Goal: Task Accomplishment & Management: Use online tool/utility

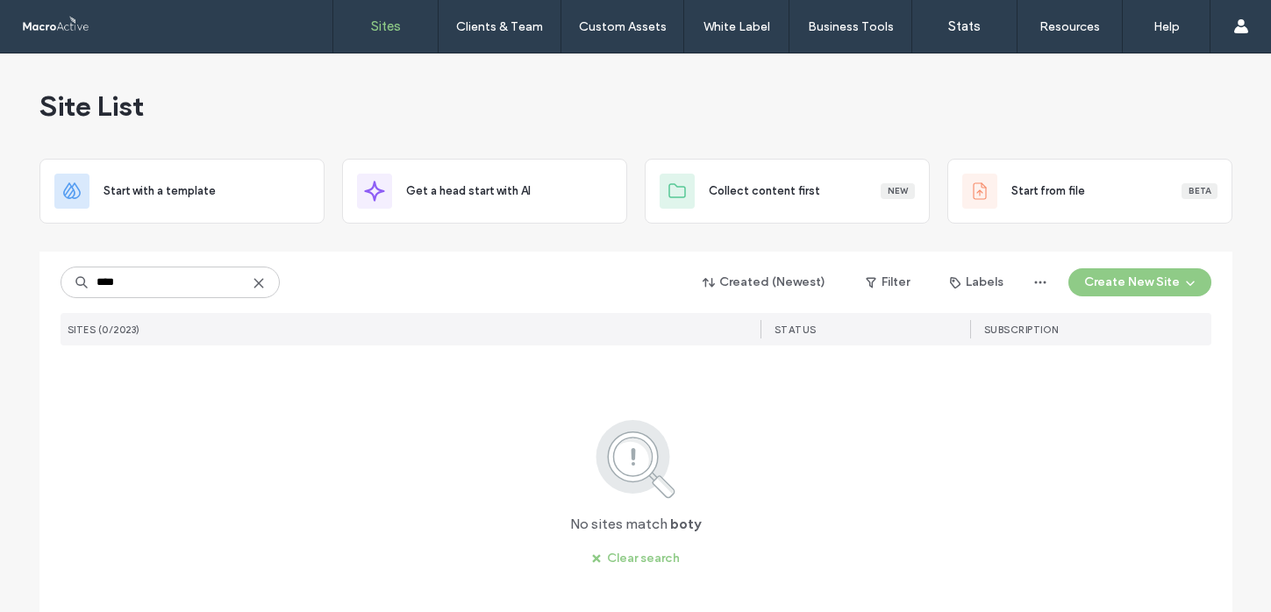
click at [96, 282] on input "****" at bounding box center [170, 283] width 219 height 32
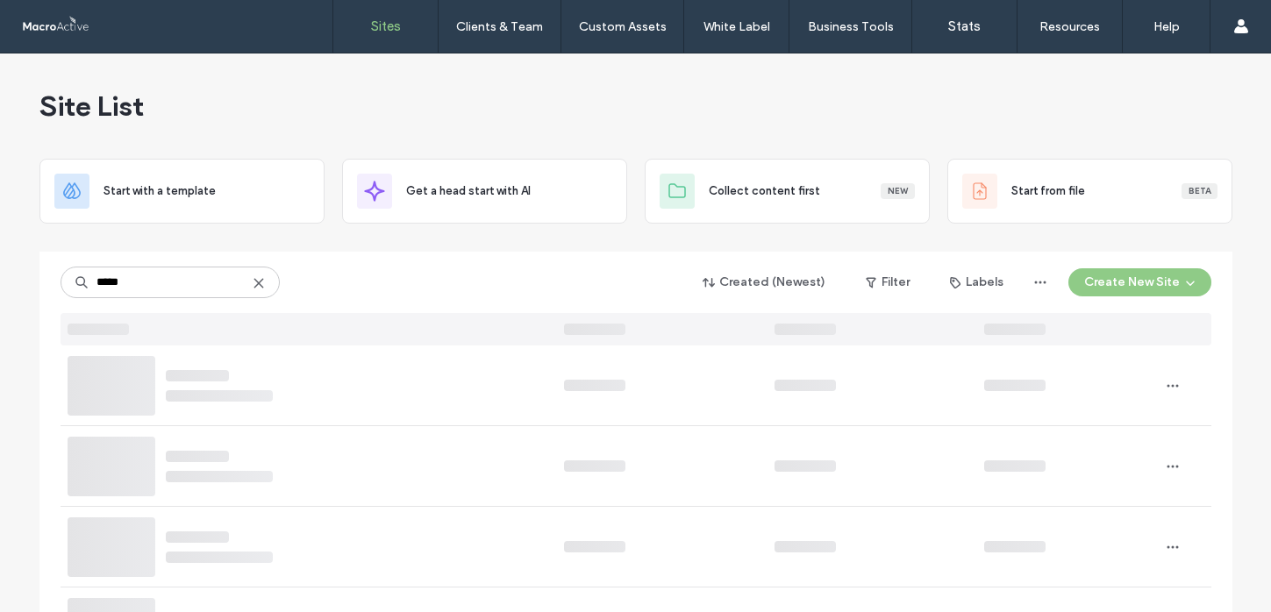
type input "*****"
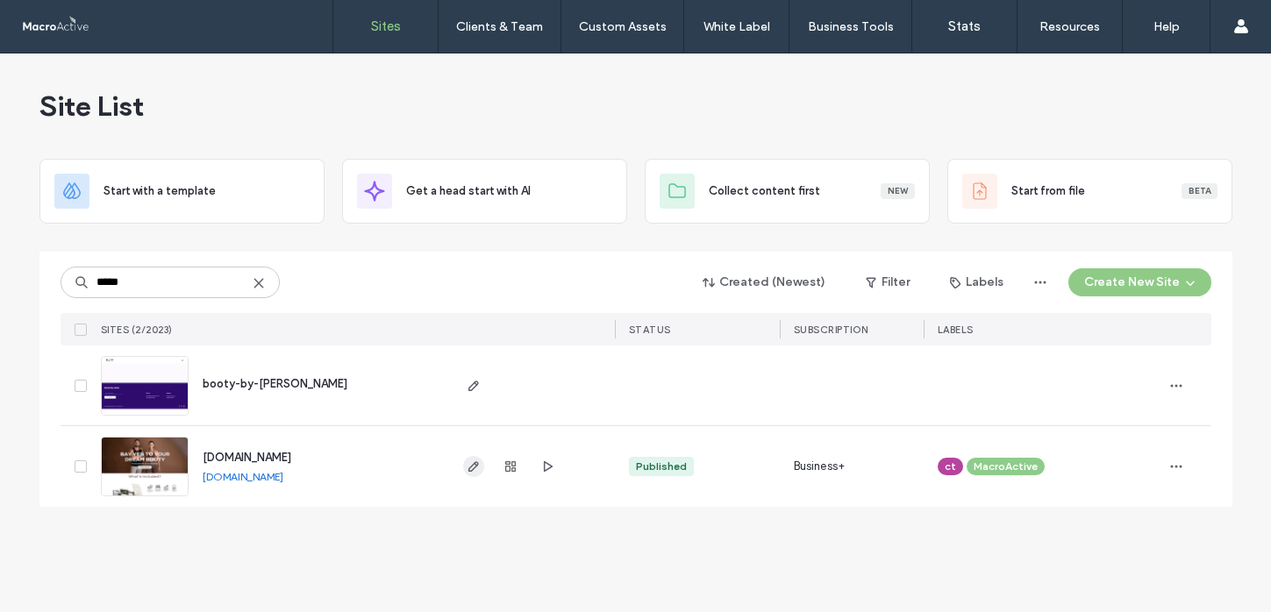
click at [475, 469] on icon "button" at bounding box center [474, 467] width 14 height 14
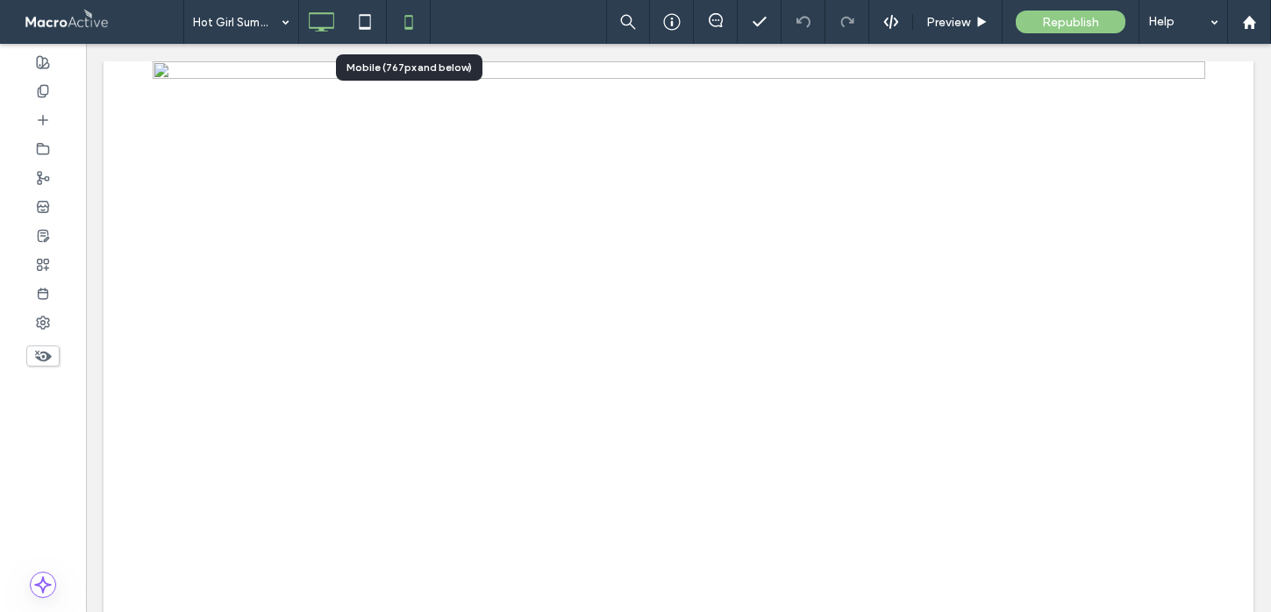
click at [396, 31] on icon at bounding box center [408, 21] width 35 height 35
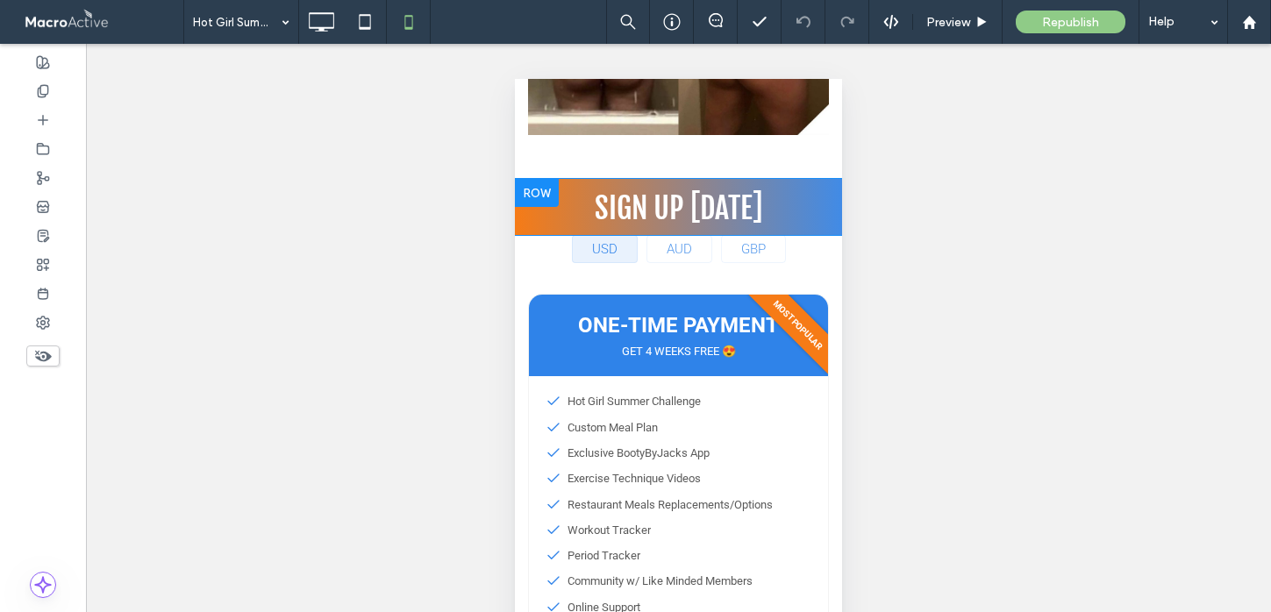
scroll to position [11393, 0]
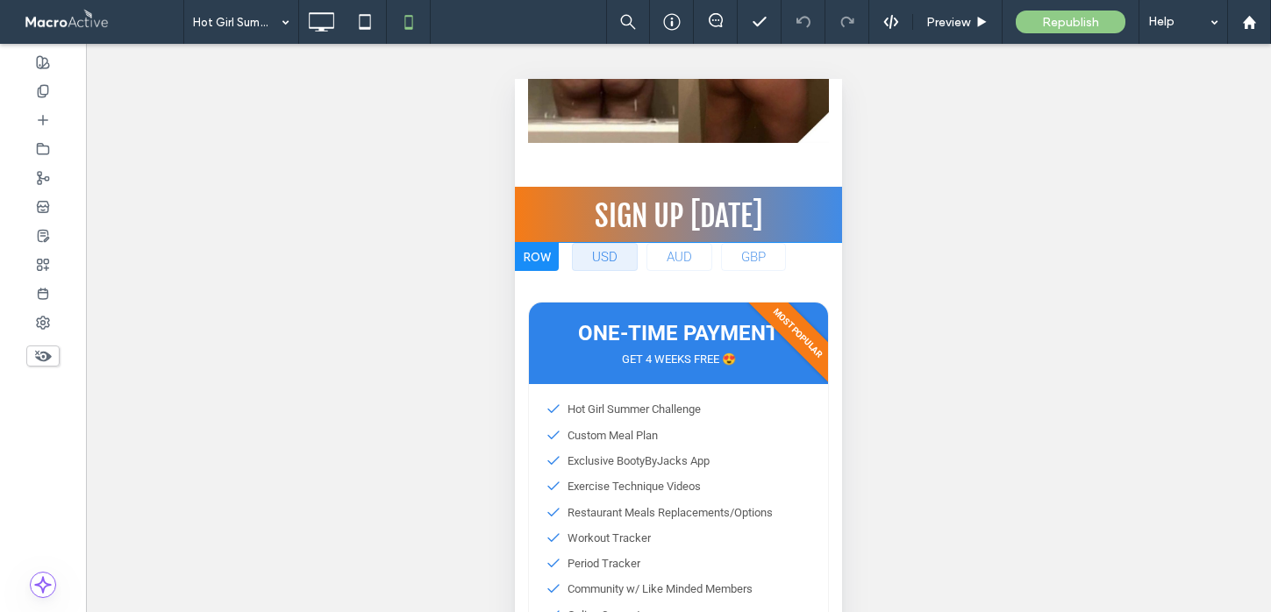
click at [526, 243] on div at bounding box center [537, 257] width 44 height 28
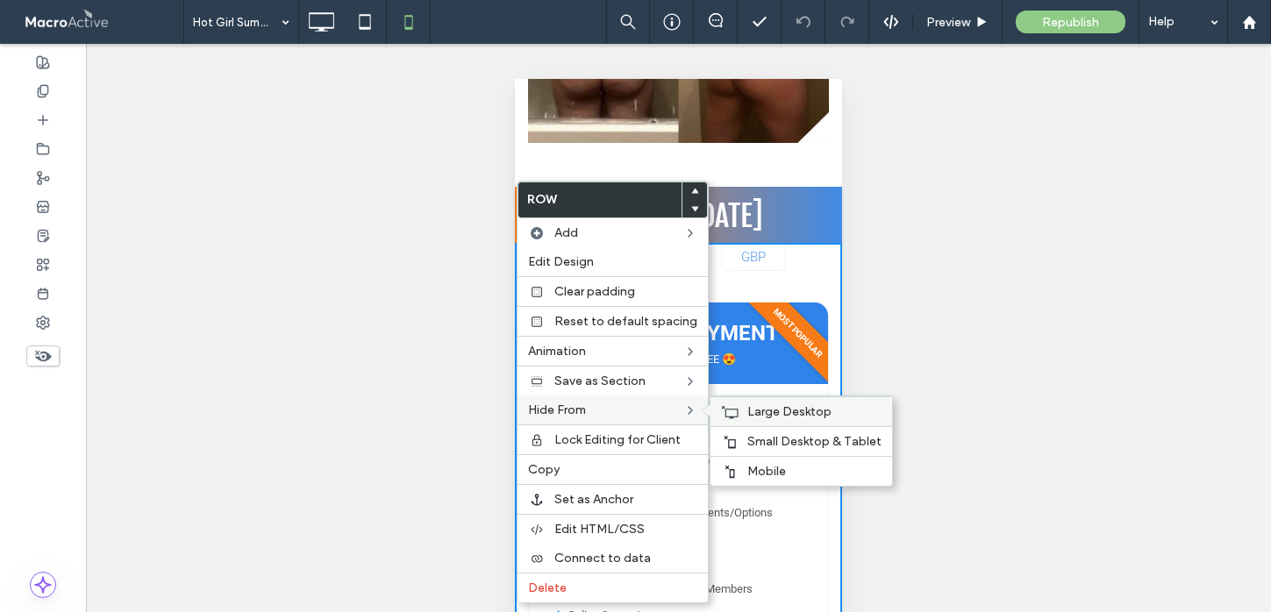
click at [753, 405] on span "Large Desktop" at bounding box center [789, 411] width 84 height 15
click at [739, 443] on div "Small Desktop & Tablet" at bounding box center [802, 441] width 182 height 30
click at [738, 473] on div "Mobile" at bounding box center [802, 471] width 182 height 30
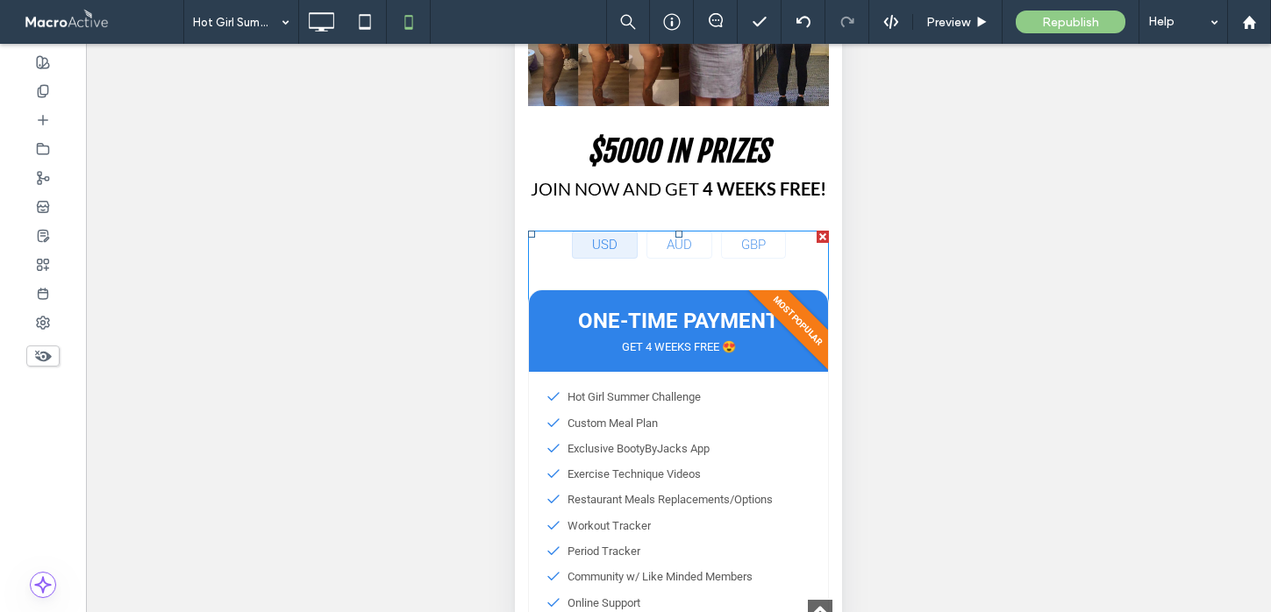
scroll to position [1143, 0]
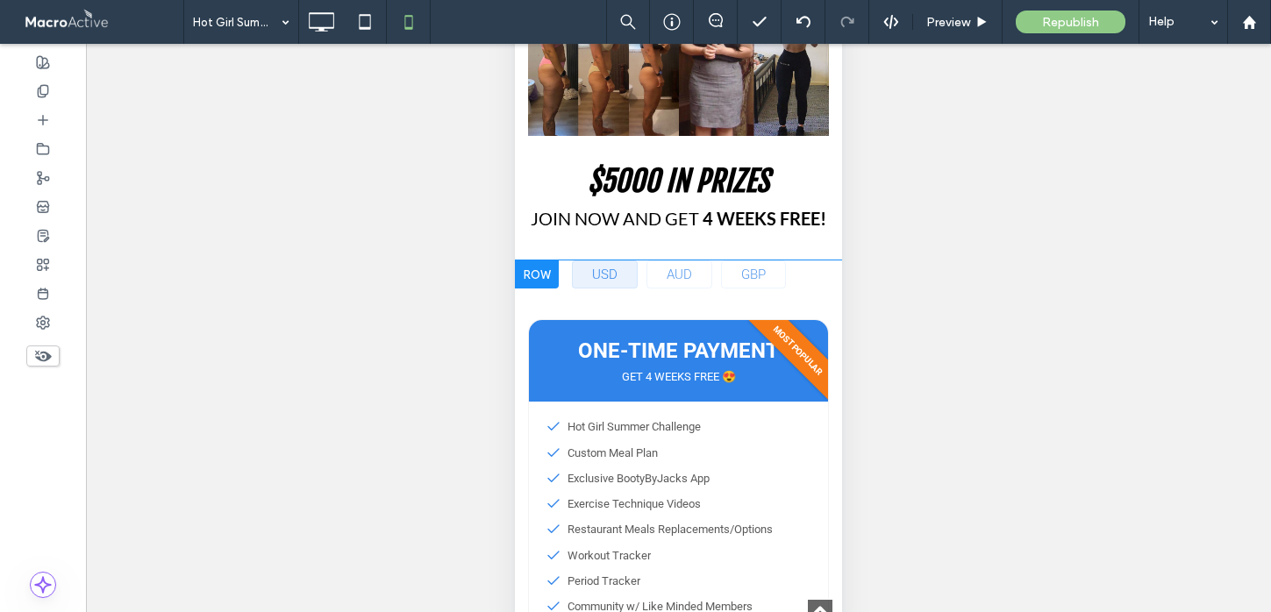
click at [524, 275] on div at bounding box center [537, 275] width 44 height 28
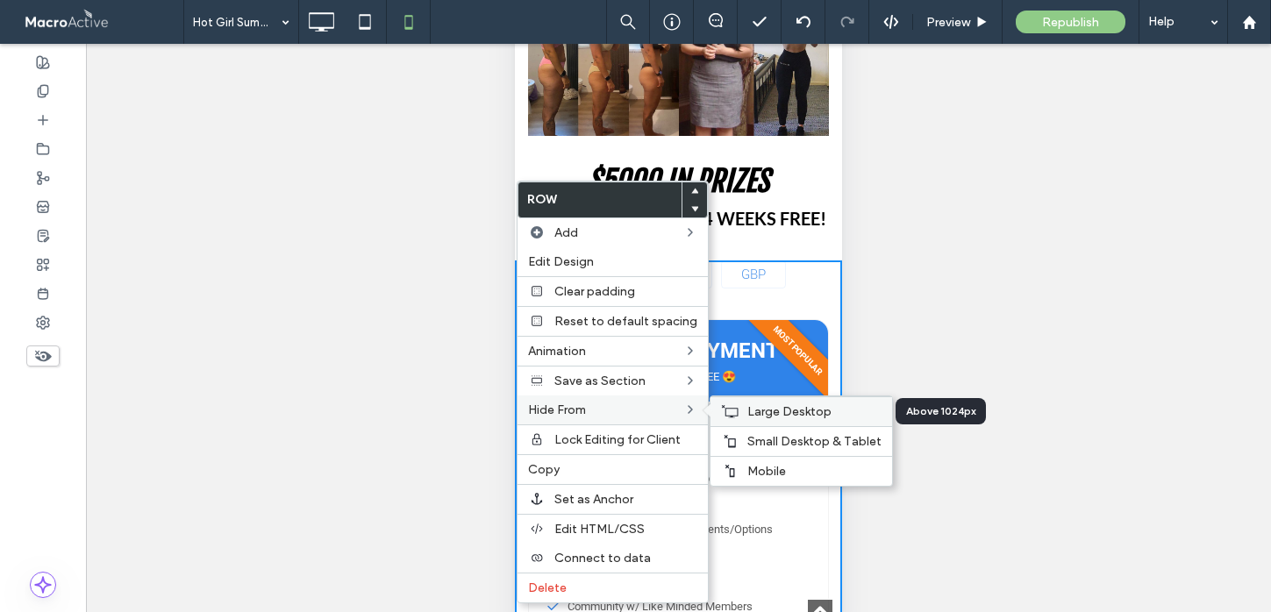
click at [755, 406] on span "Large Desktop" at bounding box center [789, 411] width 84 height 15
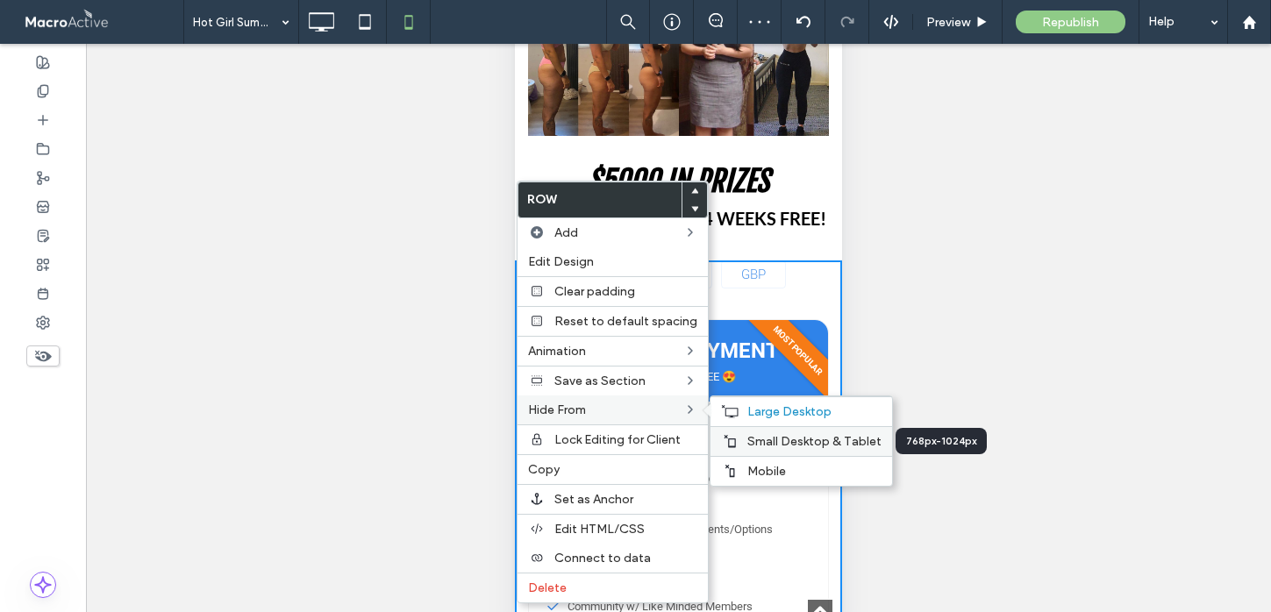
click at [747, 445] on span "Small Desktop & Tablet" at bounding box center [814, 441] width 134 height 15
click at [750, 475] on span "Mobile" at bounding box center [766, 471] width 39 height 15
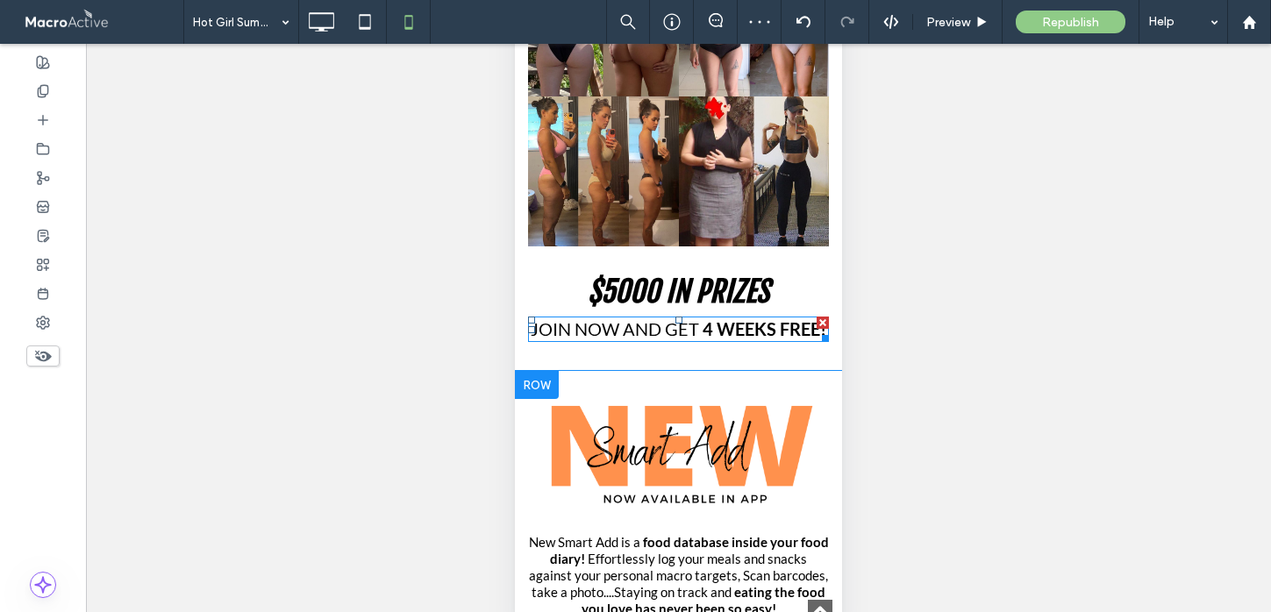
scroll to position [1036, 0]
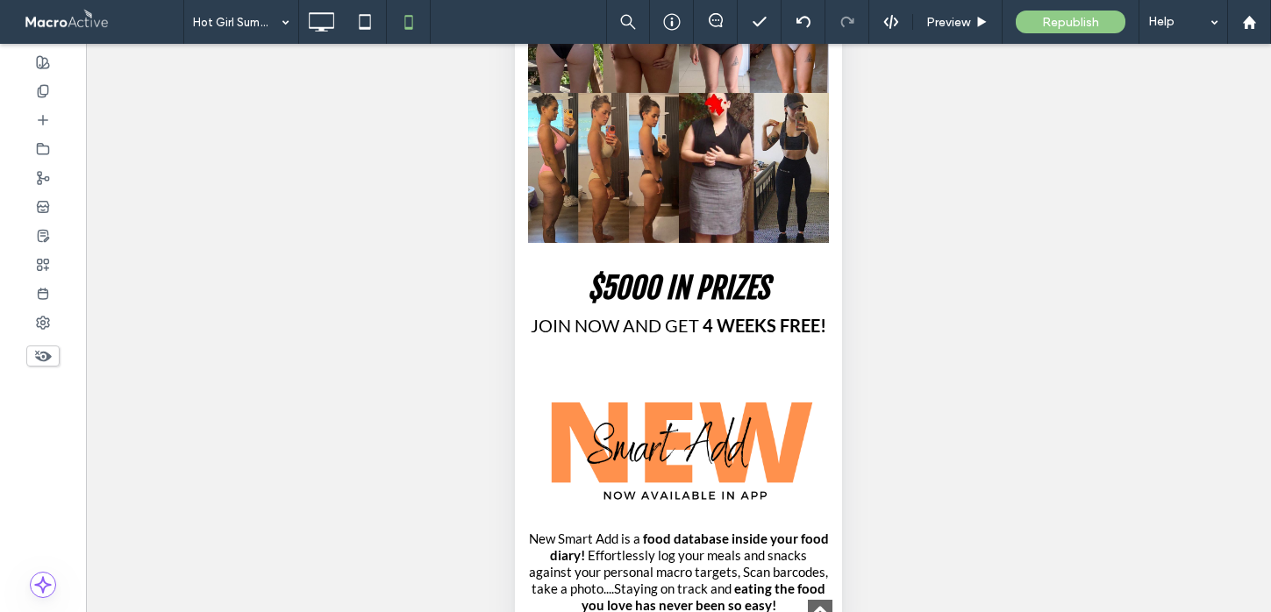
click at [37, 349] on icon at bounding box center [42, 355] width 19 height 19
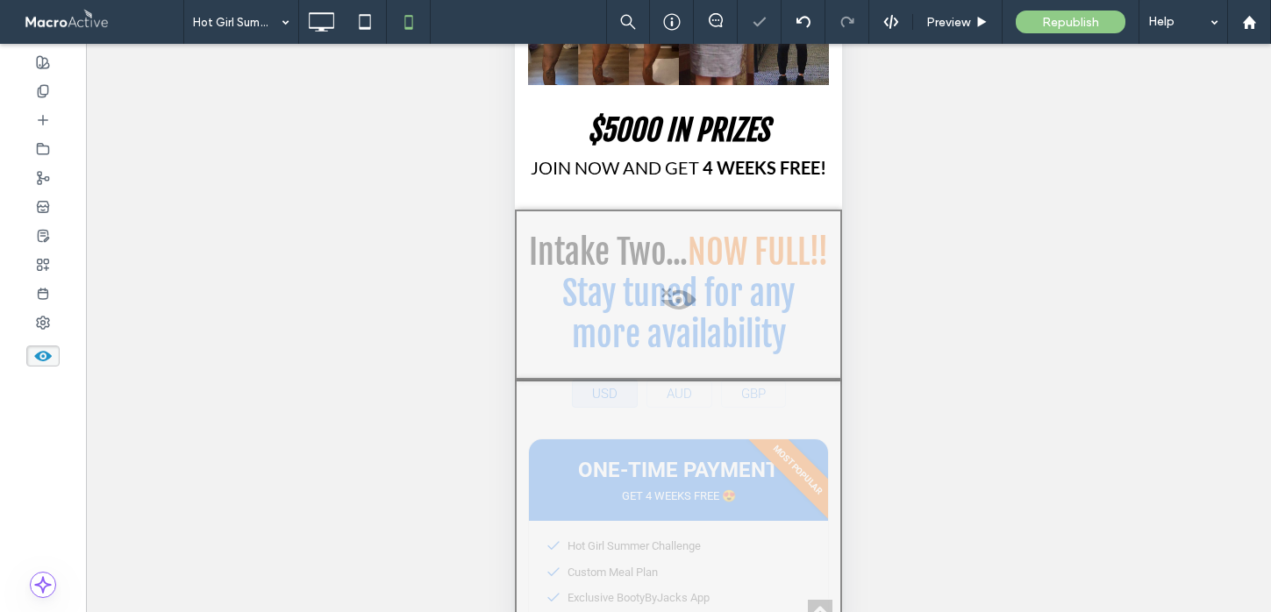
scroll to position [1769, 0]
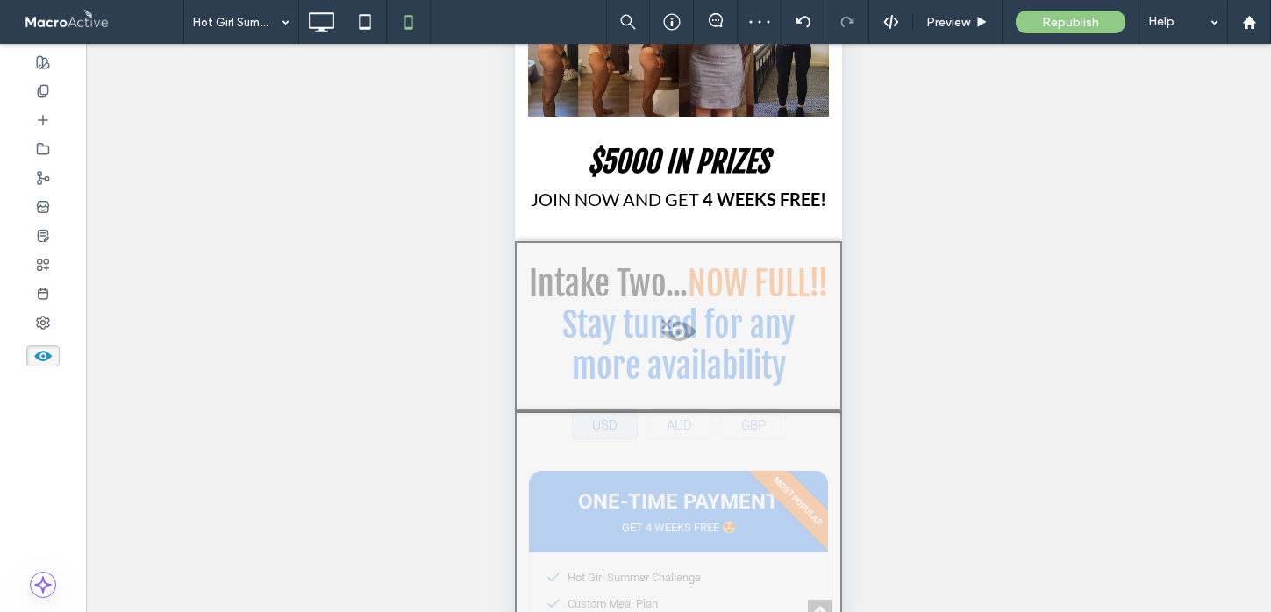
click at [675, 321] on span at bounding box center [679, 335] width 324 height 35
click at [704, 339] on button "Yes" at bounding box center [699, 343] width 54 height 22
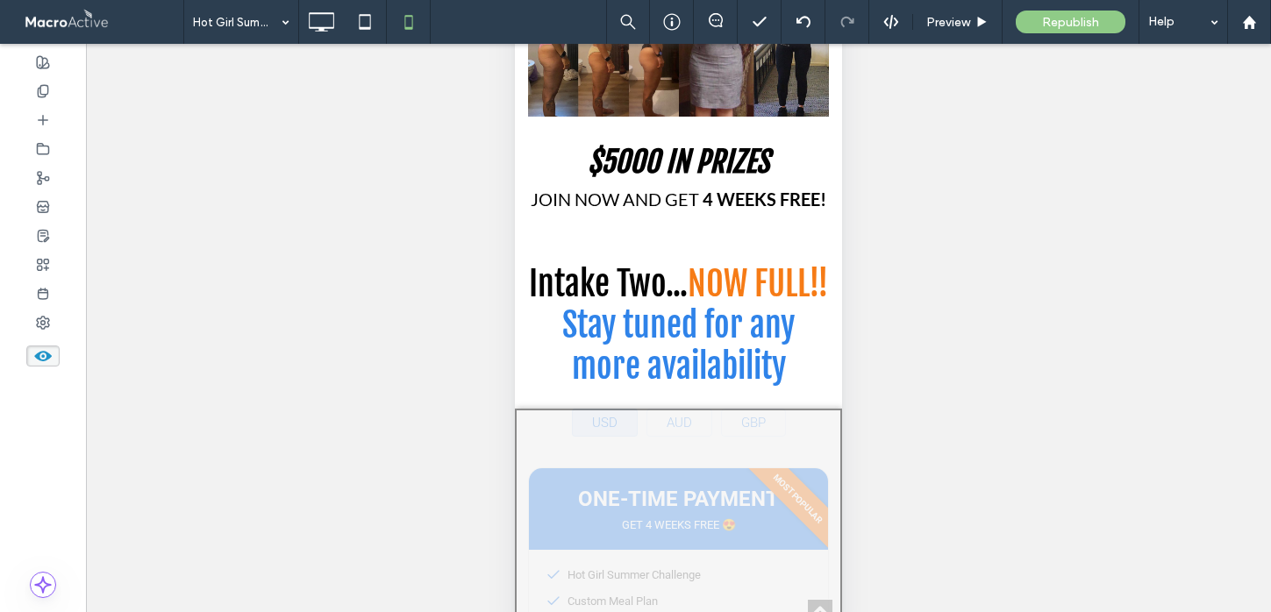
click at [51, 355] on use at bounding box center [43, 356] width 18 height 11
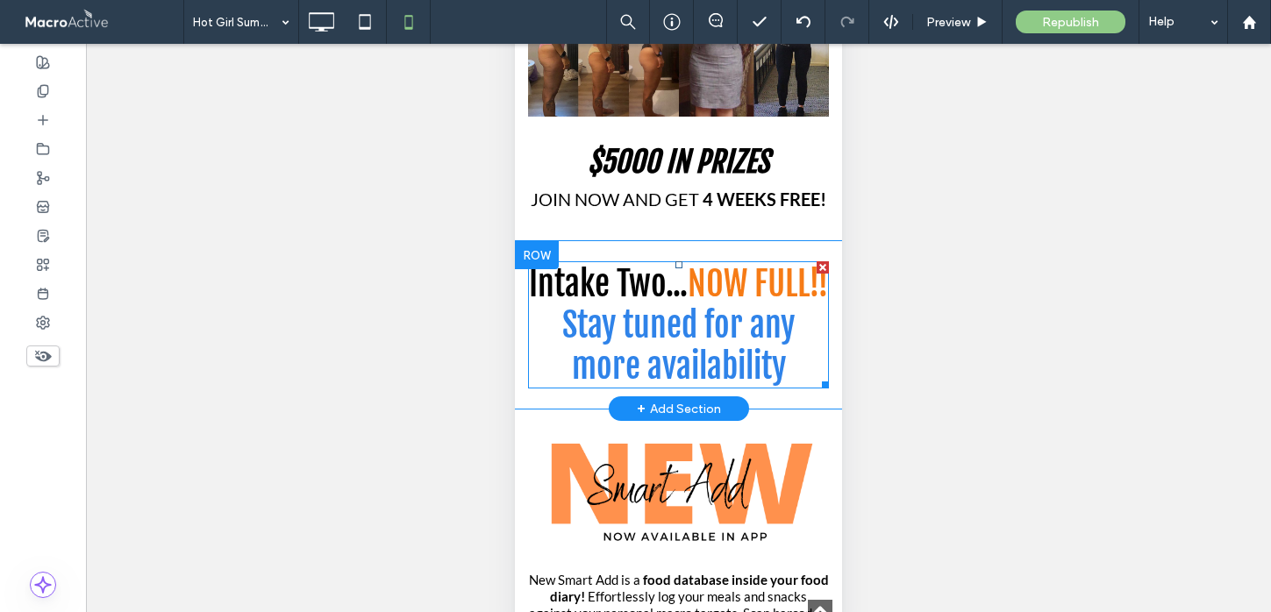
click at [645, 286] on span "Intake Two..." at bounding box center [608, 283] width 159 height 41
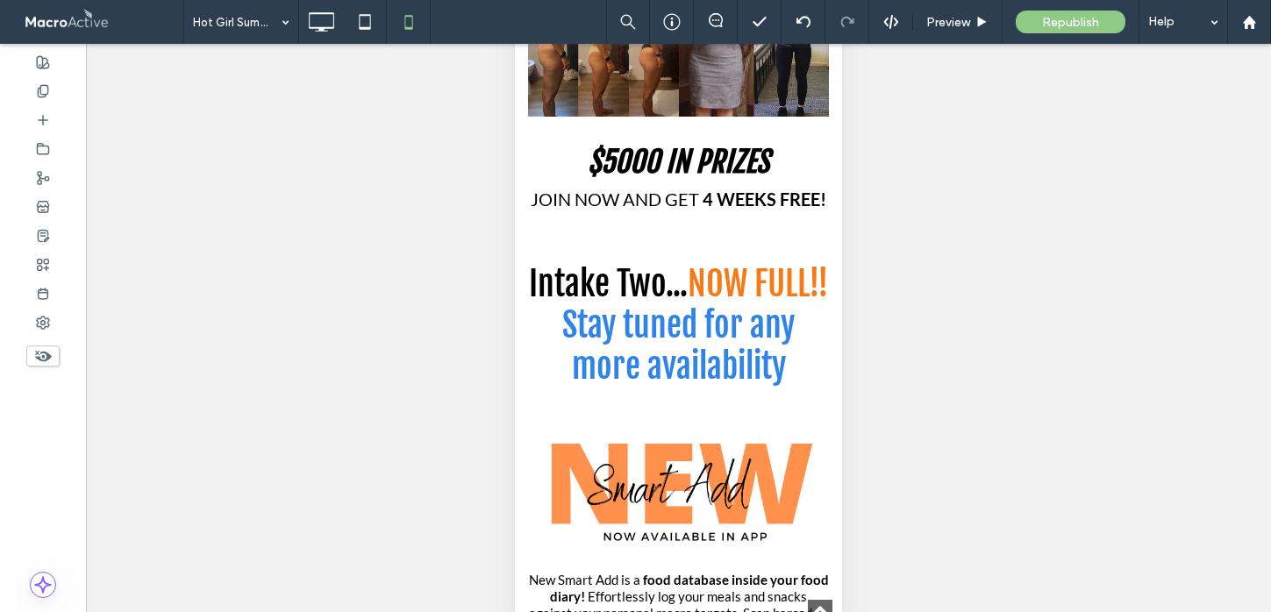
click at [661, 278] on span "Intake Two..." at bounding box center [608, 283] width 159 height 41
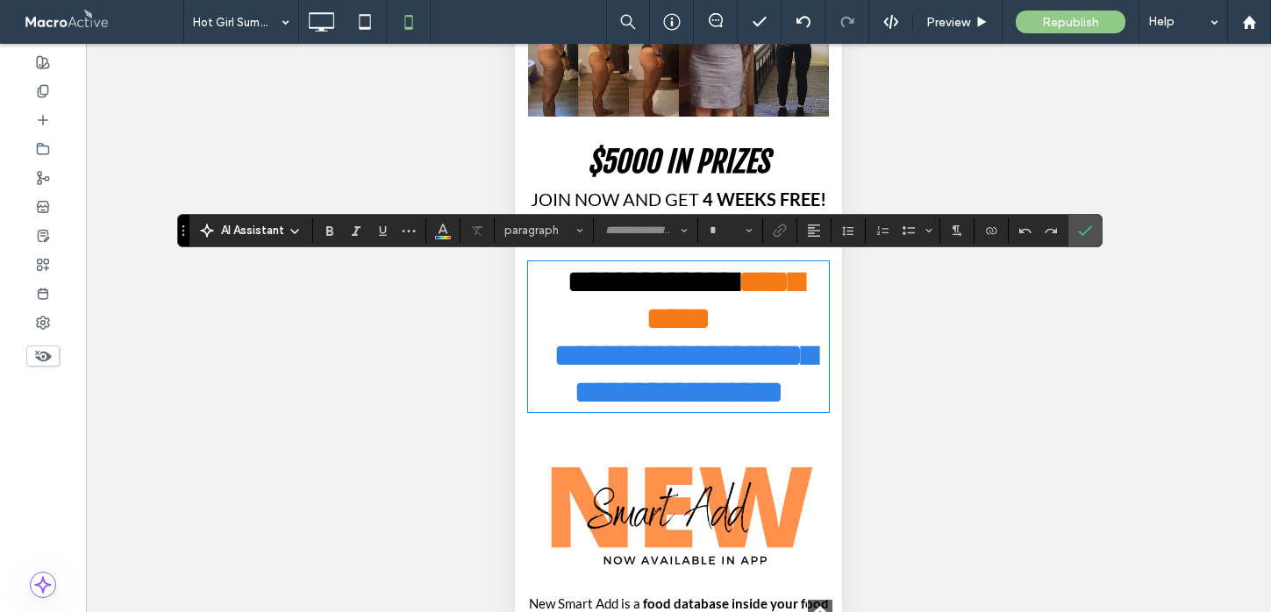
type input "**********"
type input "**"
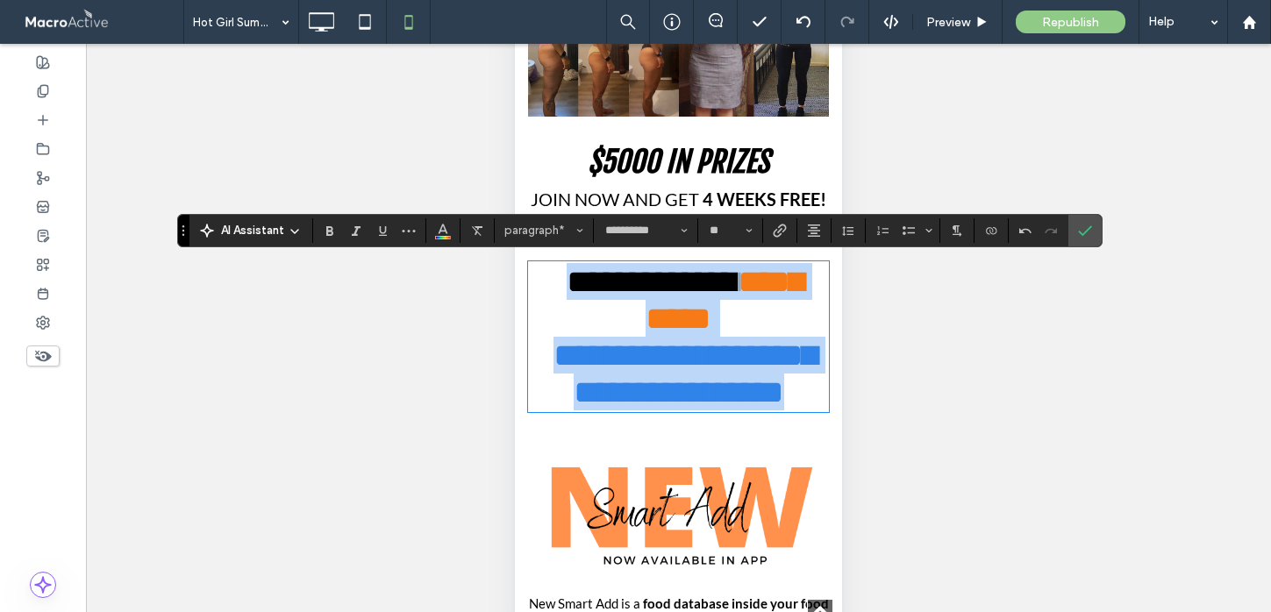
click at [656, 283] on span "**********" at bounding box center [652, 281] width 171 height 33
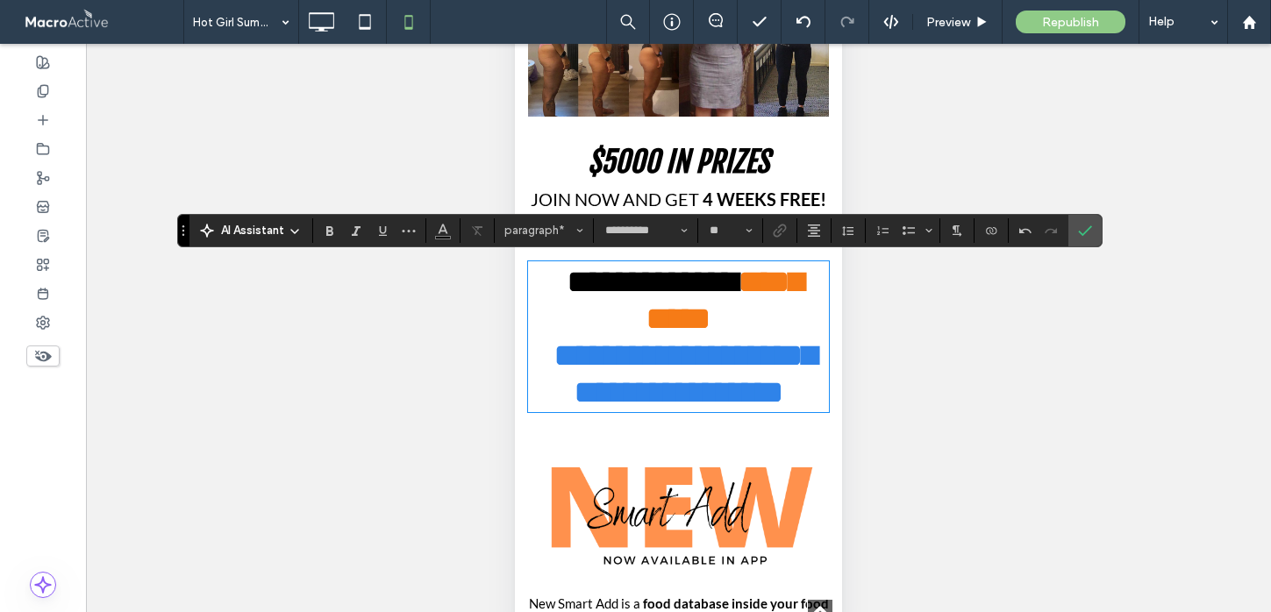
click at [663, 282] on span "**********" at bounding box center [652, 281] width 171 height 33
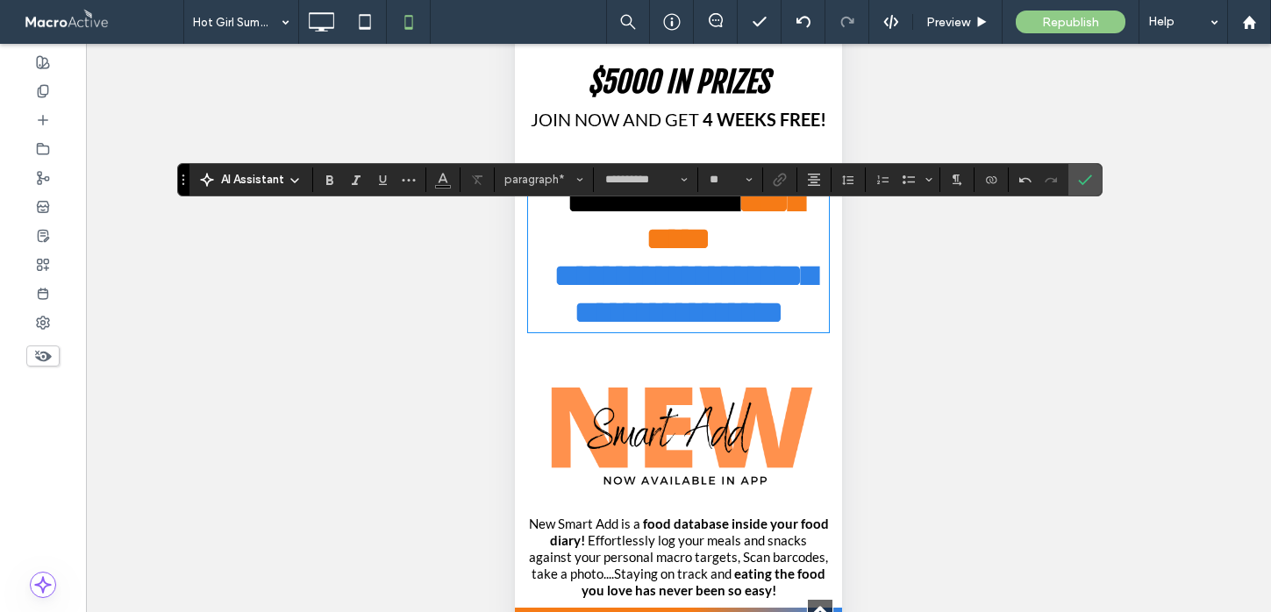
scroll to position [1272, 0]
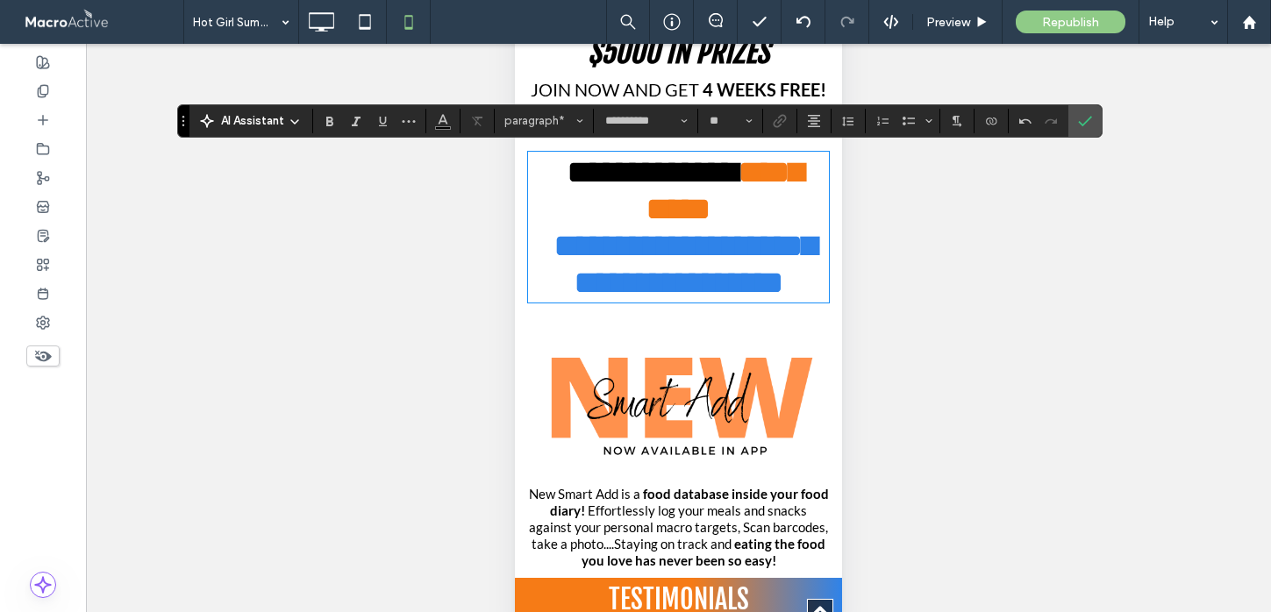
click at [796, 267] on p "**********" at bounding box center [678, 227] width 301 height 147
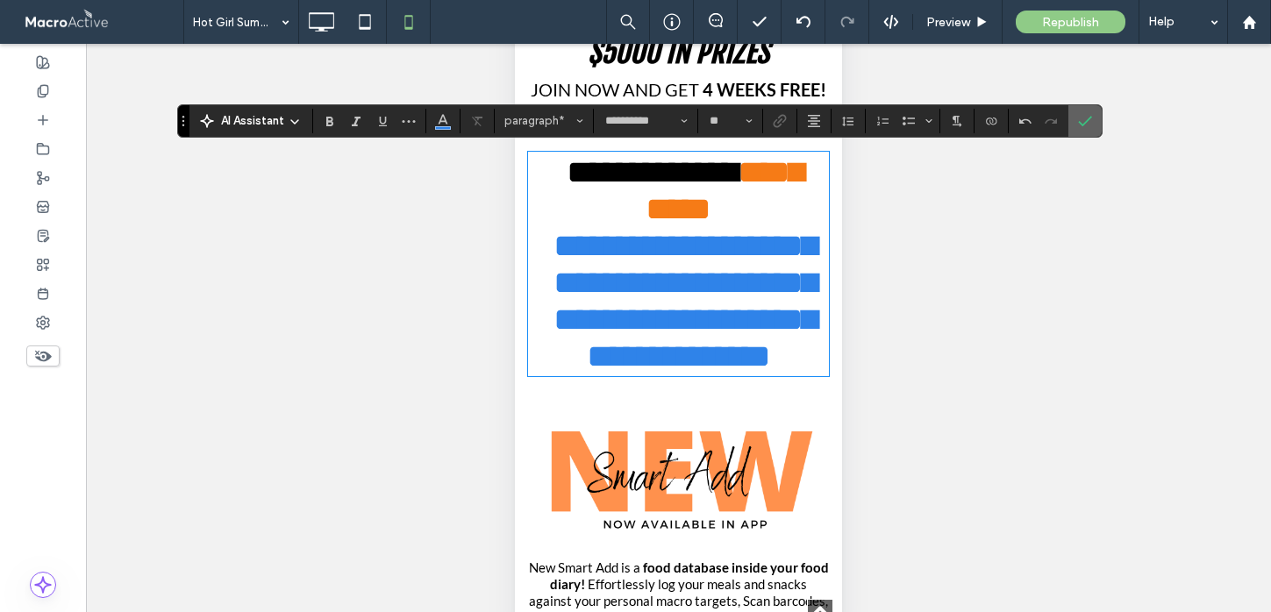
click at [1096, 118] on label "Confirm" at bounding box center [1085, 121] width 26 height 32
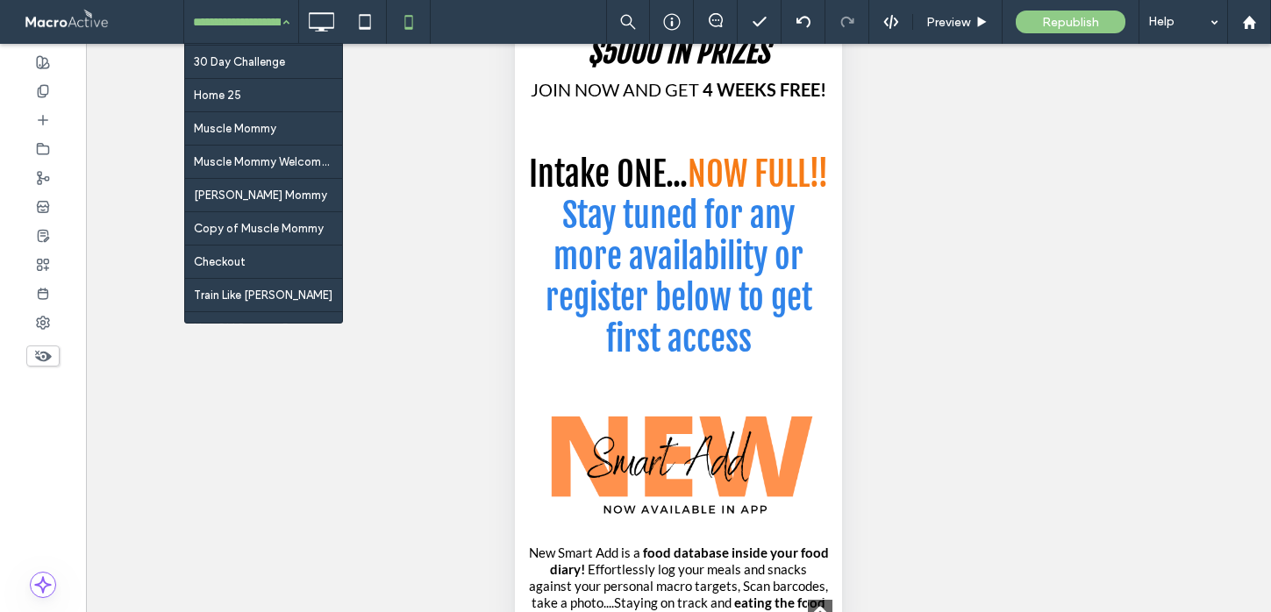
scroll to position [1942, 0]
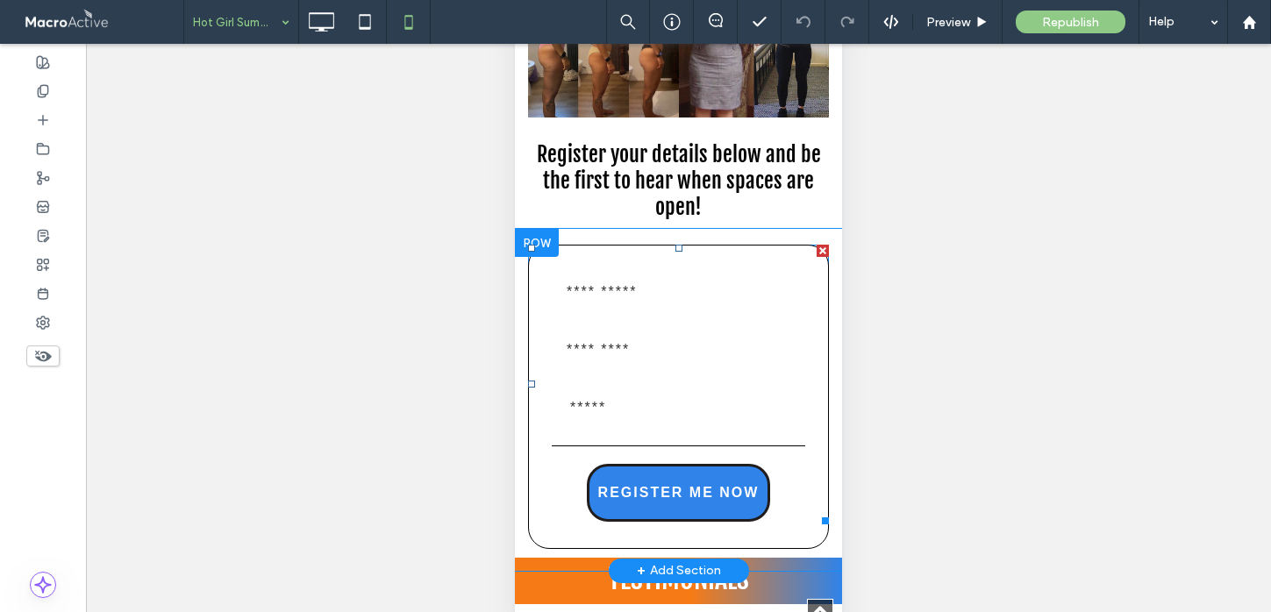
scroll to position [1156, 0]
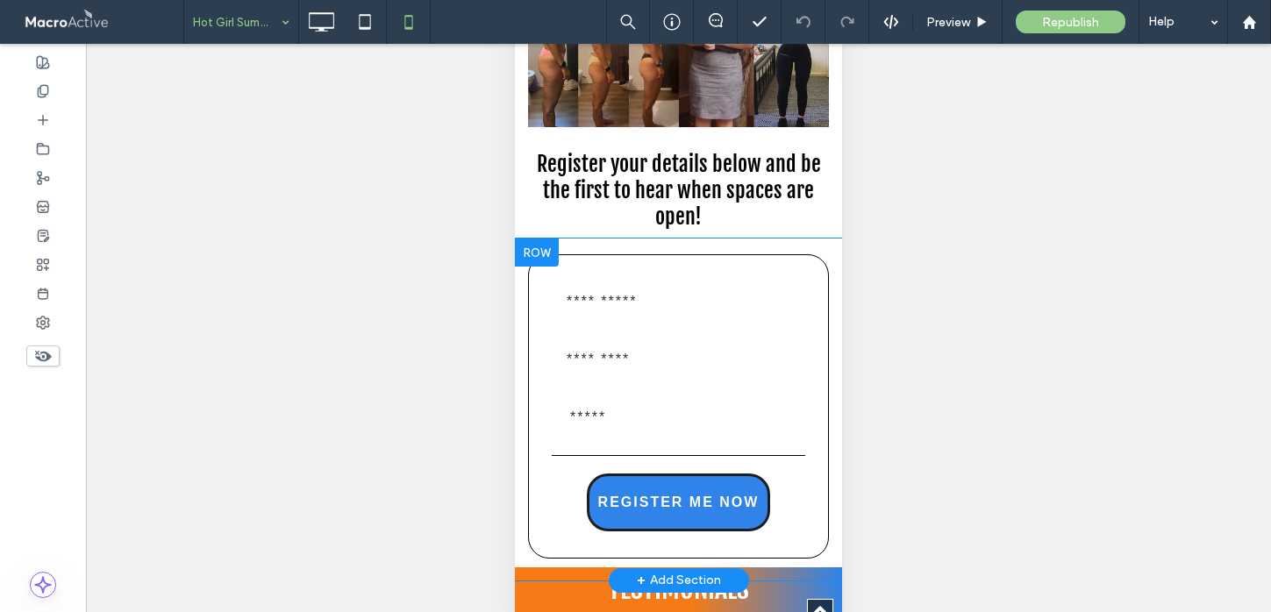
click at [532, 252] on div at bounding box center [537, 253] width 44 height 28
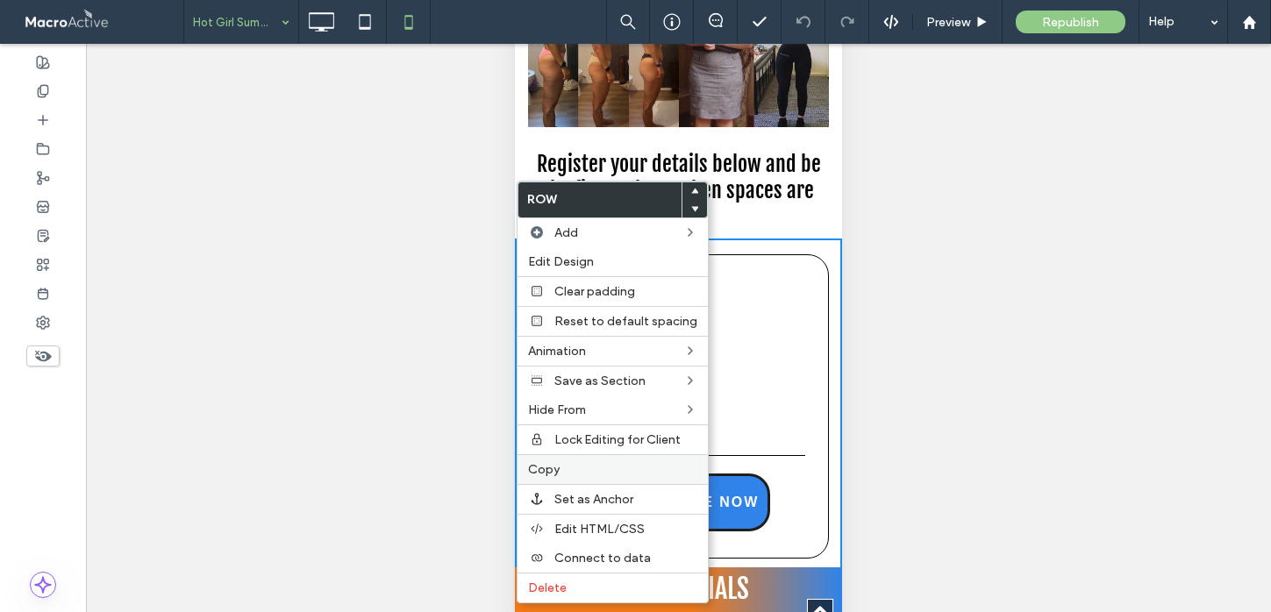
click at [574, 474] on label "Copy" at bounding box center [612, 469] width 169 height 15
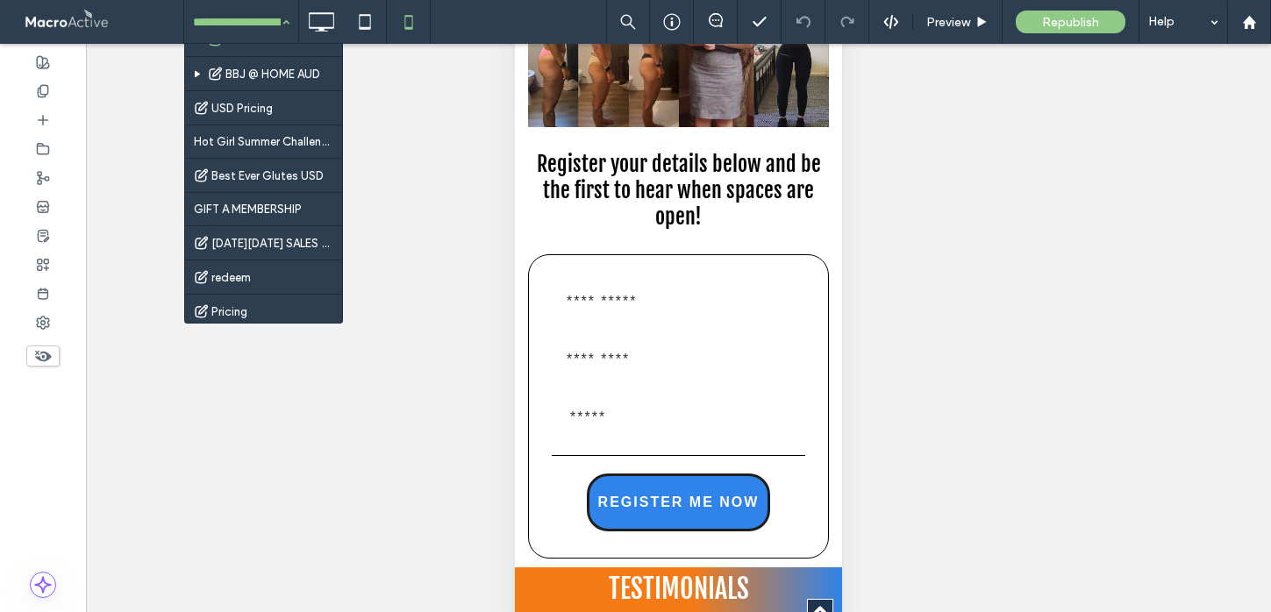
scroll to position [1219, 0]
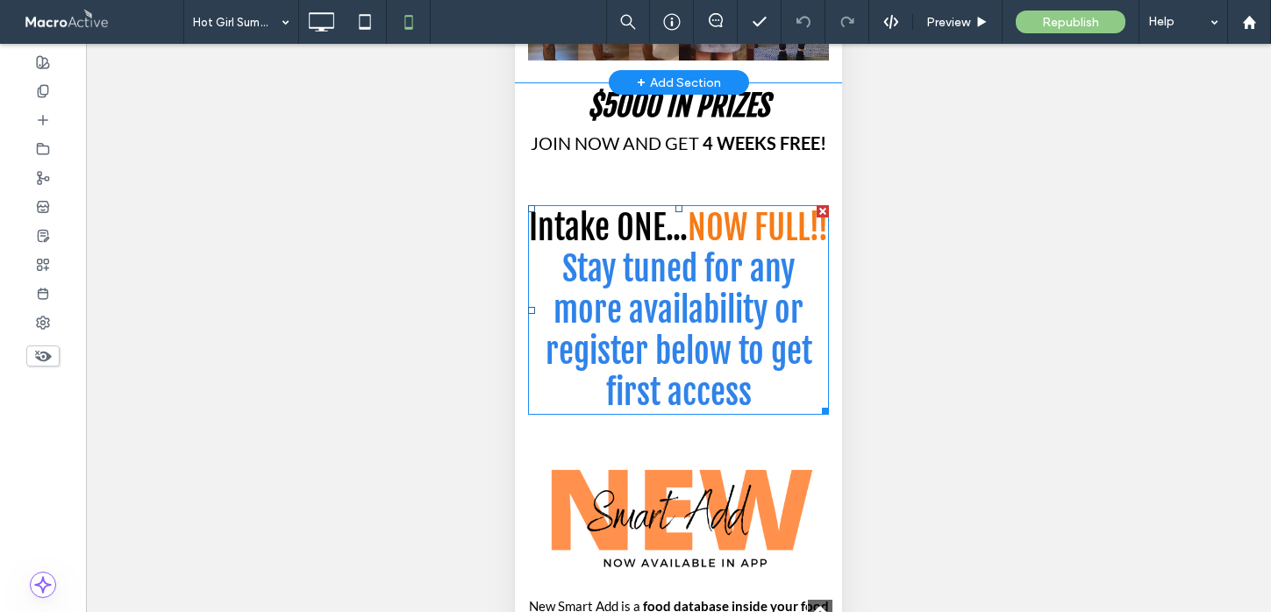
scroll to position [1227, 0]
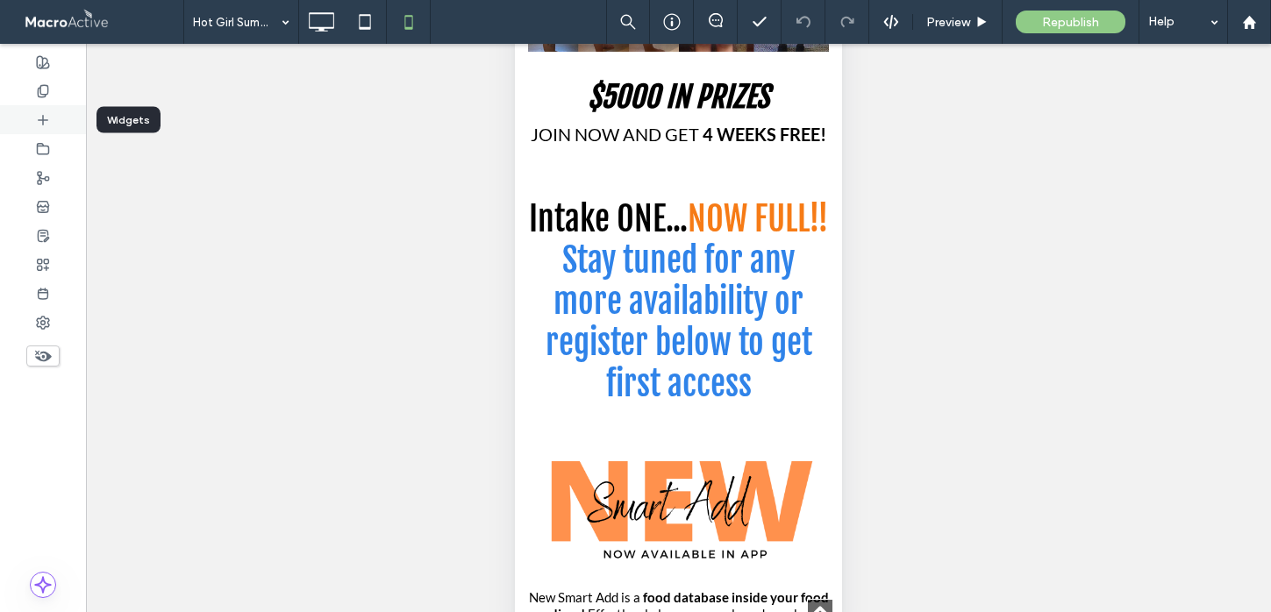
click at [46, 124] on icon at bounding box center [43, 120] width 14 height 14
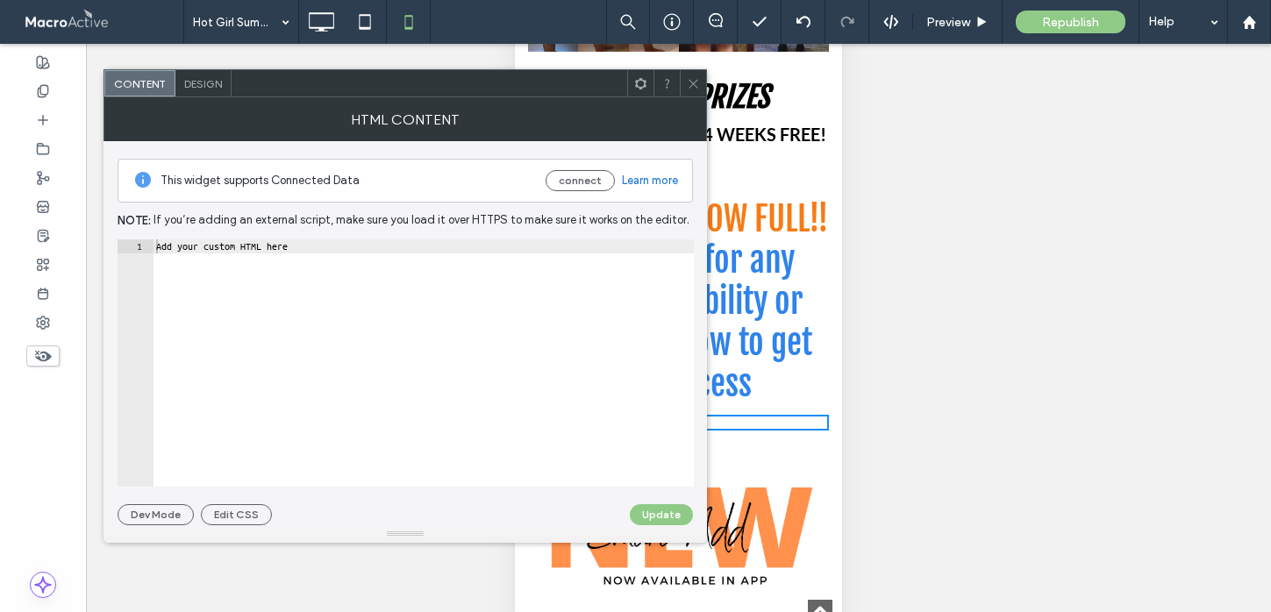
click at [696, 77] on icon at bounding box center [693, 83] width 13 height 13
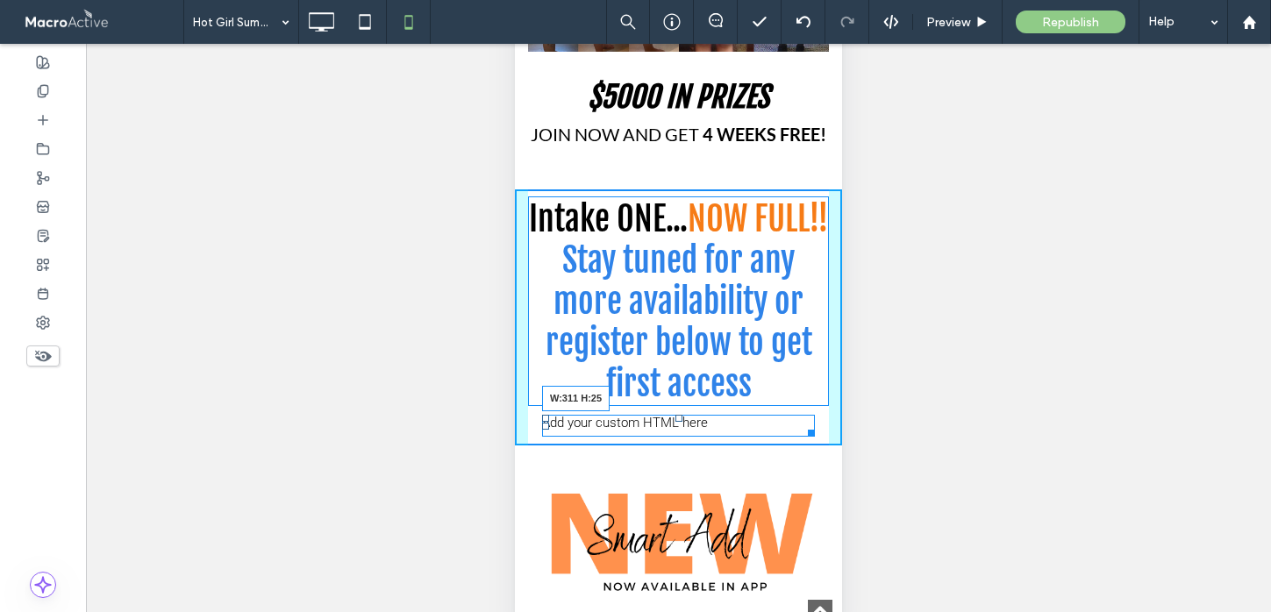
drag, startPoint x: 819, startPoint y: 424, endPoint x: 805, endPoint y: 417, distance: 15.7
click at [805, 417] on div "Intake ONE... NOW FULL!! Stay tuned for any more availability or register below…" at bounding box center [678, 317] width 327 height 256
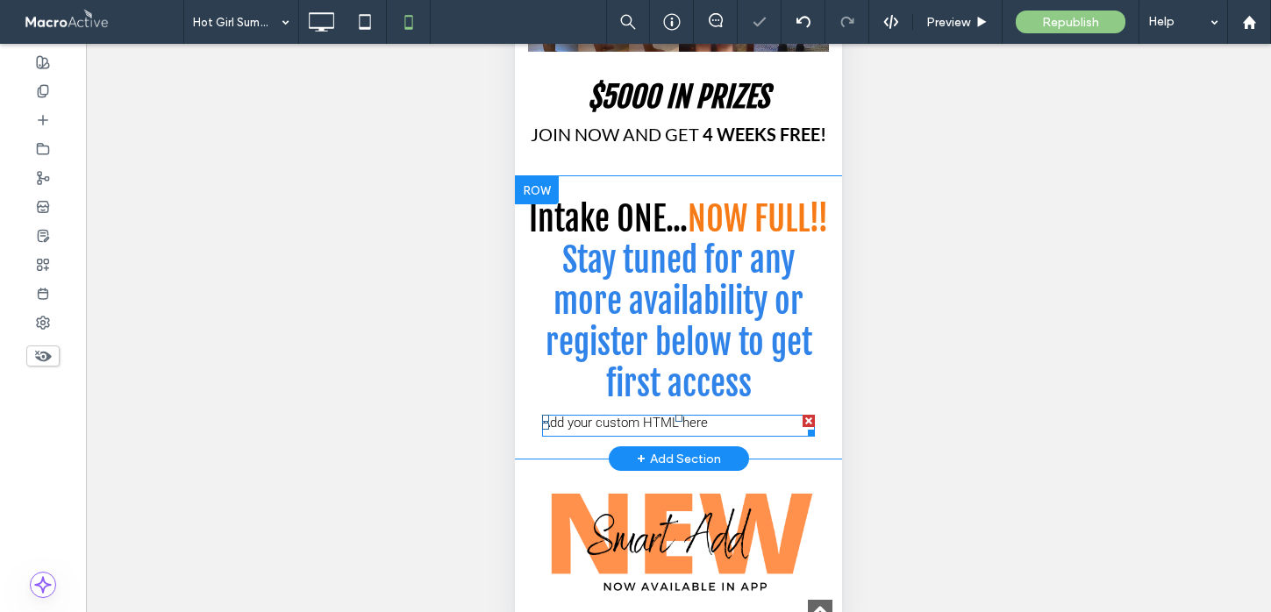
click at [809, 425] on div at bounding box center [809, 421] width 12 height 12
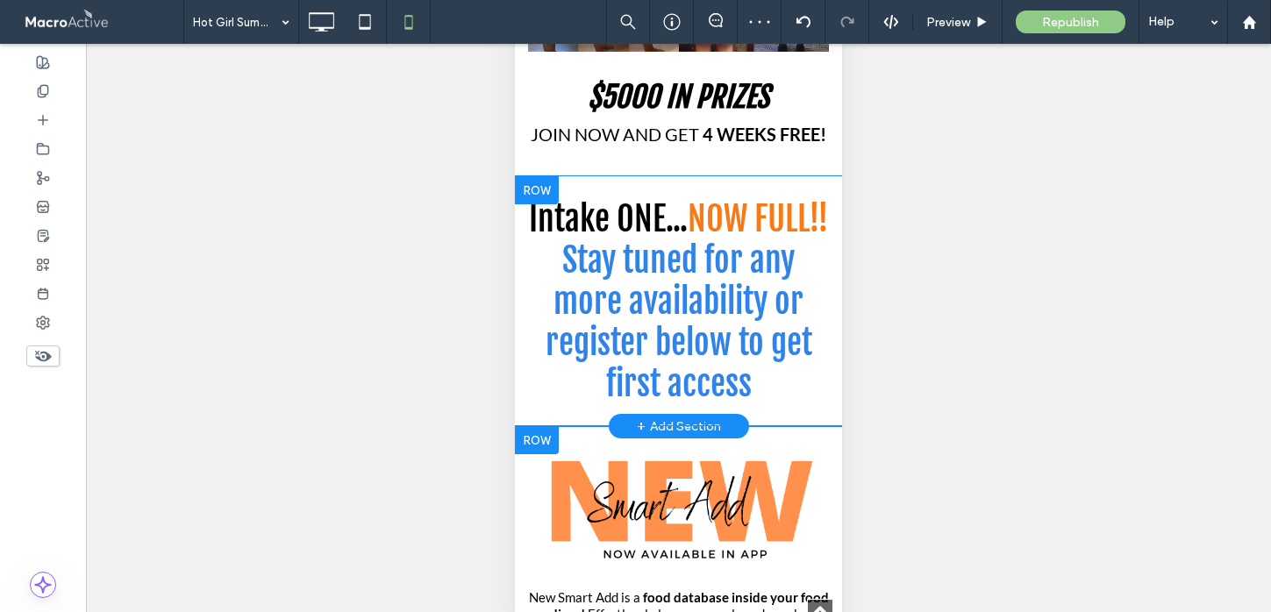
click at [528, 440] on div at bounding box center [537, 440] width 44 height 28
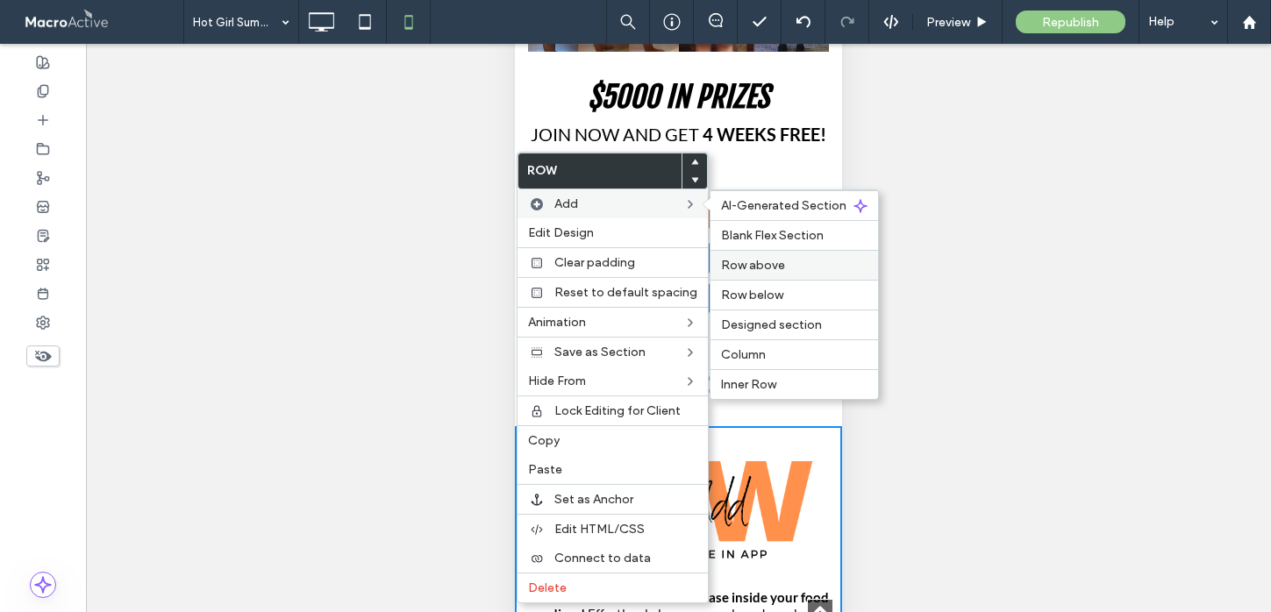
click at [741, 268] on span "Row above" at bounding box center [753, 265] width 64 height 15
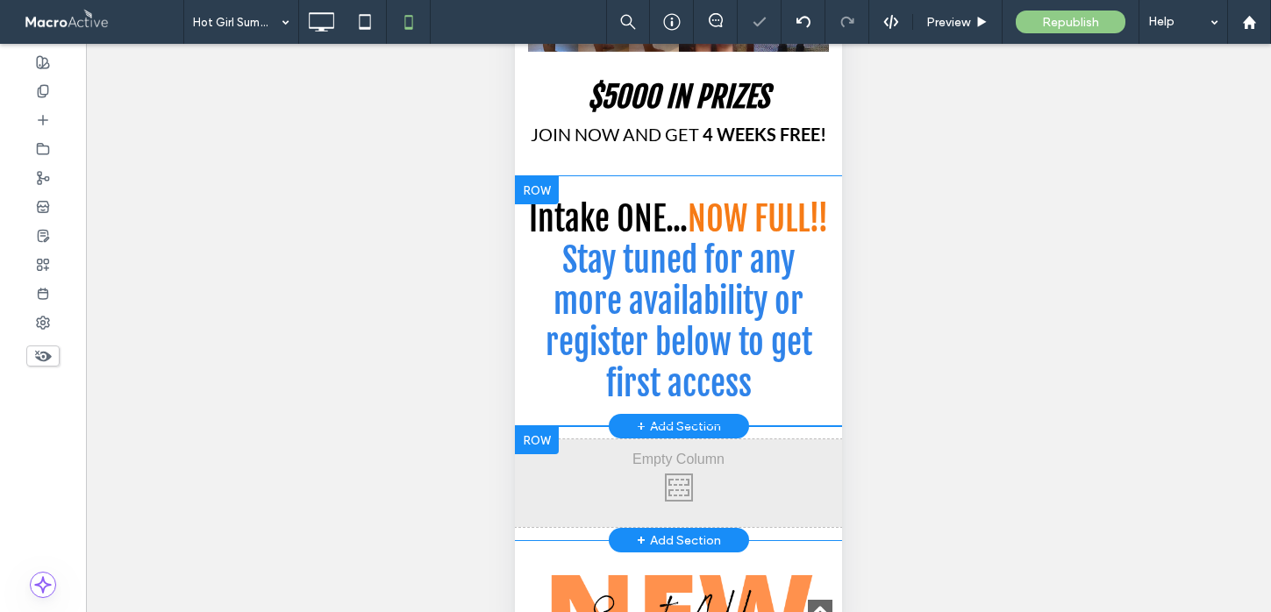
click at [532, 445] on div at bounding box center [537, 440] width 44 height 28
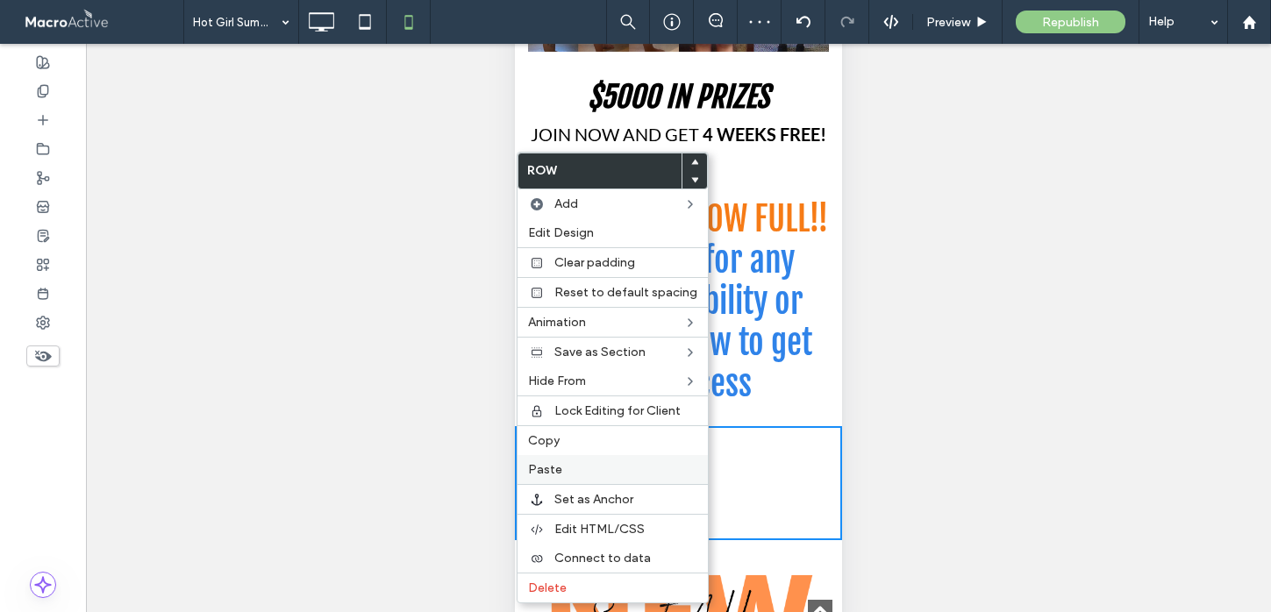
click at [554, 465] on span "Paste" at bounding box center [545, 469] width 34 height 15
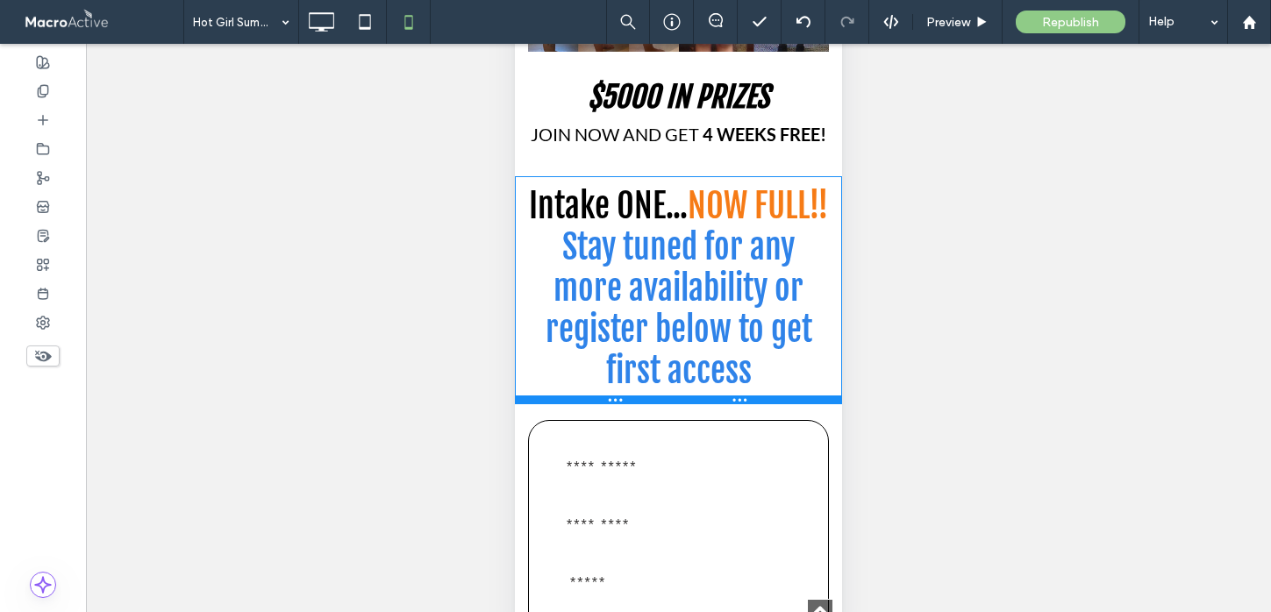
drag, startPoint x: 559, startPoint y: 428, endPoint x: 575, endPoint y: 356, distance: 73.8
click at [575, 356] on div "Intake ONE... NOW FULL!! Stay tuned for any more availability or register below…" at bounding box center [678, 290] width 327 height 228
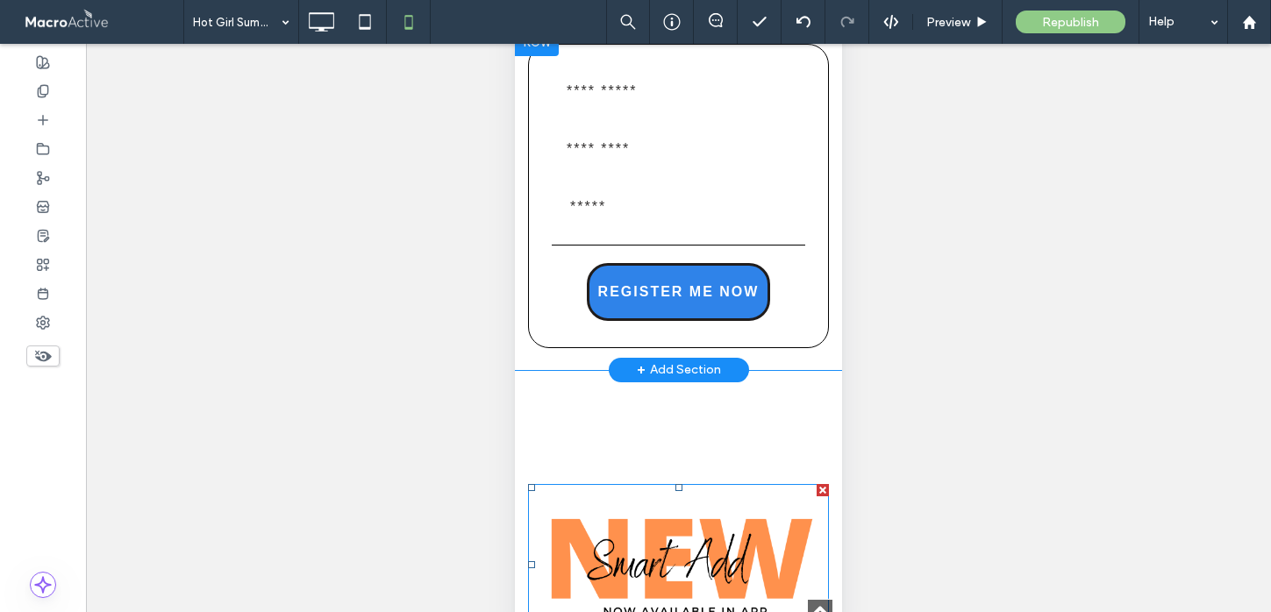
scroll to position [1605, 0]
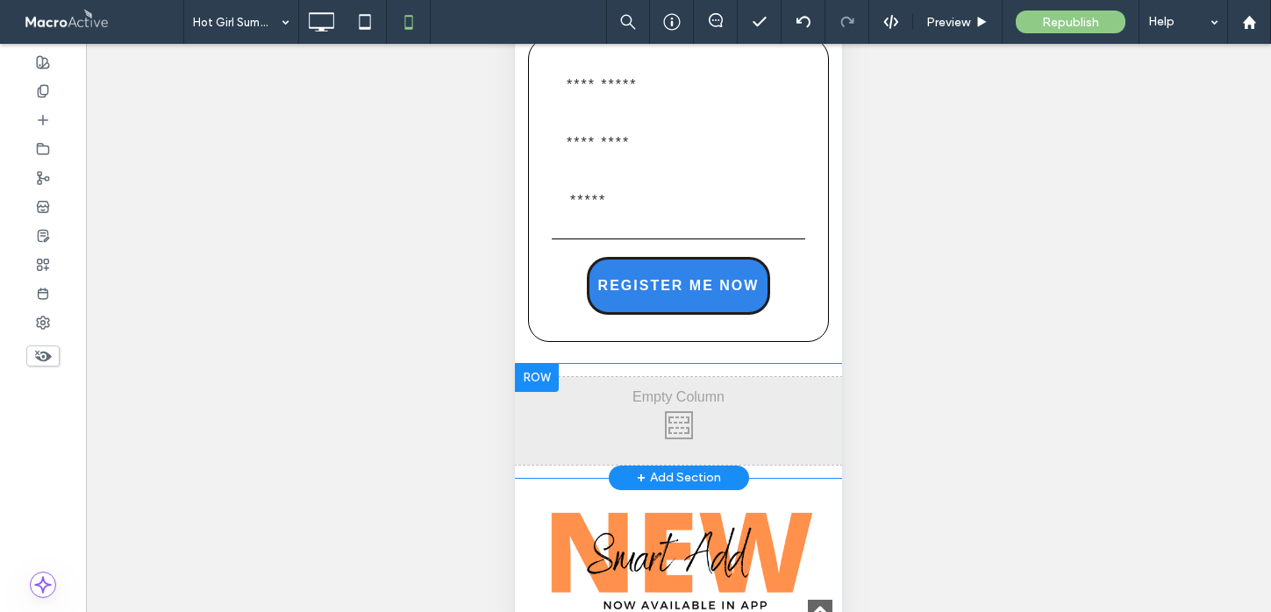
click at [545, 382] on div at bounding box center [537, 378] width 44 height 28
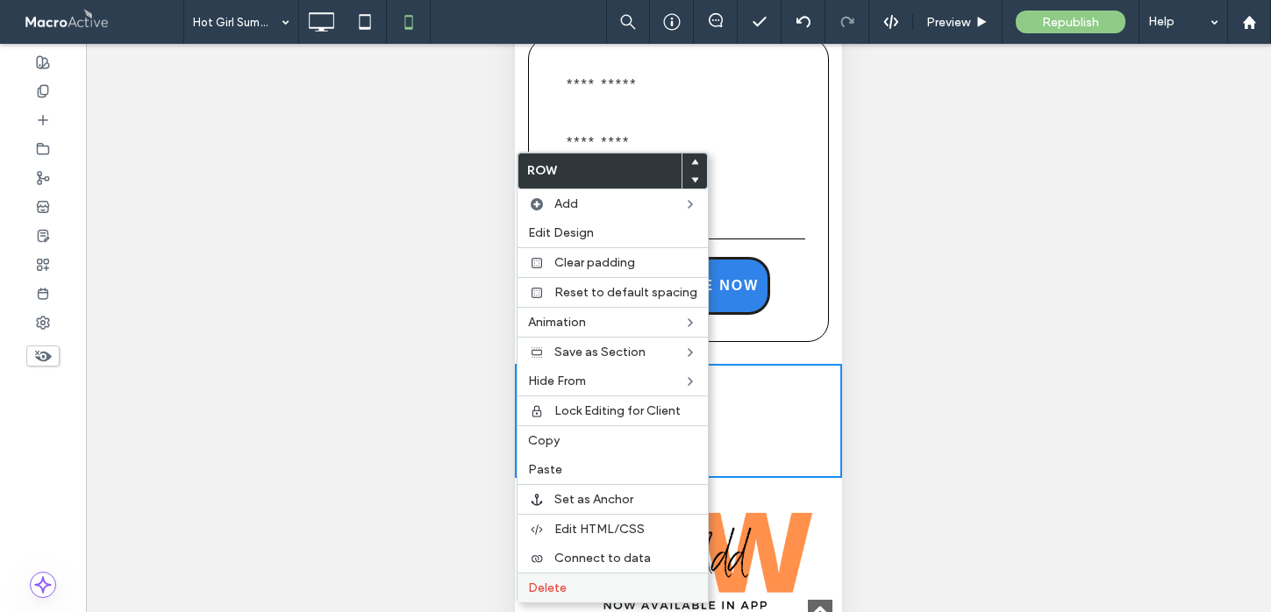
click at [558, 584] on span "Delete" at bounding box center [547, 588] width 39 height 15
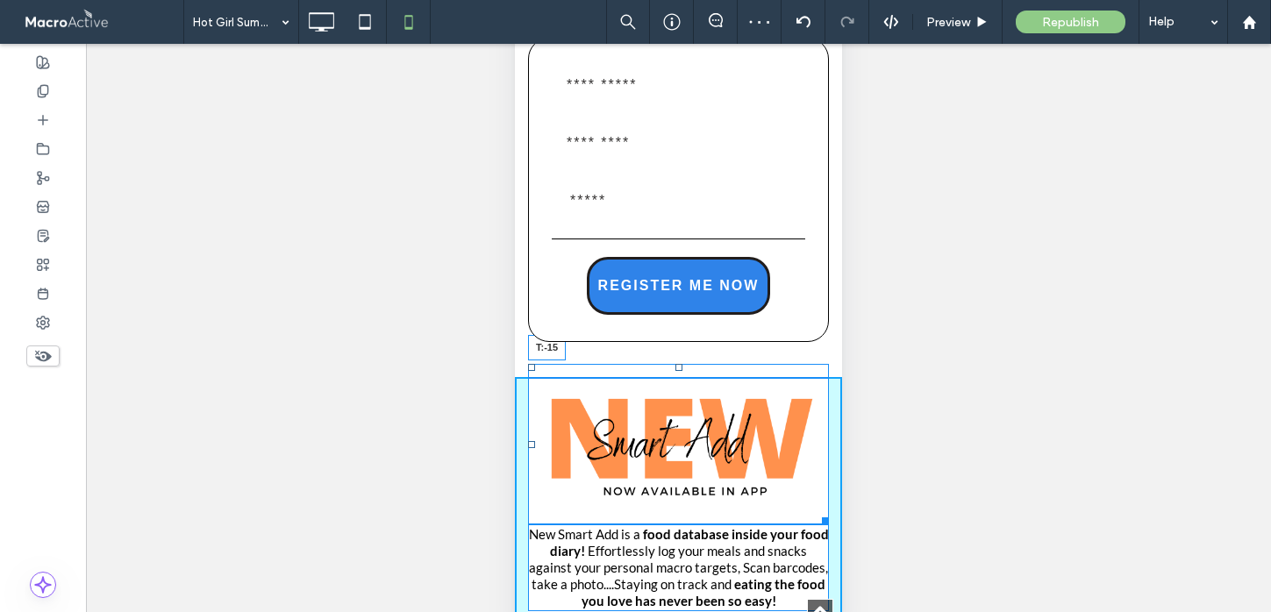
drag, startPoint x: 678, startPoint y: 369, endPoint x: 681, endPoint y: 338, distance: 31.7
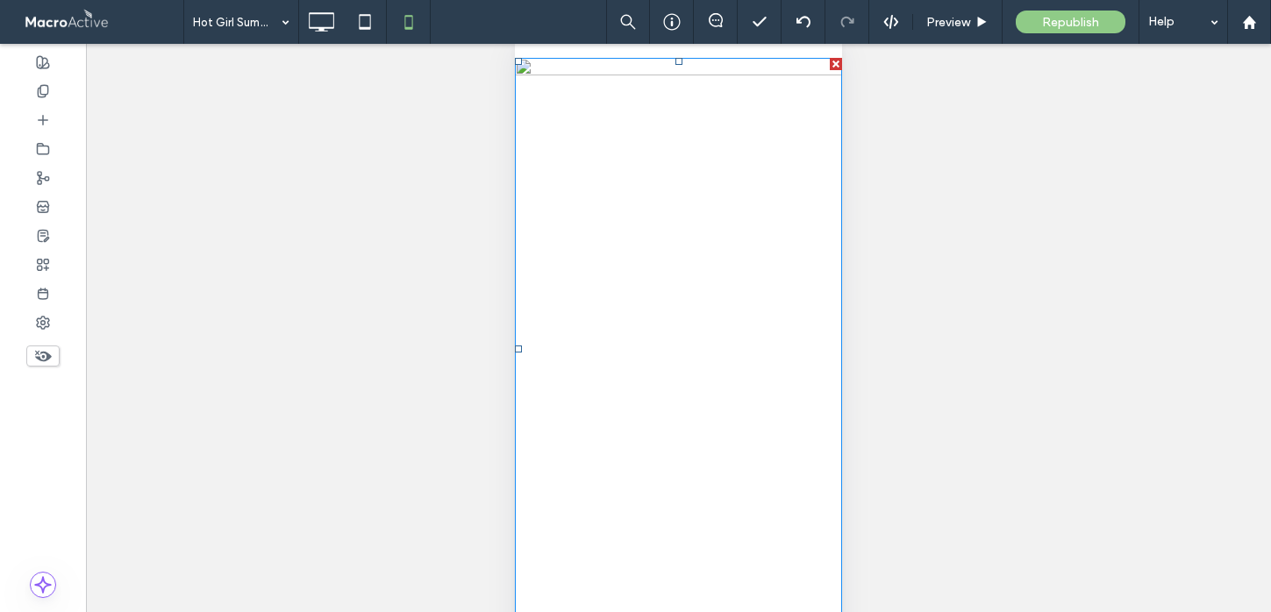
scroll to position [0, 0]
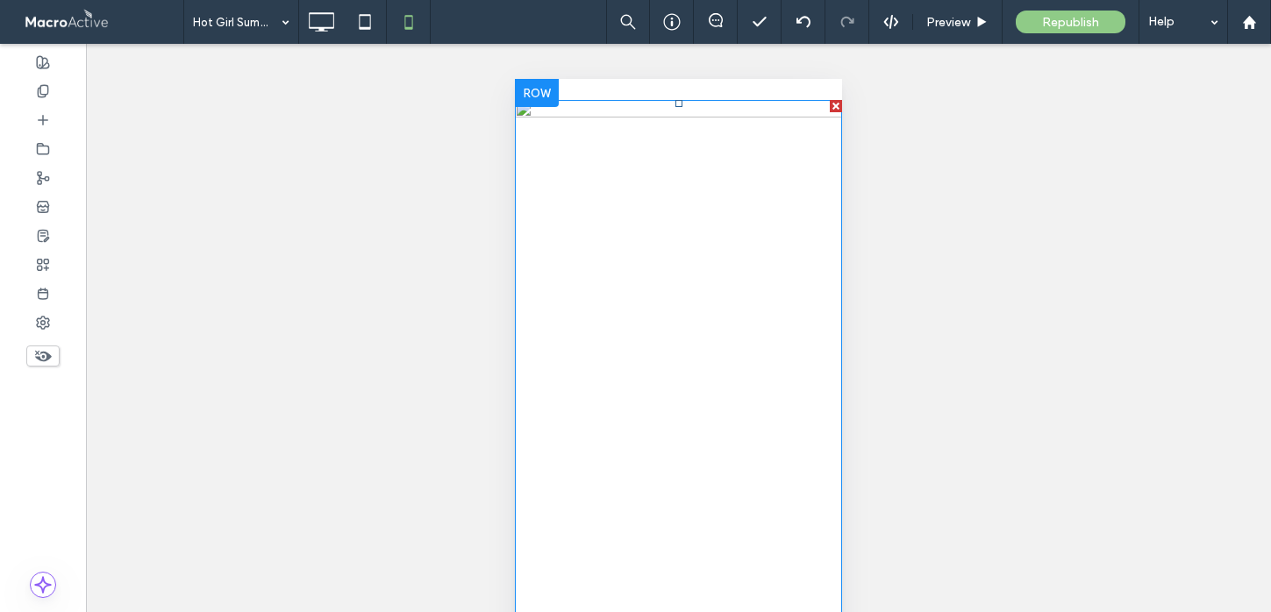
click at [522, 111] on img at bounding box center [678, 391] width 327 height 582
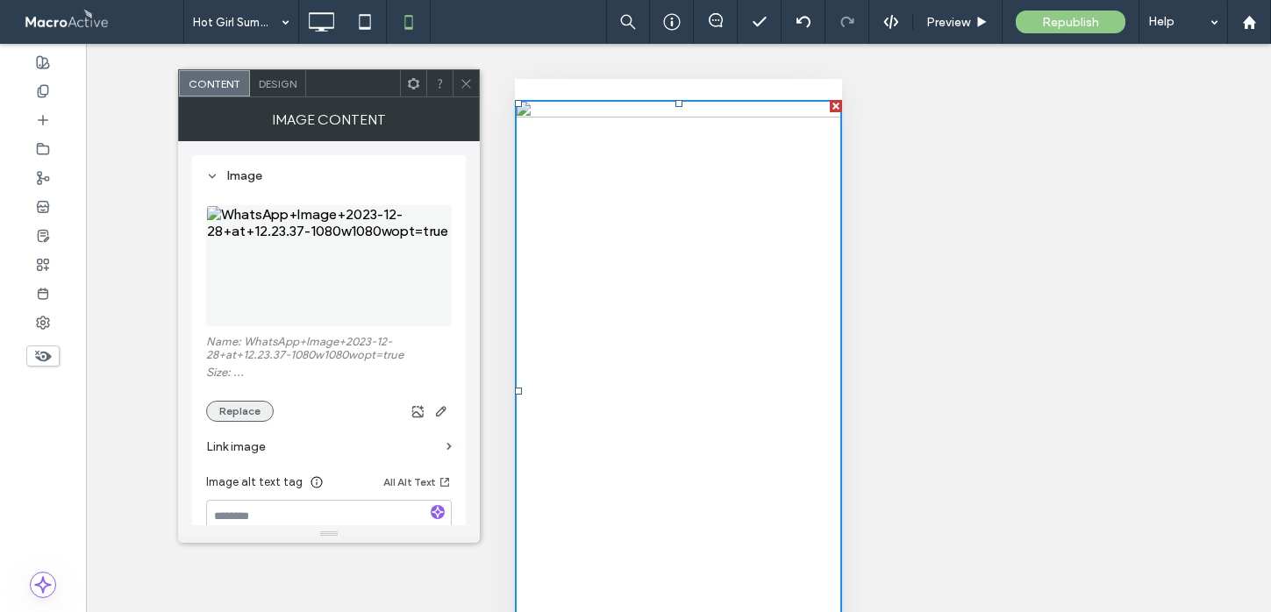
click at [236, 412] on button "Replace" at bounding box center [240, 411] width 68 height 21
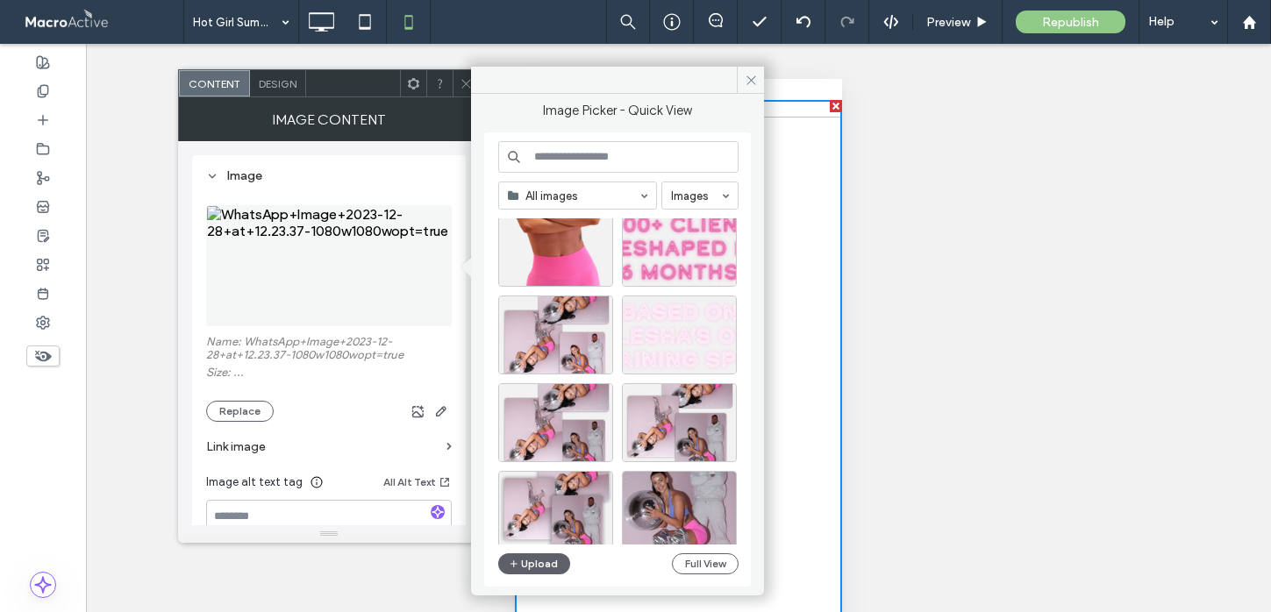
scroll to position [769, 0]
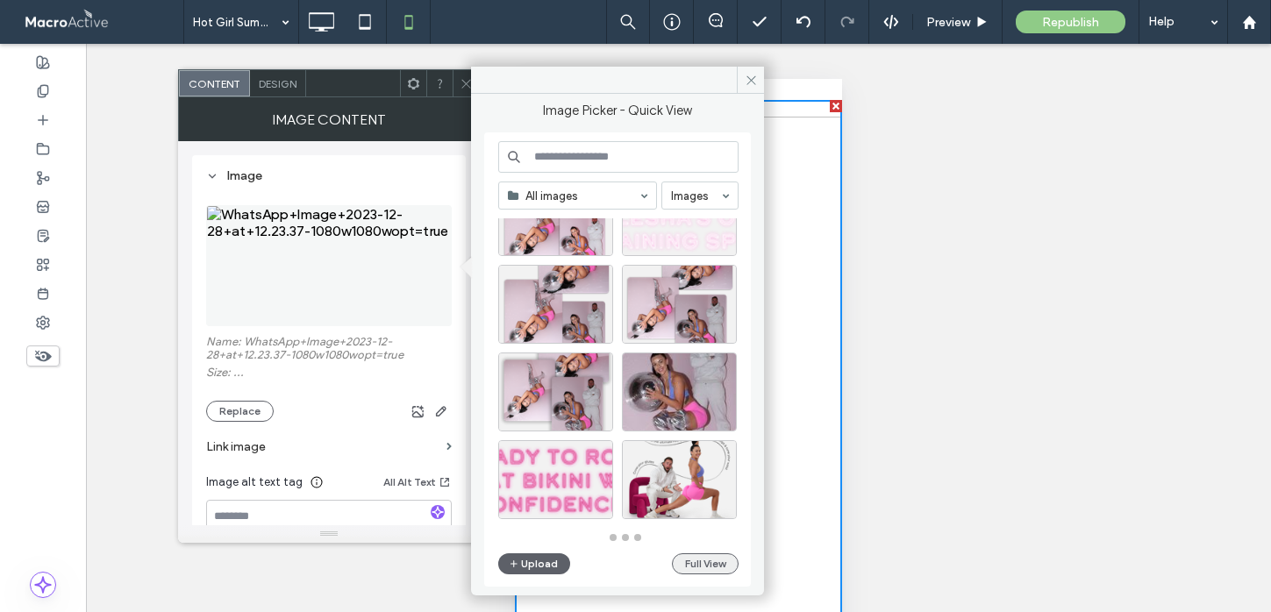
click at [707, 561] on button "Full View" at bounding box center [705, 563] width 67 height 21
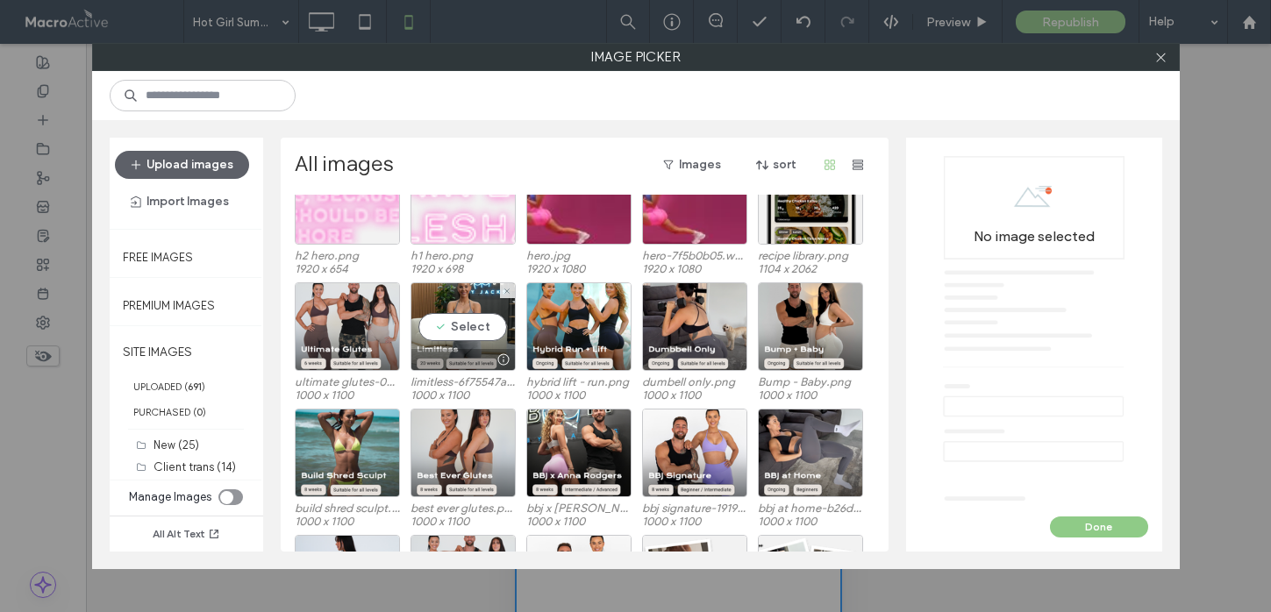
scroll to position [836, 0]
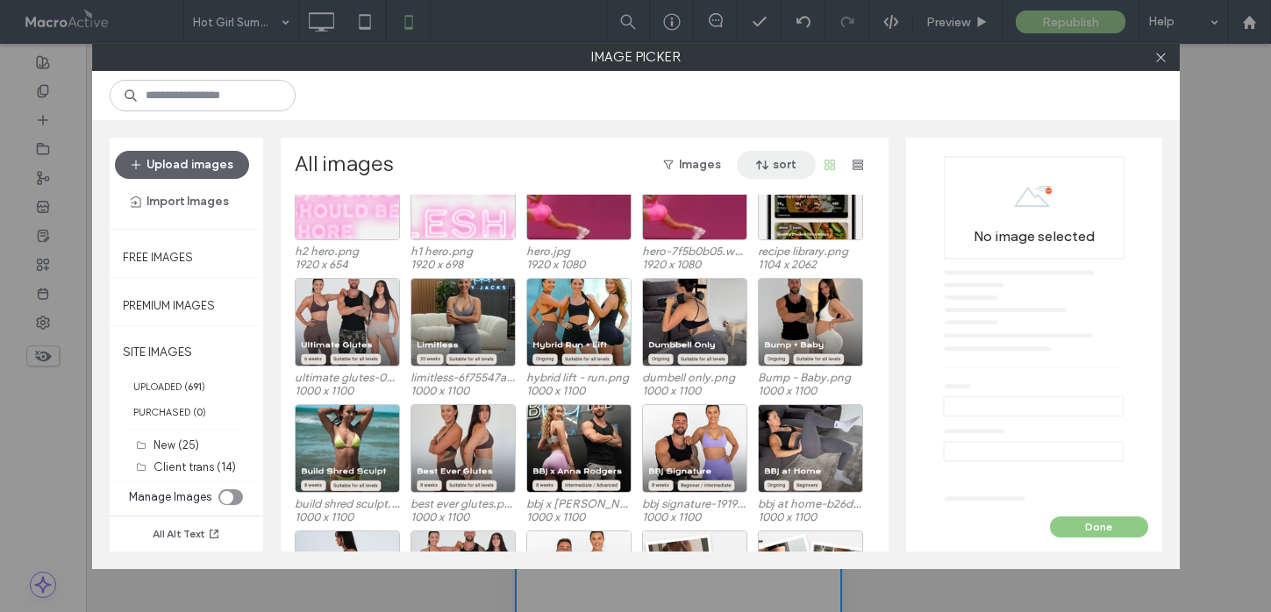
click at [785, 167] on button "sort" at bounding box center [776, 165] width 79 height 28
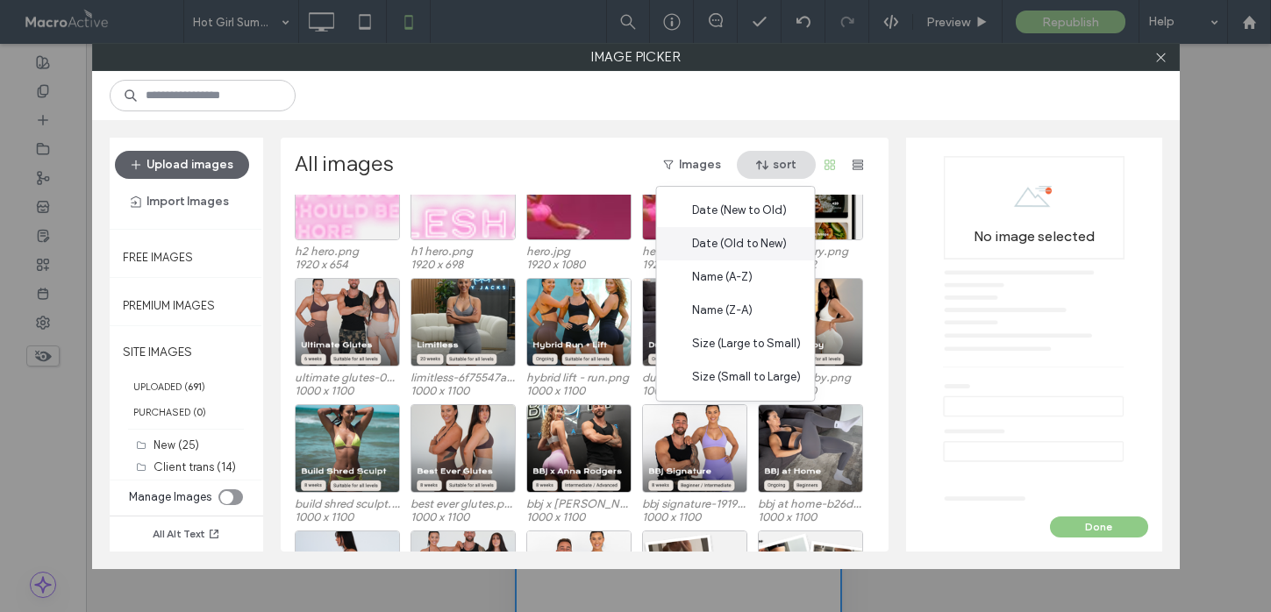
click at [746, 242] on span "Date (Old to New)" at bounding box center [739, 244] width 95 height 18
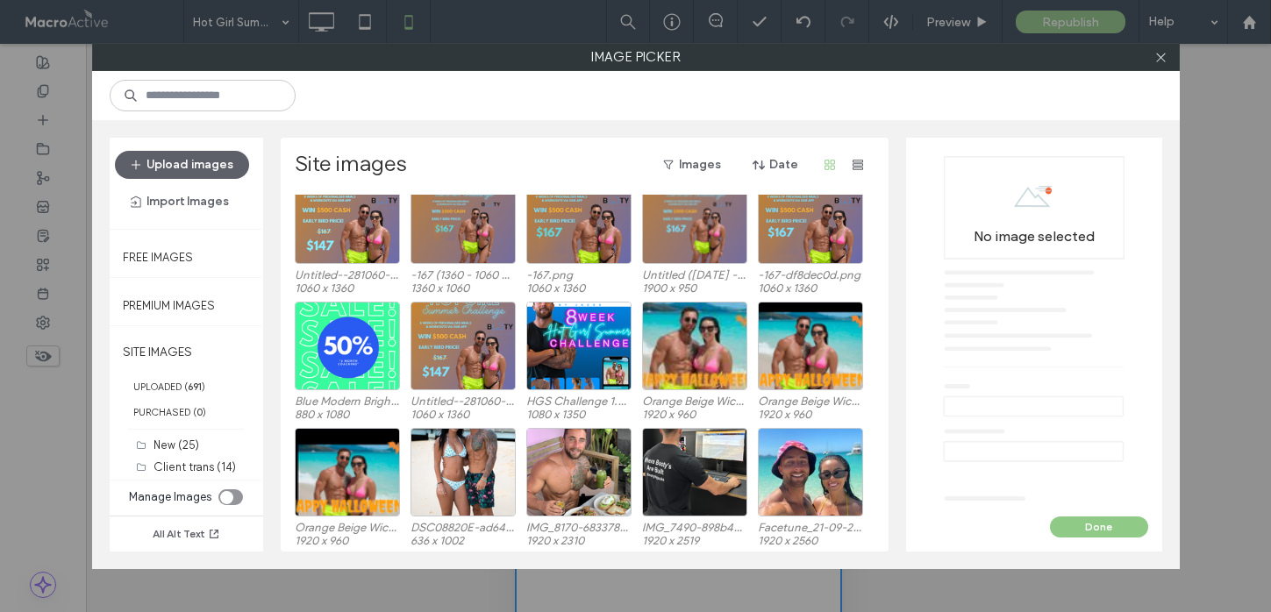
scroll to position [3680, 0]
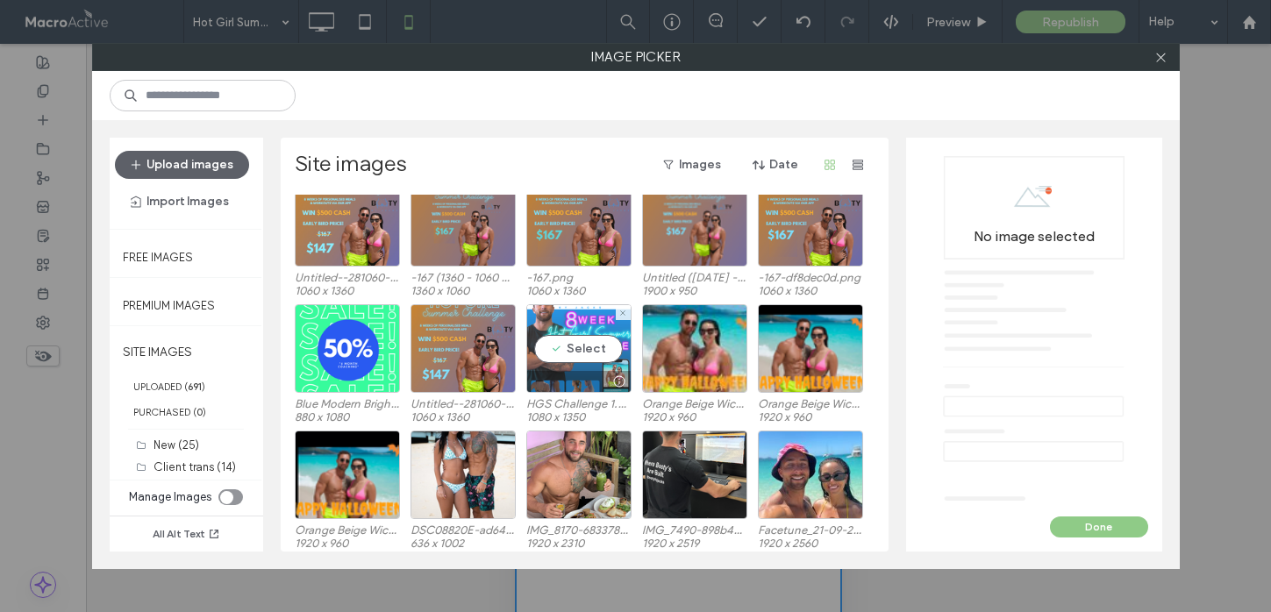
click at [573, 345] on div "Select" at bounding box center [578, 348] width 105 height 89
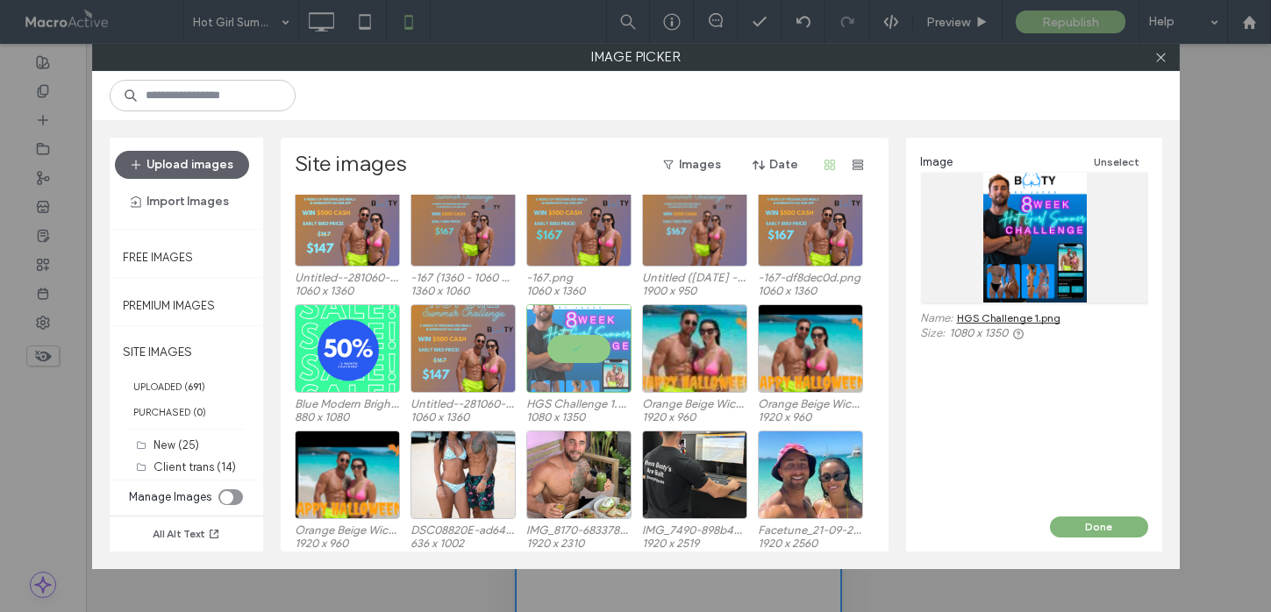
click at [1099, 525] on button "Done" at bounding box center [1099, 527] width 98 height 21
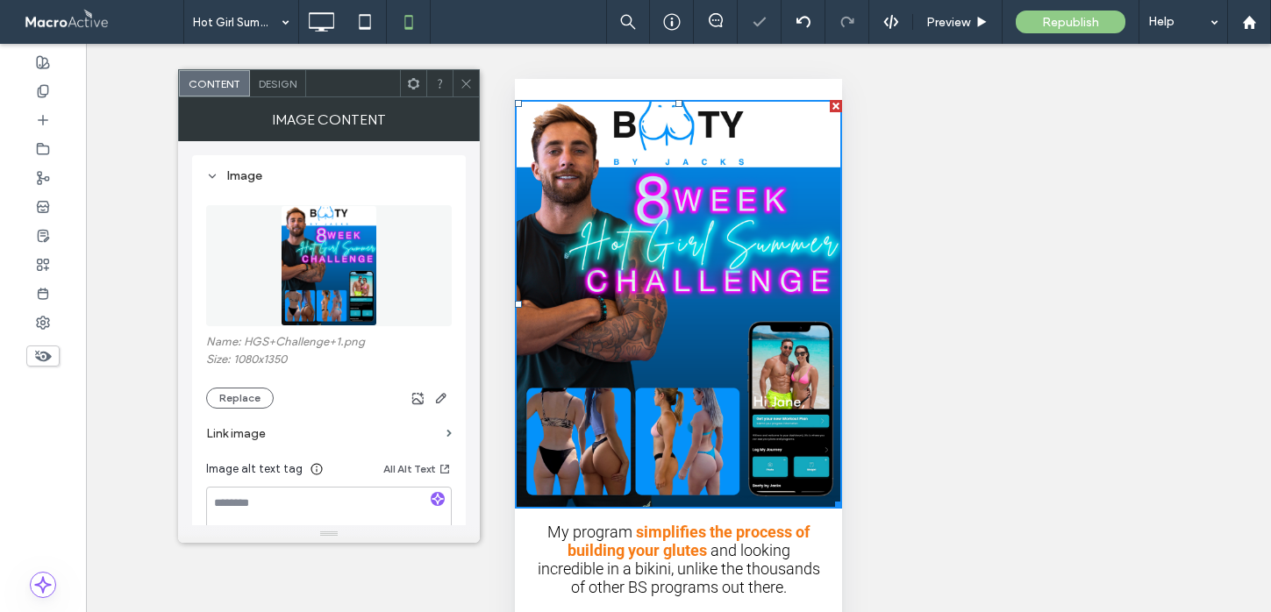
click at [468, 73] on span at bounding box center [466, 83] width 13 height 26
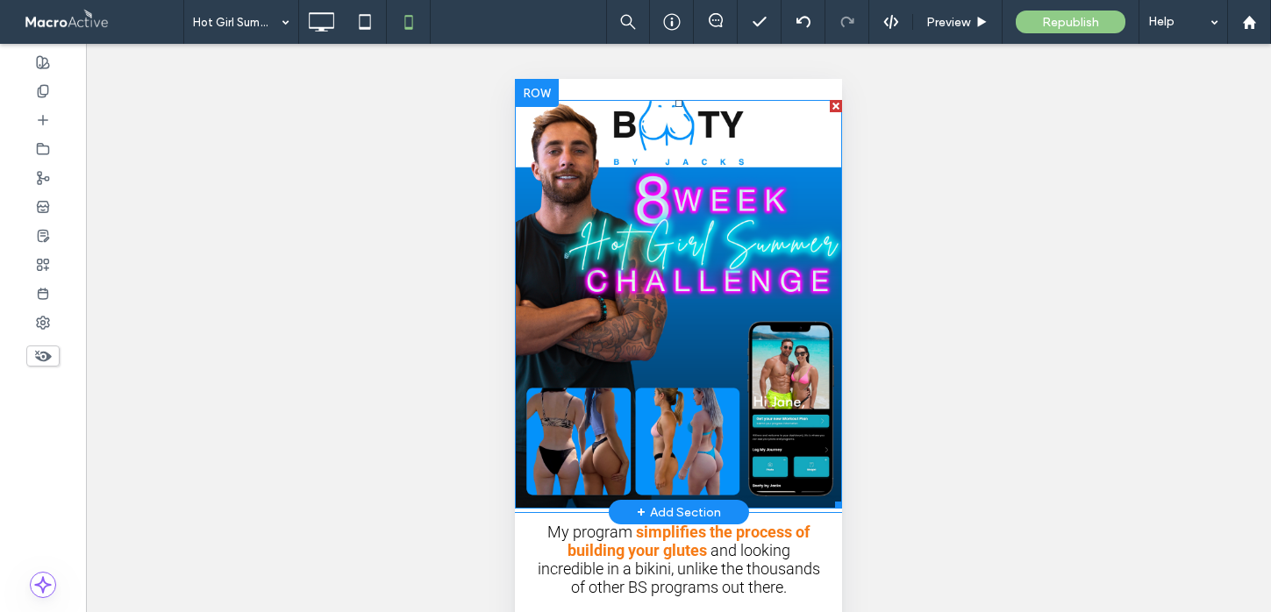
click at [776, 203] on img at bounding box center [678, 304] width 327 height 409
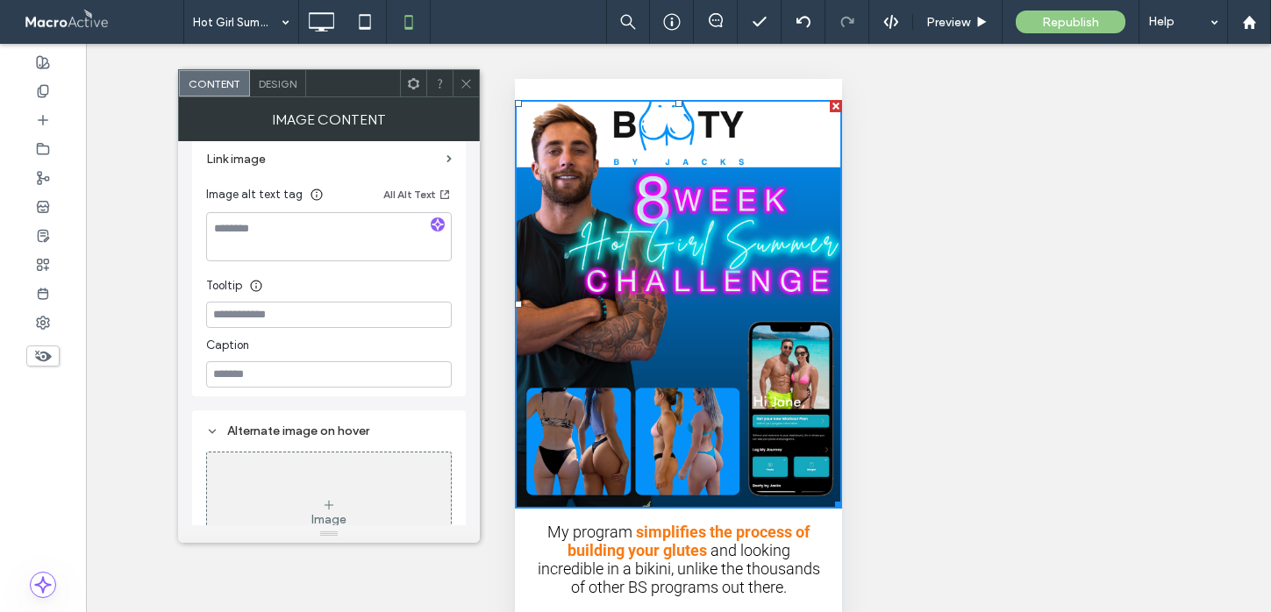
scroll to position [168, 0]
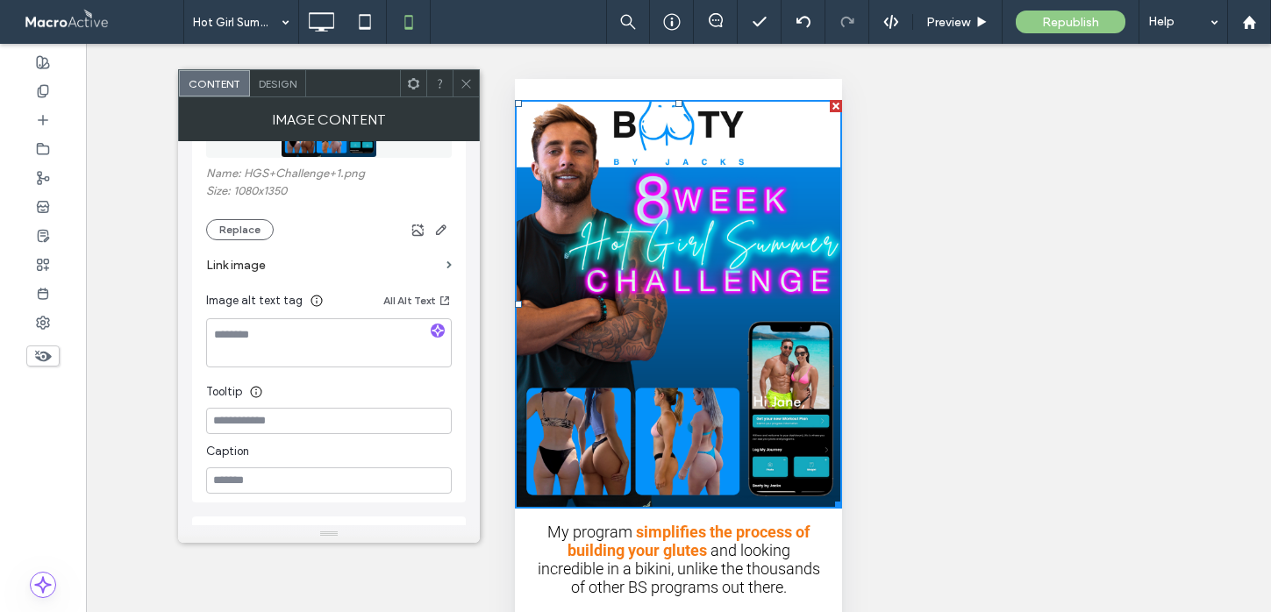
click at [460, 85] on icon at bounding box center [466, 83] width 13 height 13
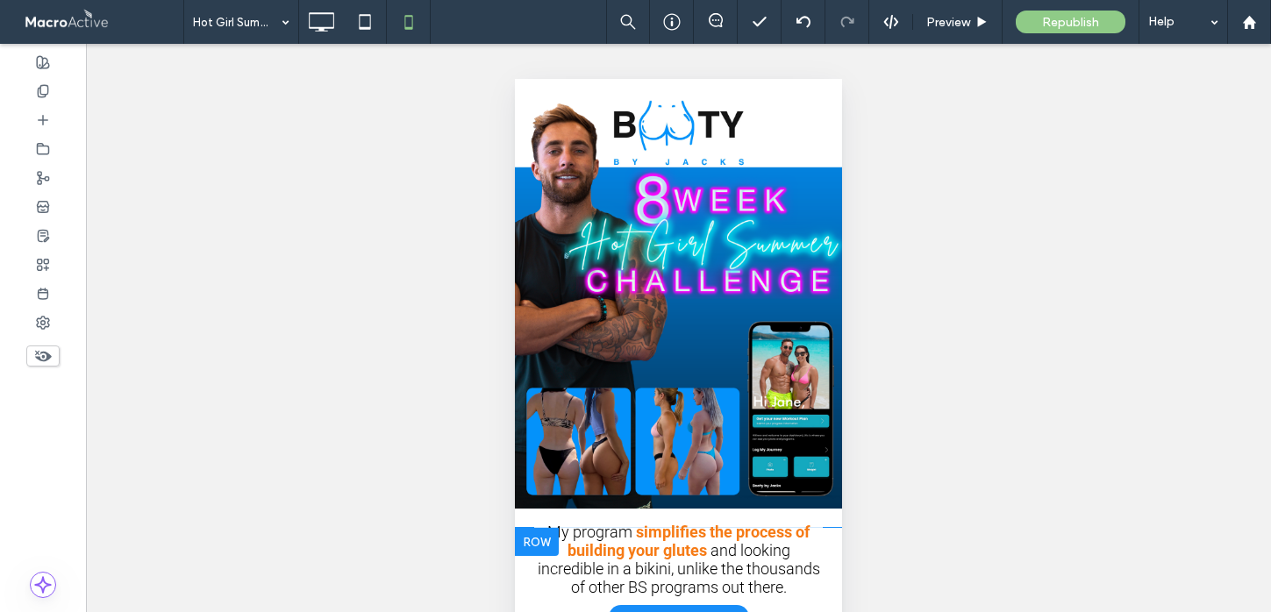
click at [830, 496] on div "My program simplifies the process of building your glutes and looking incredibl…" at bounding box center [678, 516] width 327 height 204
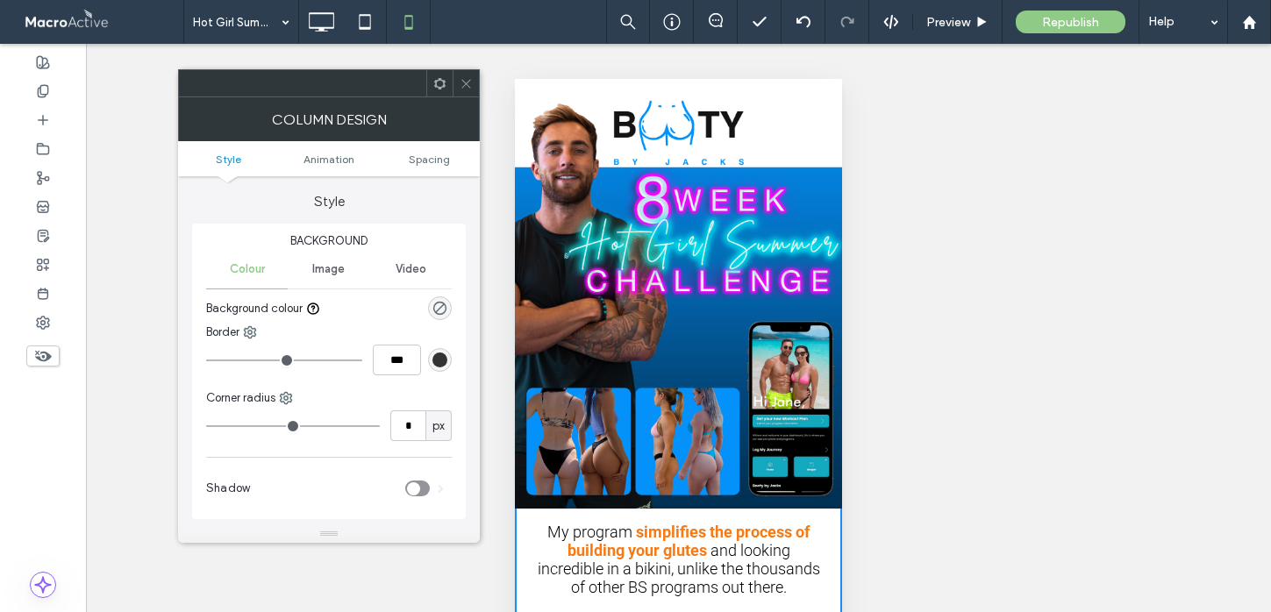
click at [834, 394] on img at bounding box center [678, 304] width 327 height 409
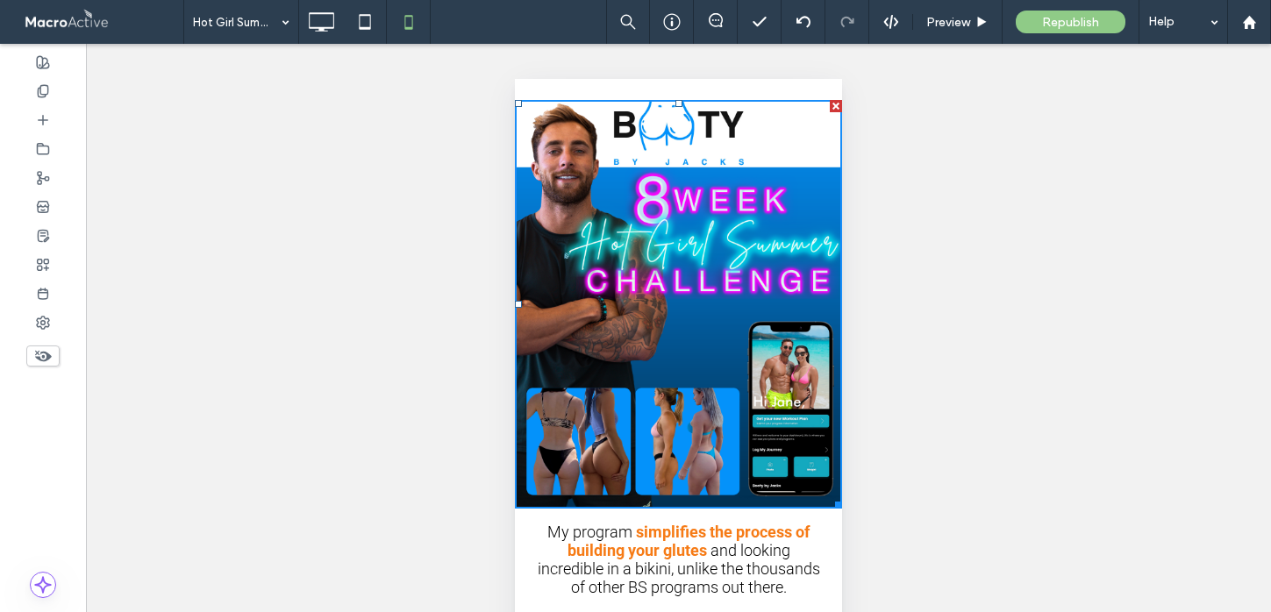
click at [775, 221] on img at bounding box center [678, 304] width 327 height 409
click at [548, 89] on div "Click To Paste Row + Add Section" at bounding box center [678, 295] width 327 height 433
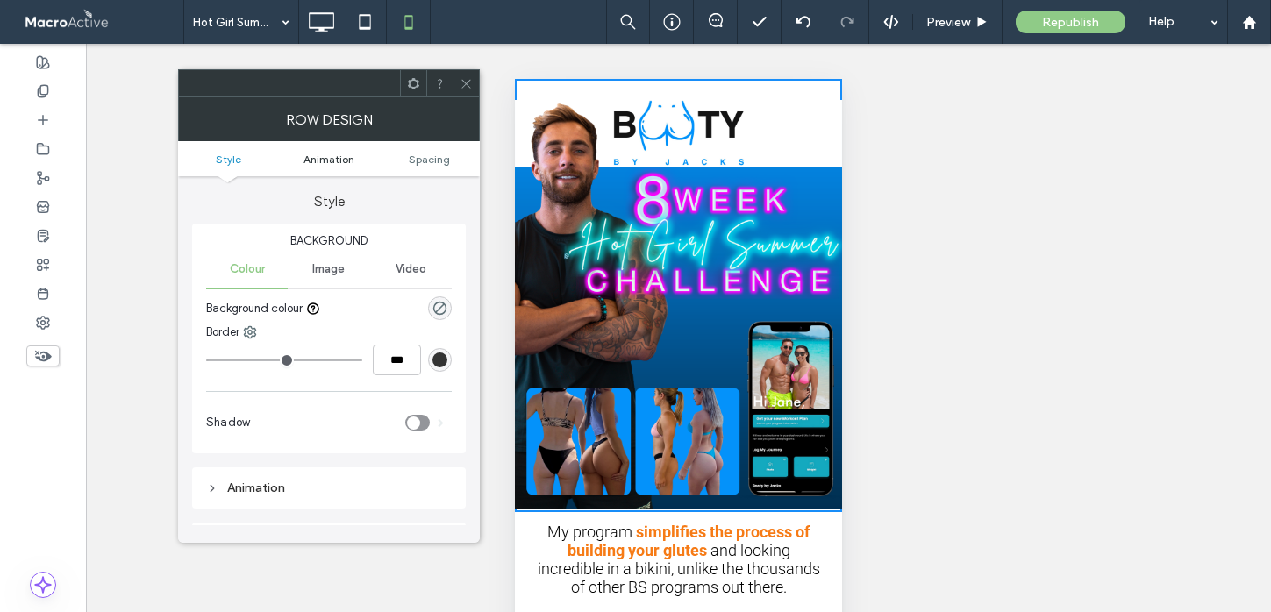
click at [350, 160] on span "Animation" at bounding box center [328, 159] width 51 height 13
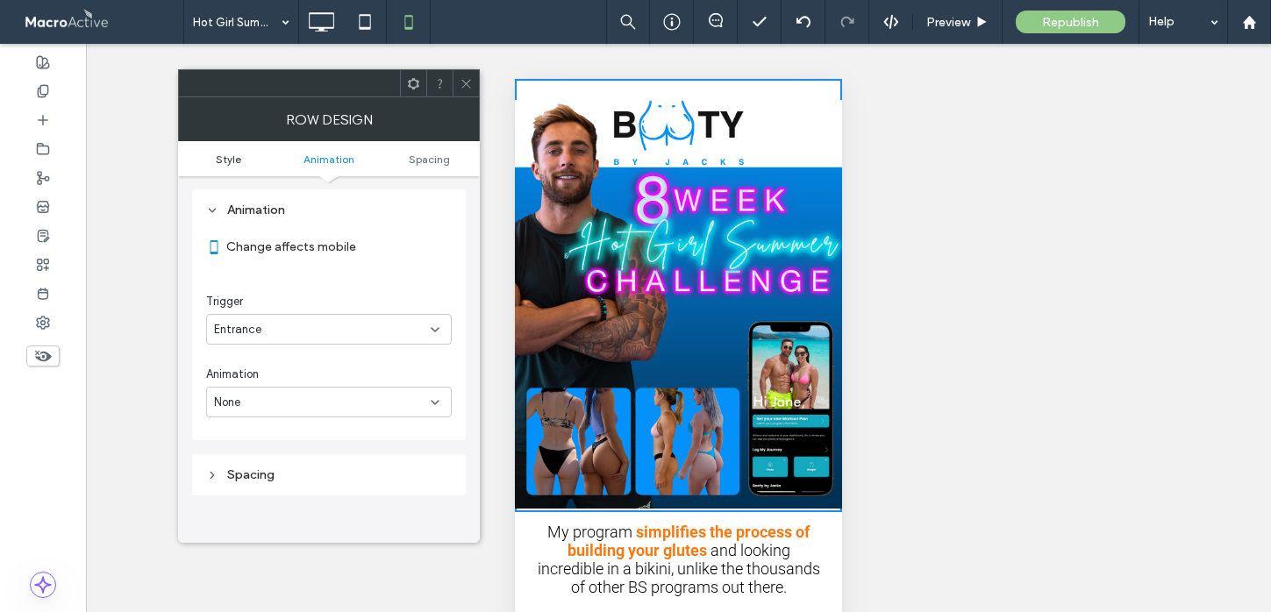
click at [225, 161] on span "Style" at bounding box center [228, 159] width 25 height 13
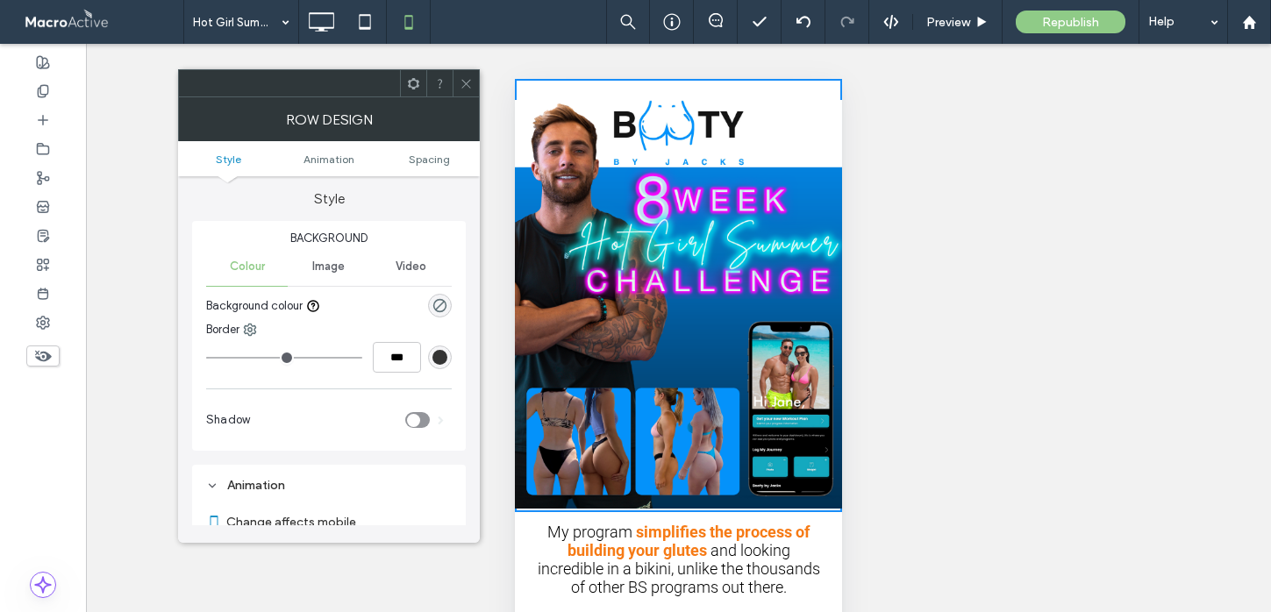
scroll to position [0, 0]
click at [335, 262] on span "Image" at bounding box center [328, 269] width 32 height 14
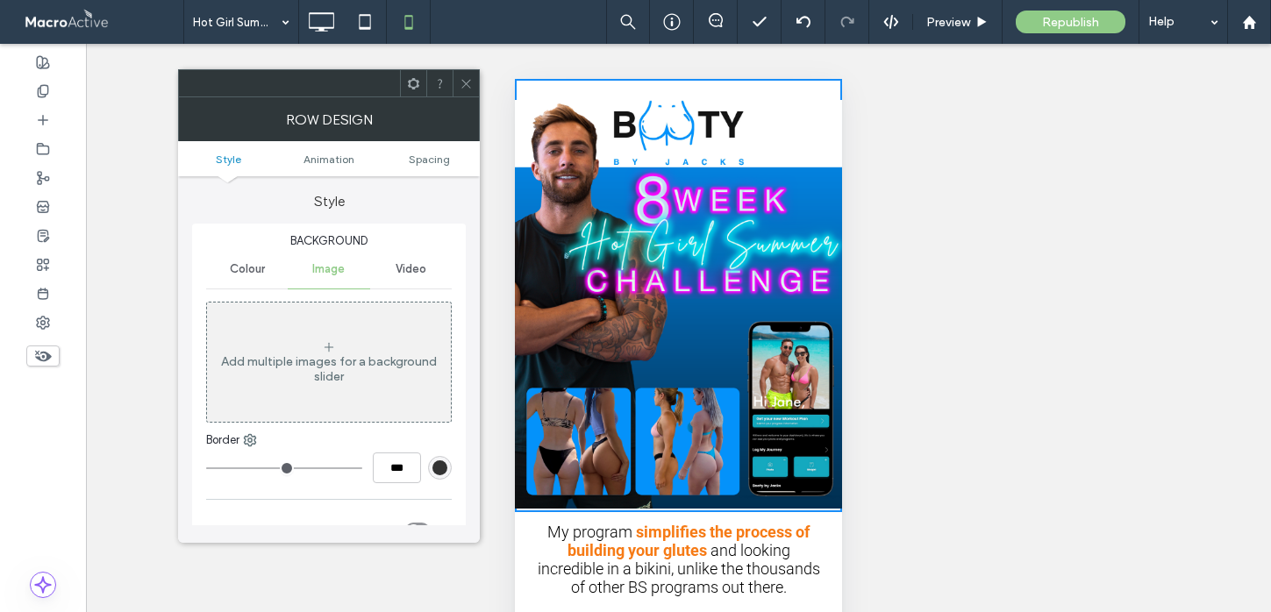
click at [469, 85] on icon at bounding box center [466, 83] width 13 height 13
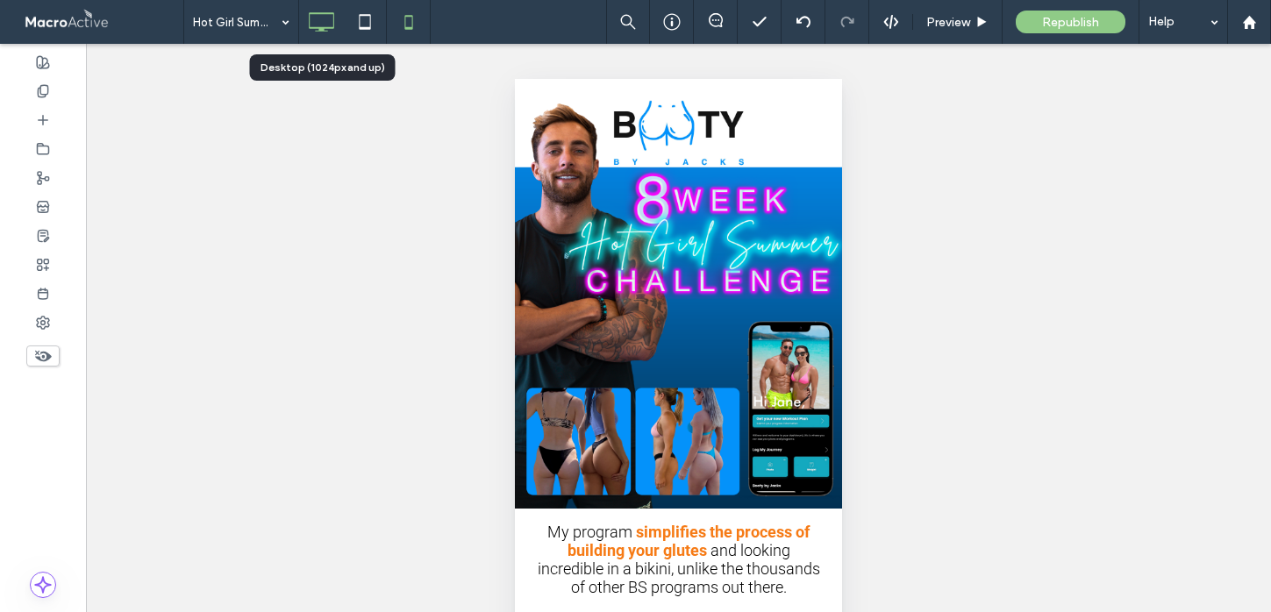
click at [332, 25] on icon at bounding box center [320, 21] width 35 height 35
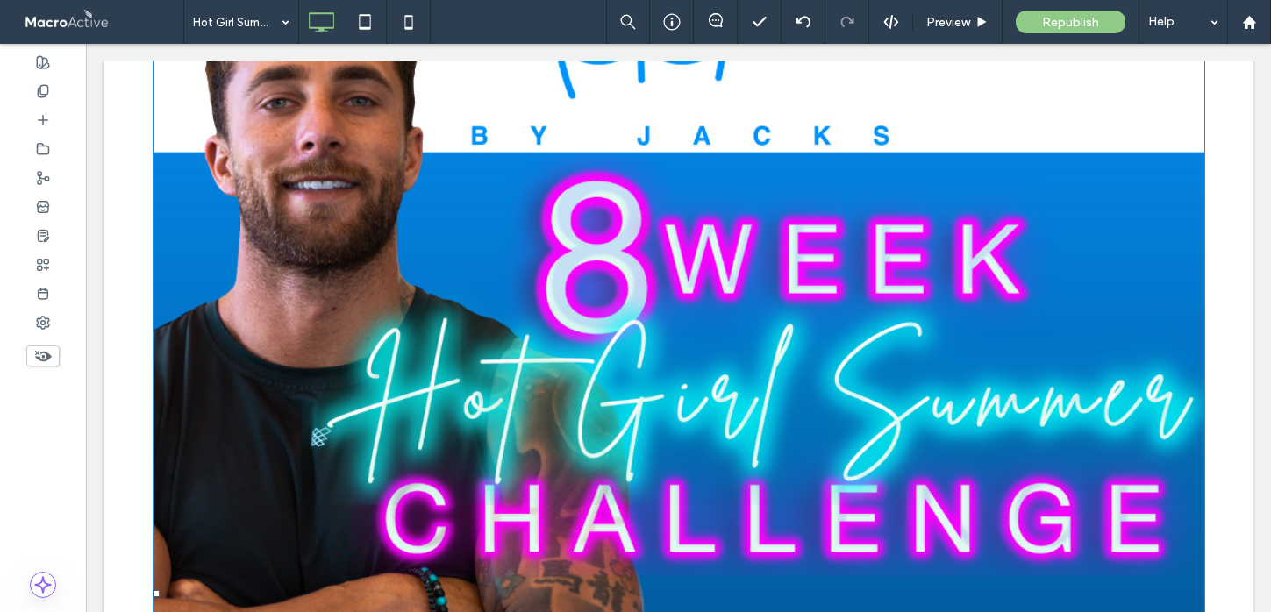
scroll to position [59, 0]
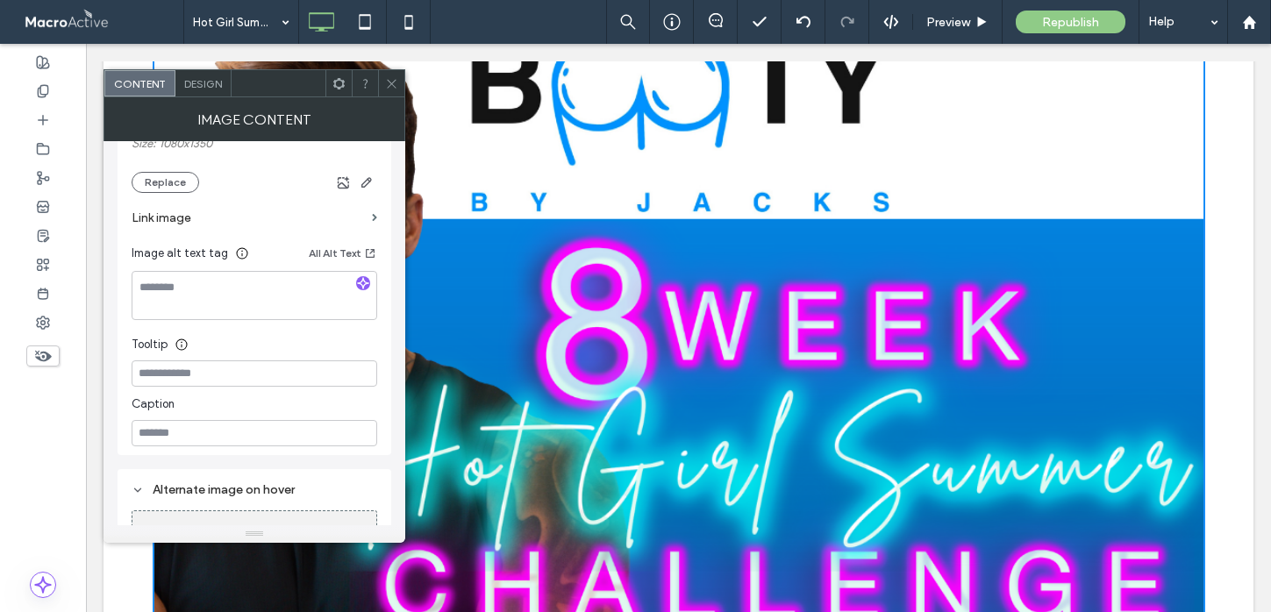
scroll to position [0, 0]
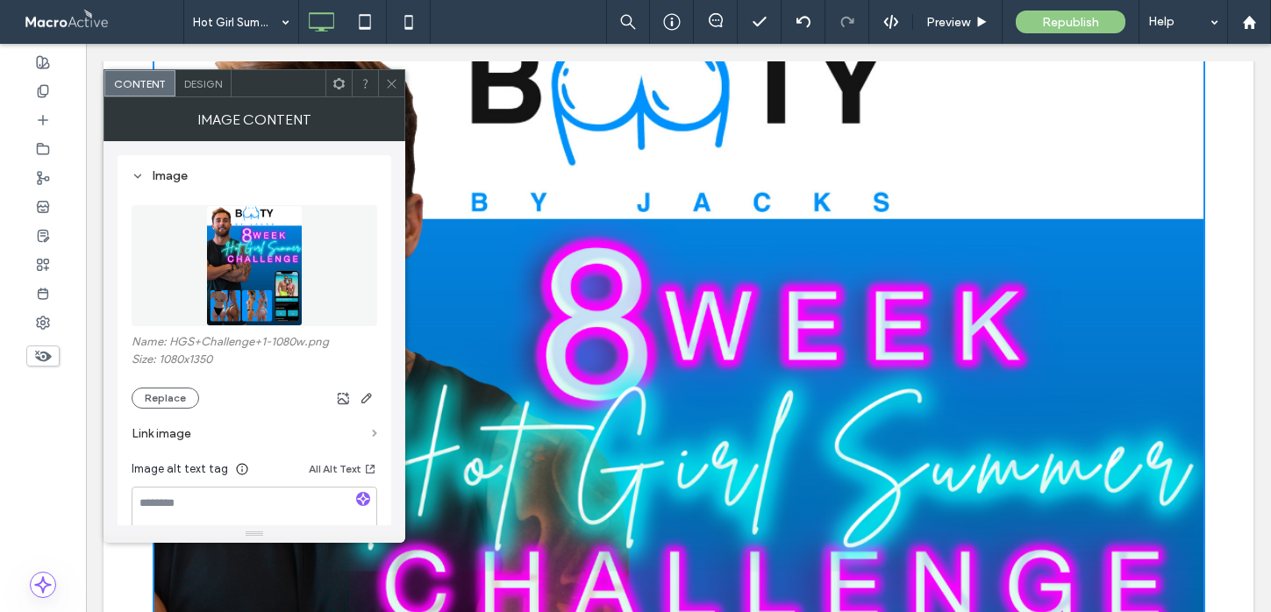
click at [372, 435] on span at bounding box center [374, 434] width 5 height 8
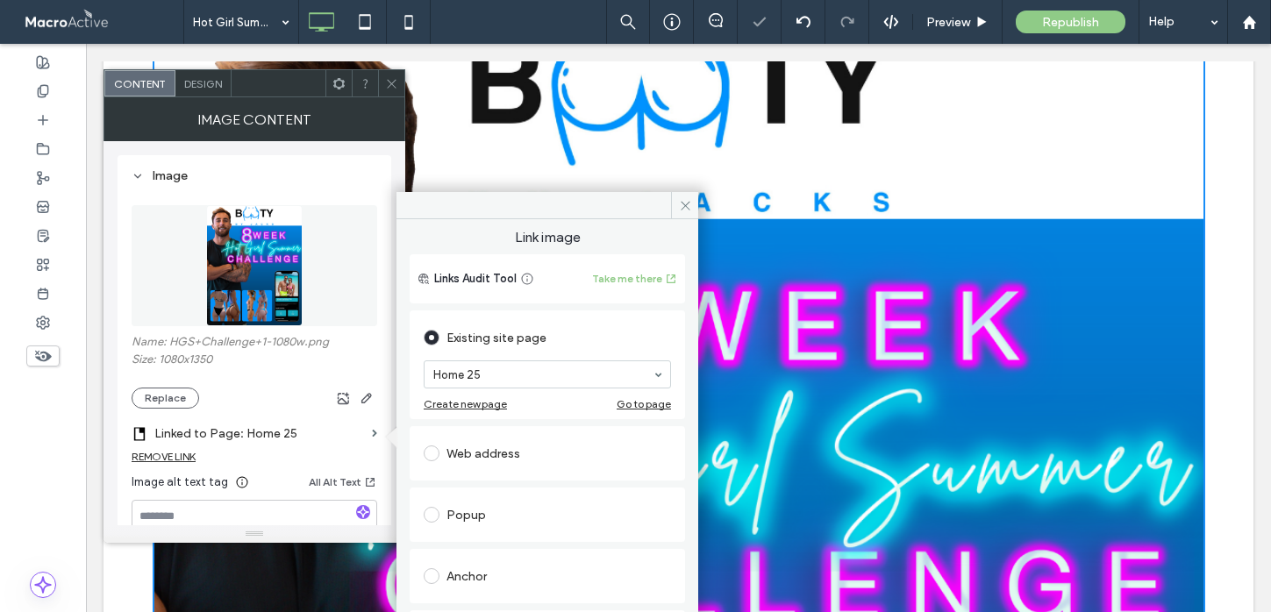
scroll to position [9, 0]
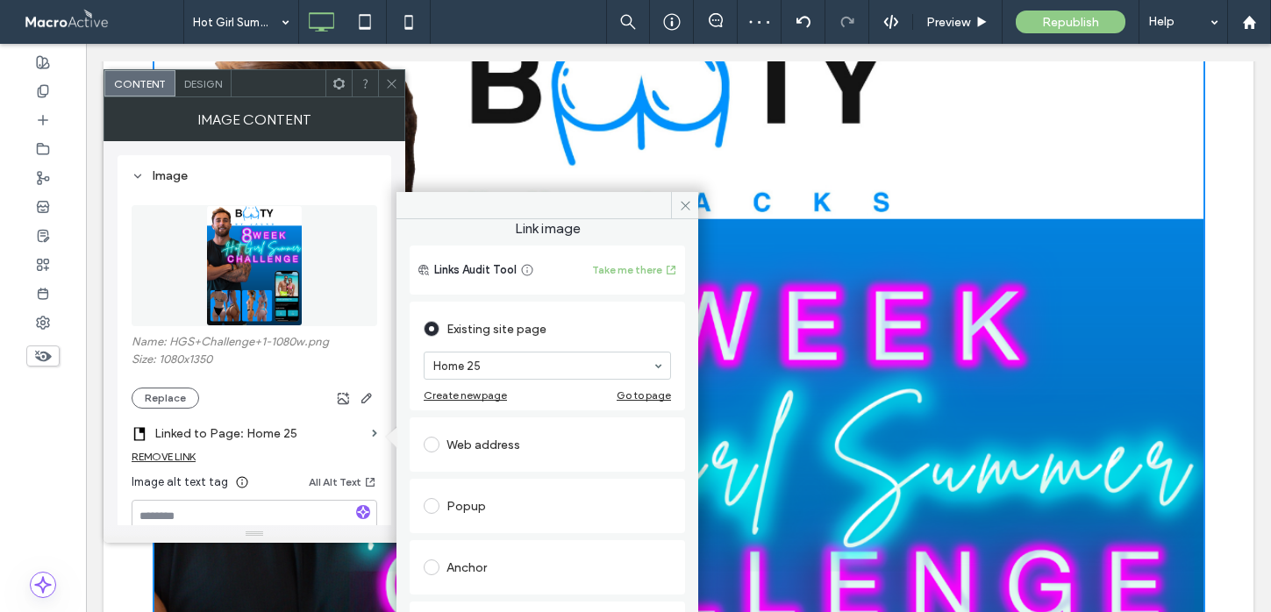
click at [361, 356] on label "Size: 1080x1350" at bounding box center [255, 362] width 246 height 18
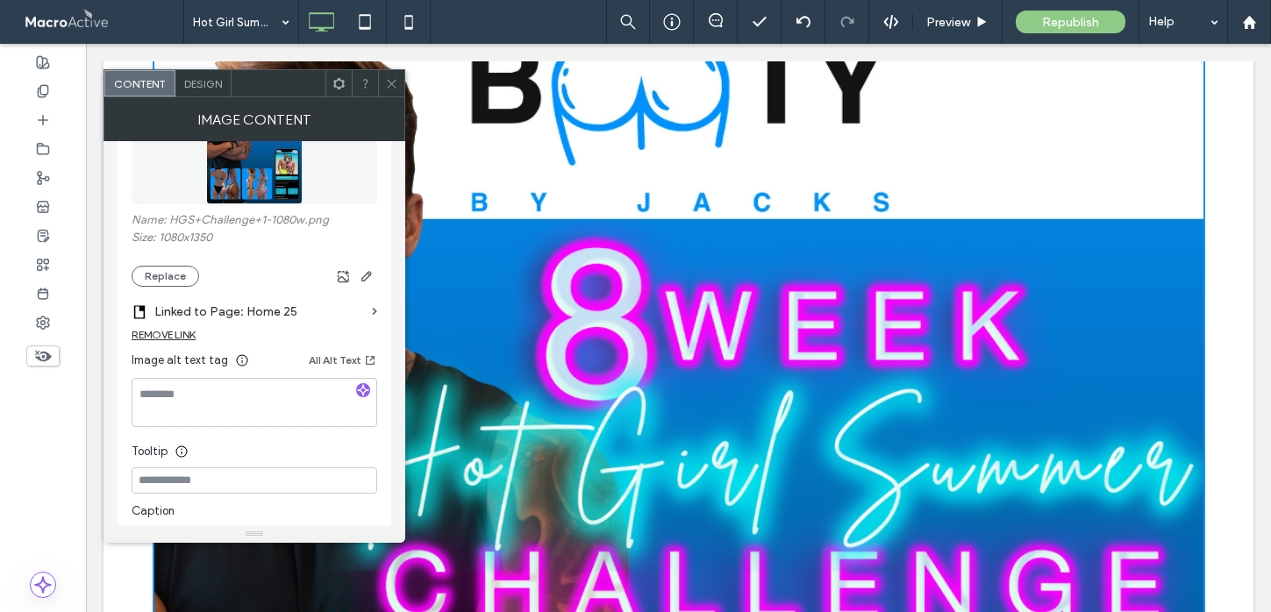
scroll to position [0, 0]
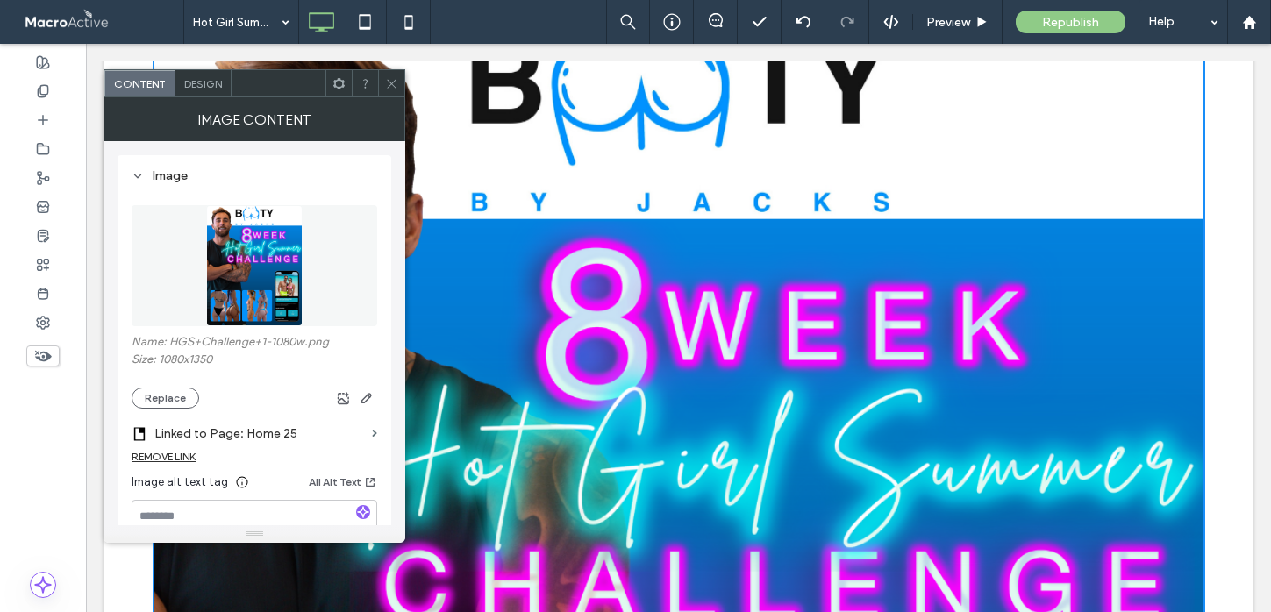
click at [165, 455] on div "REMOVE LINK" at bounding box center [164, 456] width 64 height 13
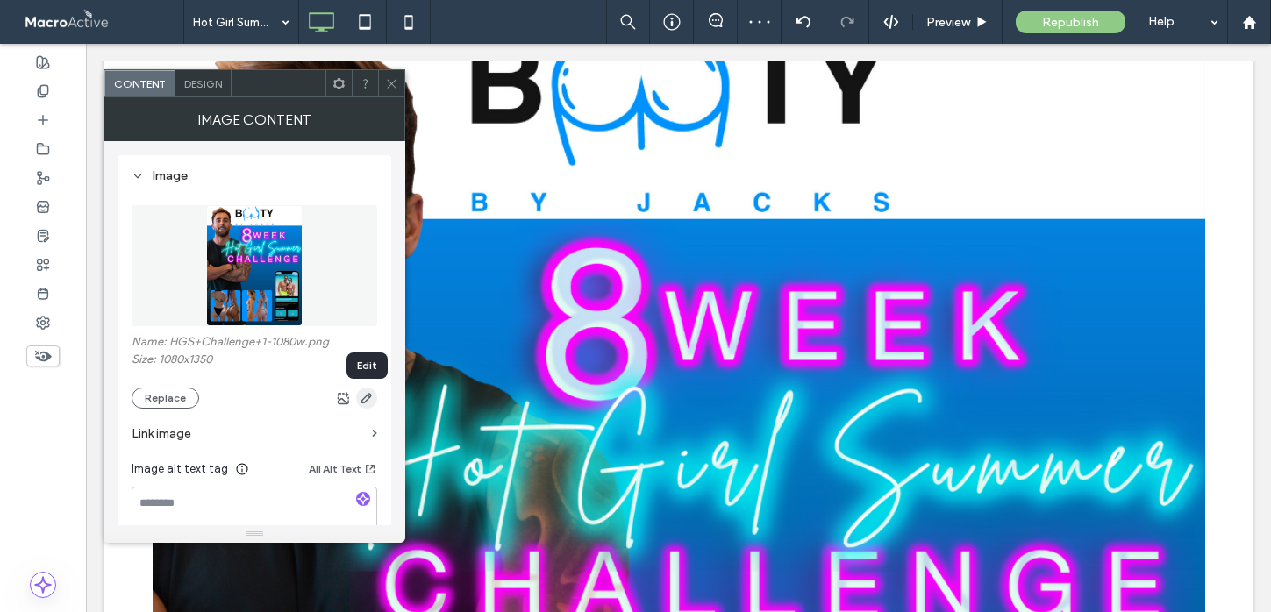
click at [370, 400] on icon "button" at bounding box center [367, 398] width 14 height 14
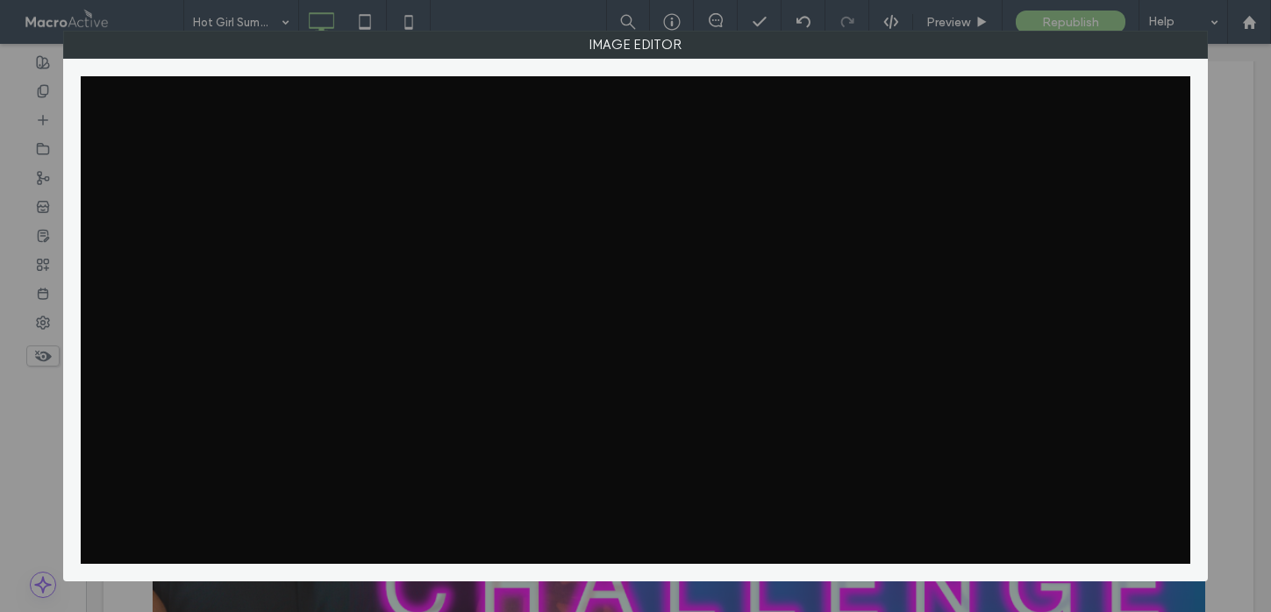
click at [363, 399] on div at bounding box center [635, 320] width 1109 height 488
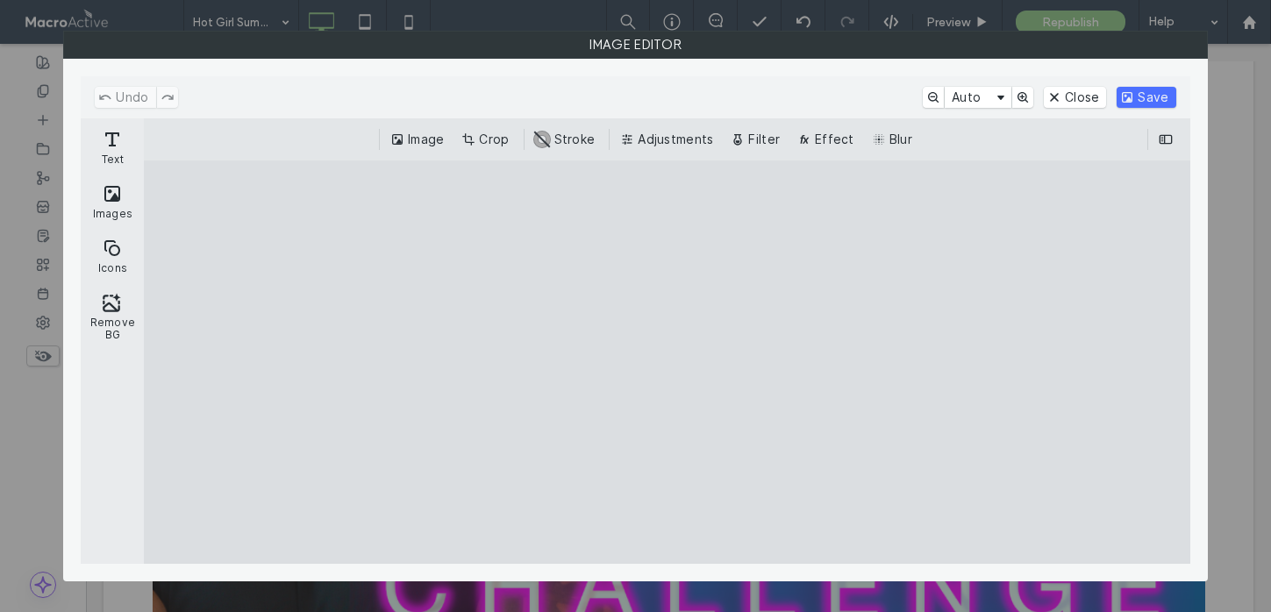
click at [1151, 98] on button "Save" at bounding box center [1146, 97] width 59 height 21
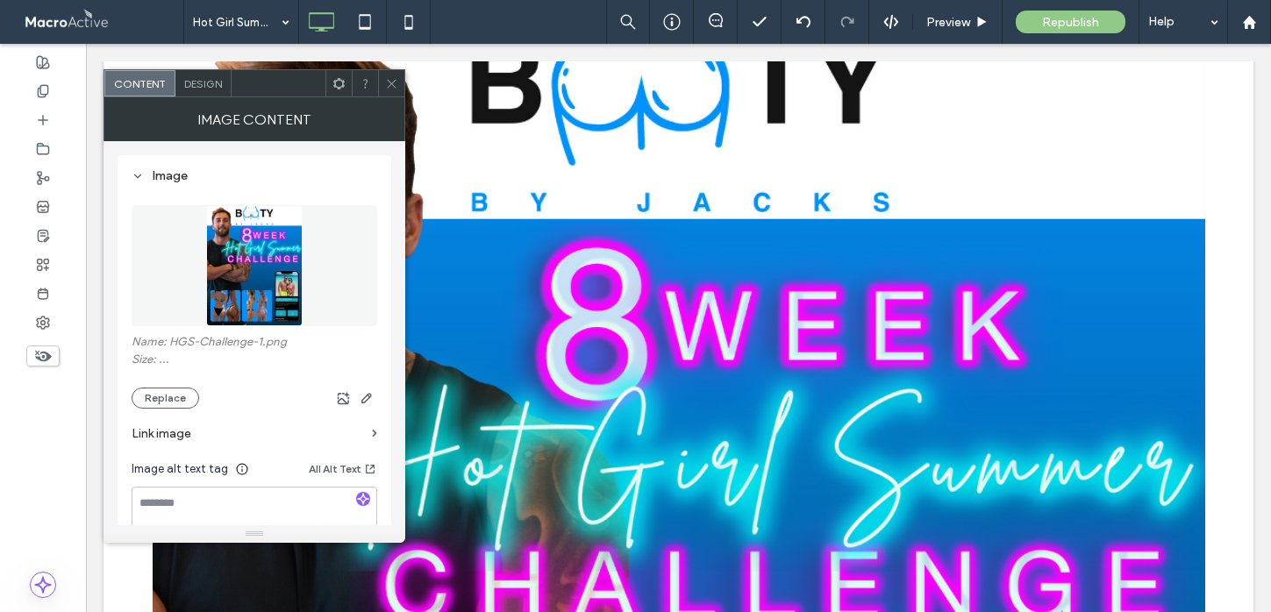
click at [398, 84] on div at bounding box center [391, 83] width 26 height 26
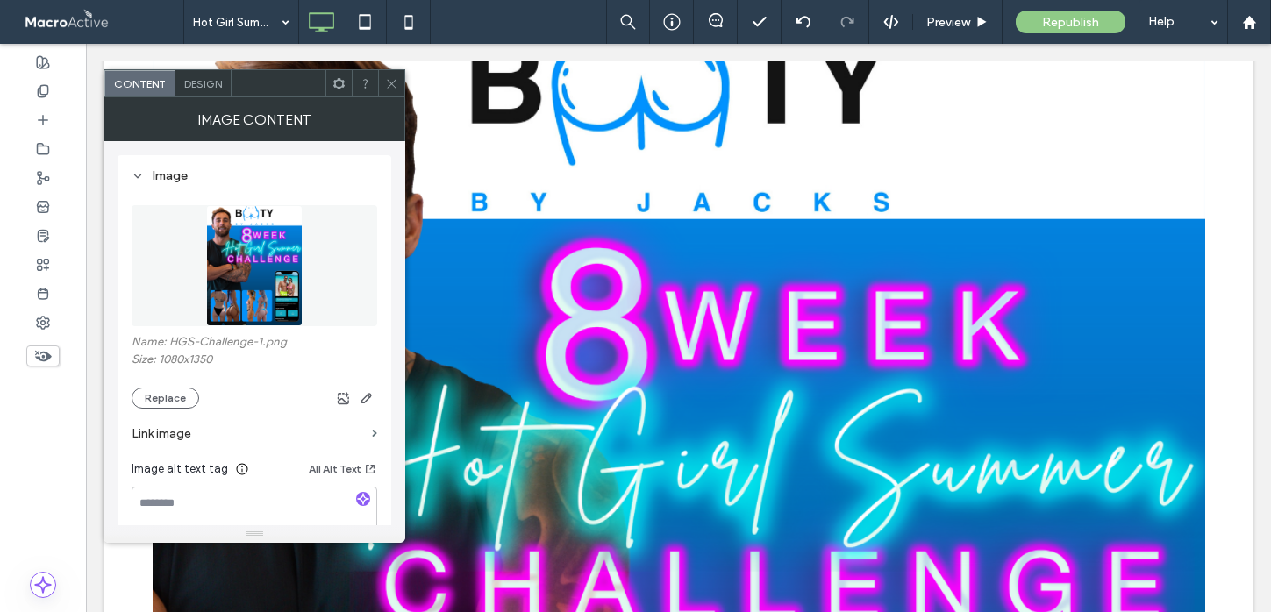
click at [190, 82] on span "Design" at bounding box center [203, 83] width 38 height 13
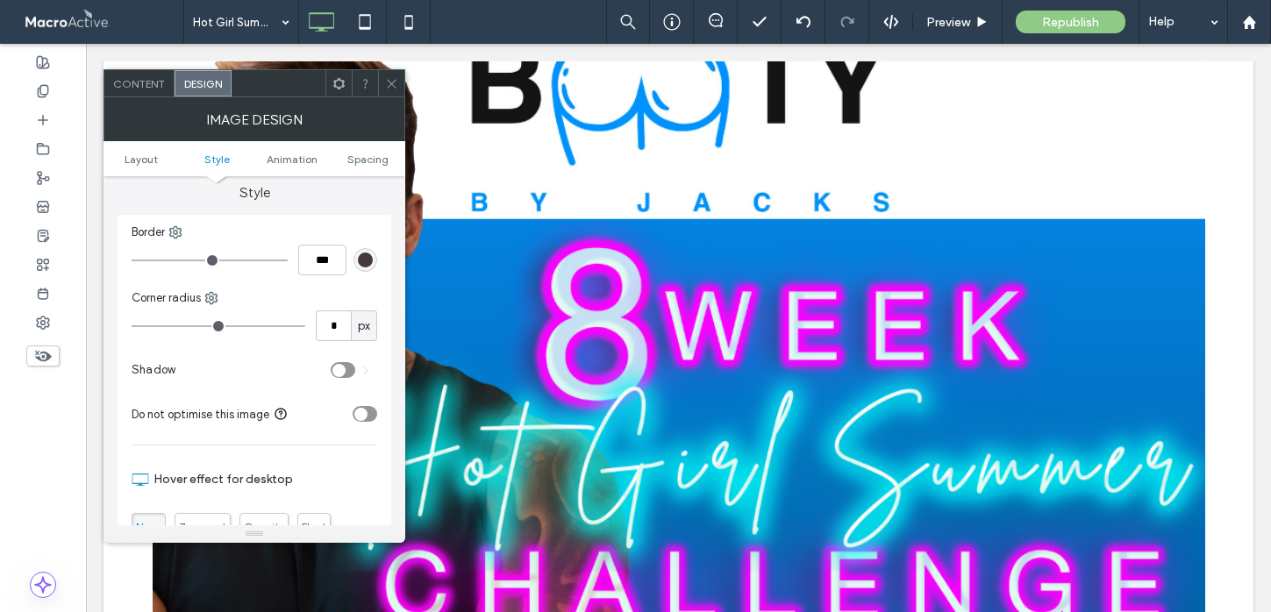
scroll to position [383, 0]
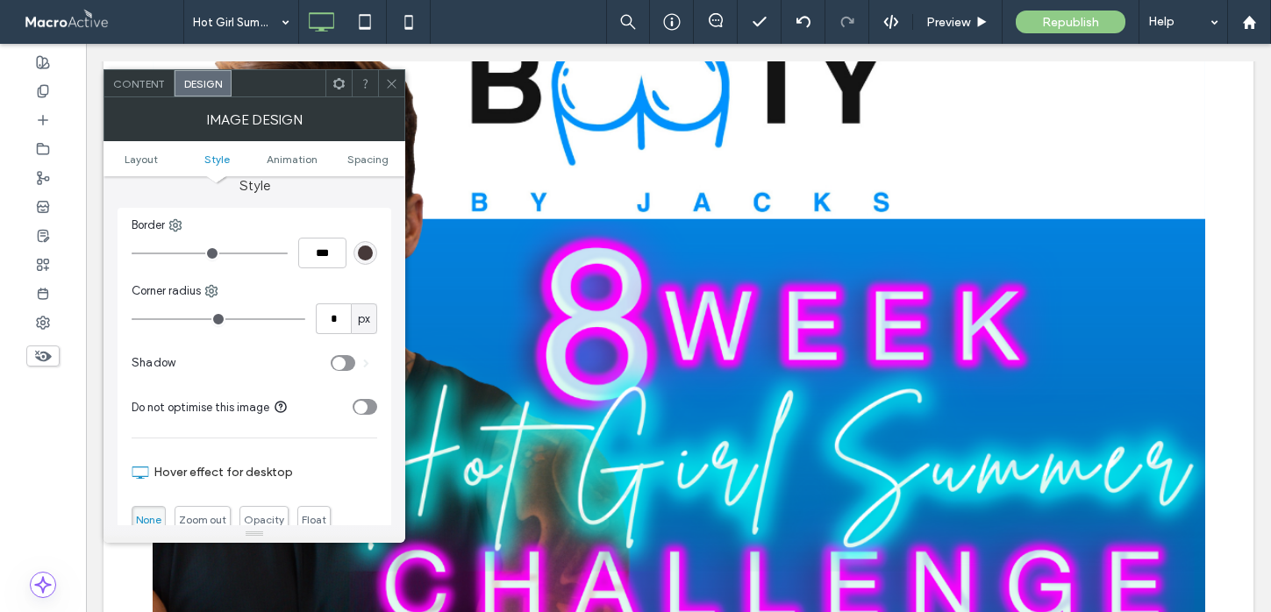
click at [358, 412] on div "toggle" at bounding box center [360, 407] width 13 height 13
click at [394, 79] on icon at bounding box center [391, 83] width 13 height 13
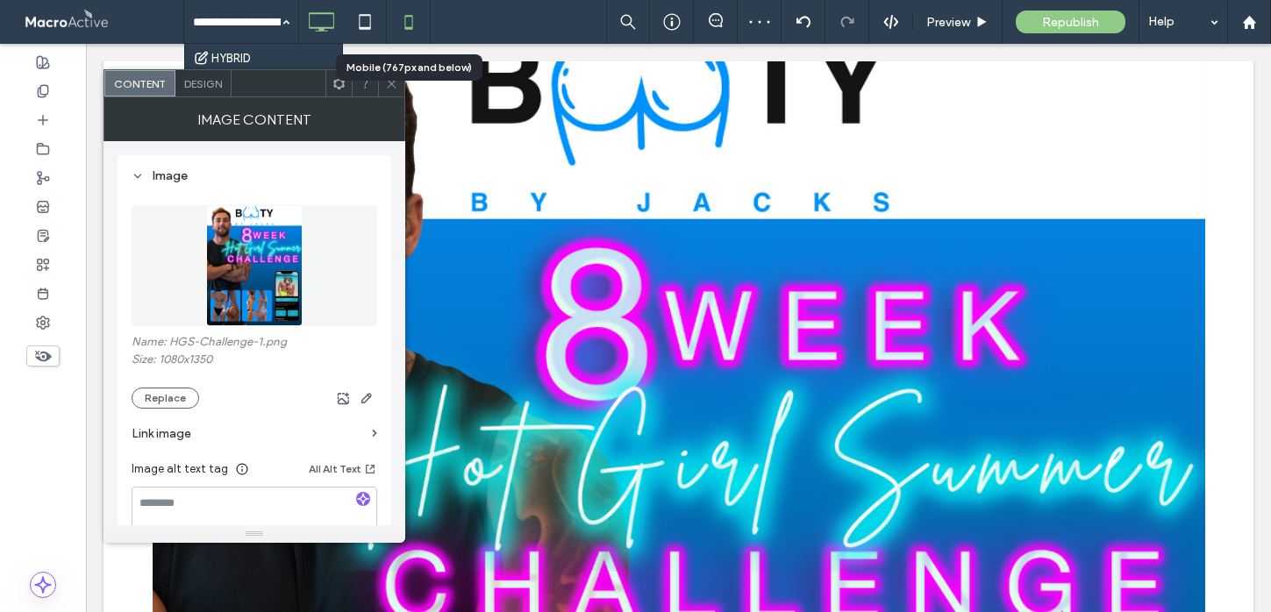
click at [415, 24] on icon at bounding box center [408, 21] width 35 height 35
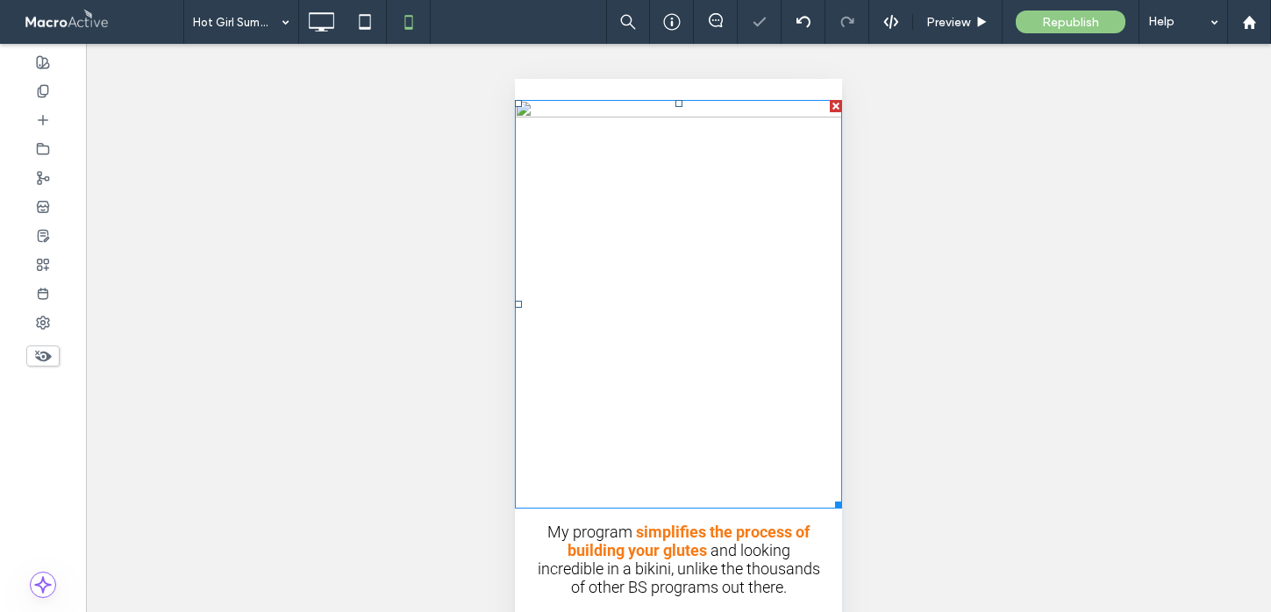
scroll to position [0, 0]
click at [585, 122] on img at bounding box center [678, 304] width 327 height 409
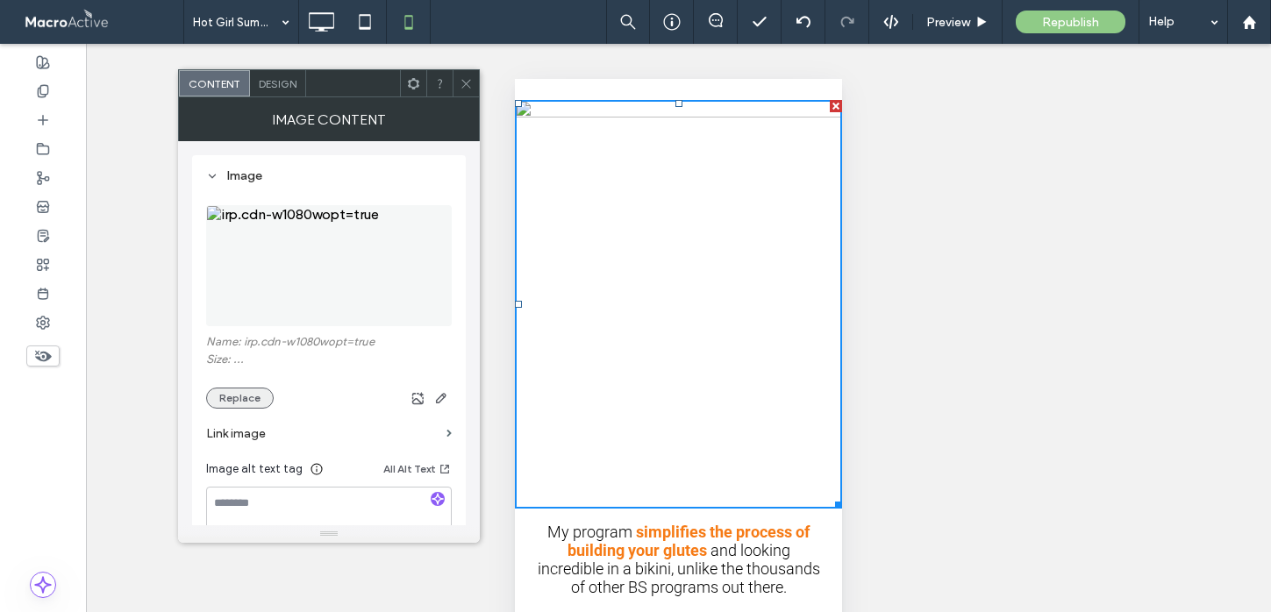
click at [255, 396] on button "Replace" at bounding box center [240, 398] width 68 height 21
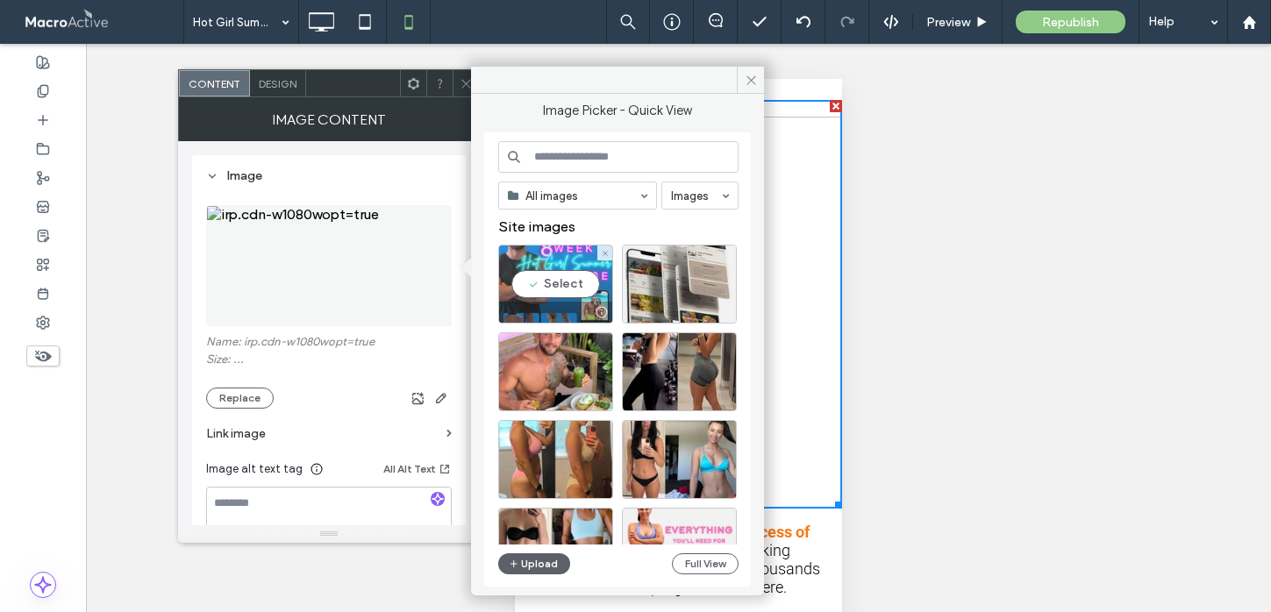
click at [546, 289] on div "Select" at bounding box center [555, 284] width 115 height 79
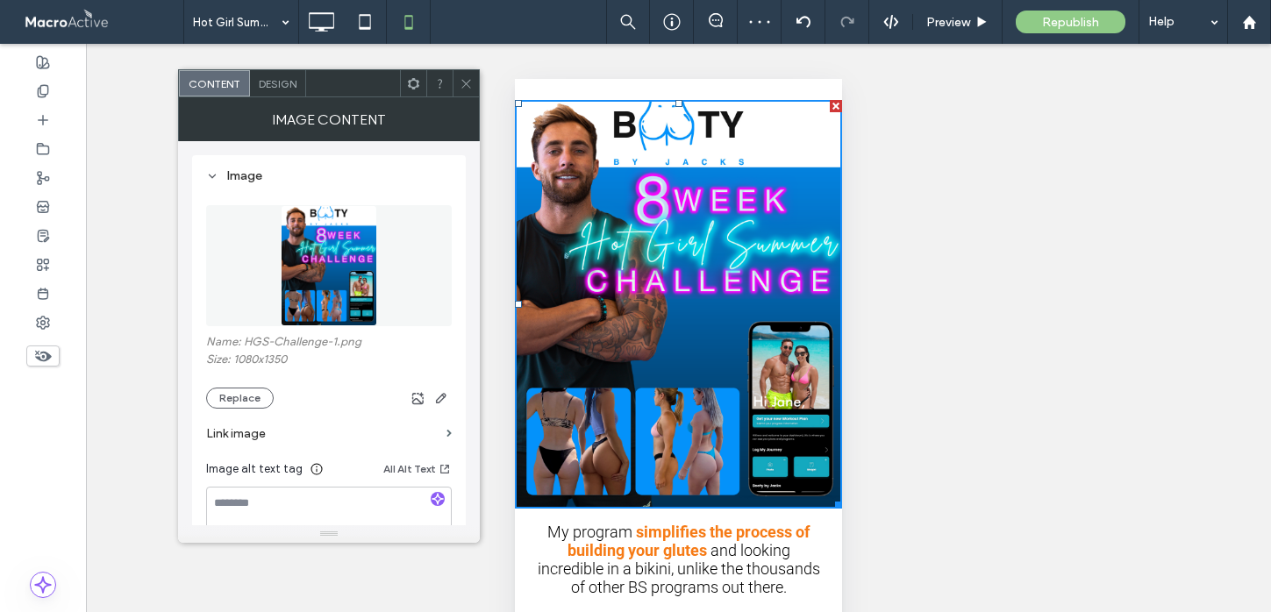
click at [465, 78] on icon at bounding box center [466, 83] width 13 height 13
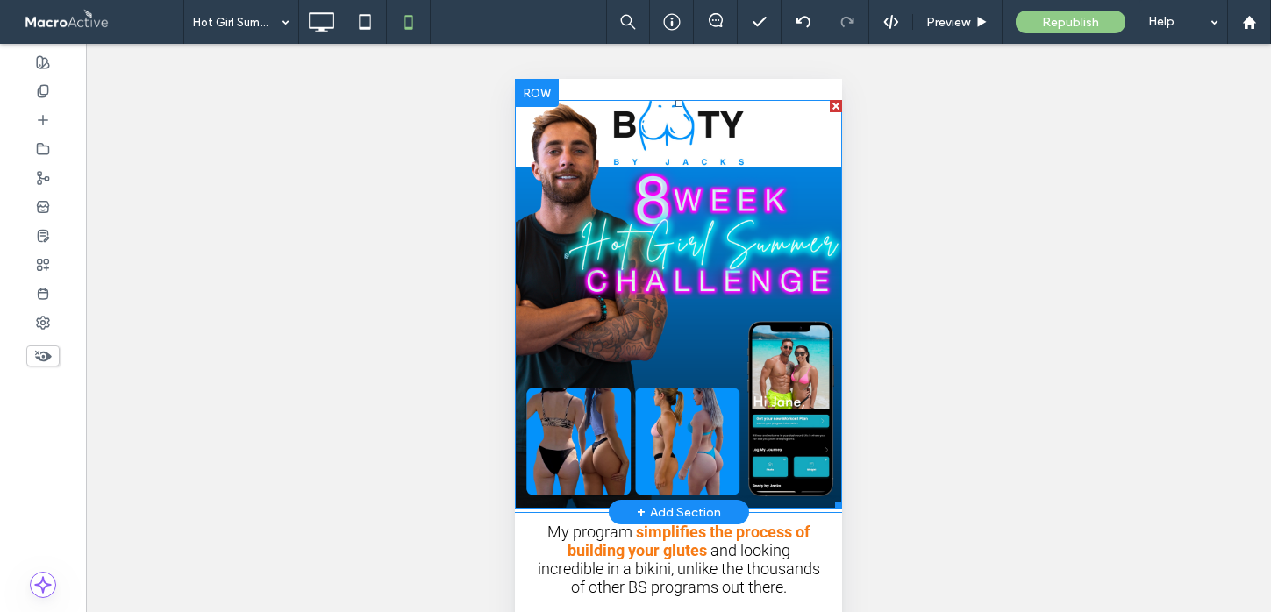
click at [532, 119] on img at bounding box center [678, 304] width 327 height 409
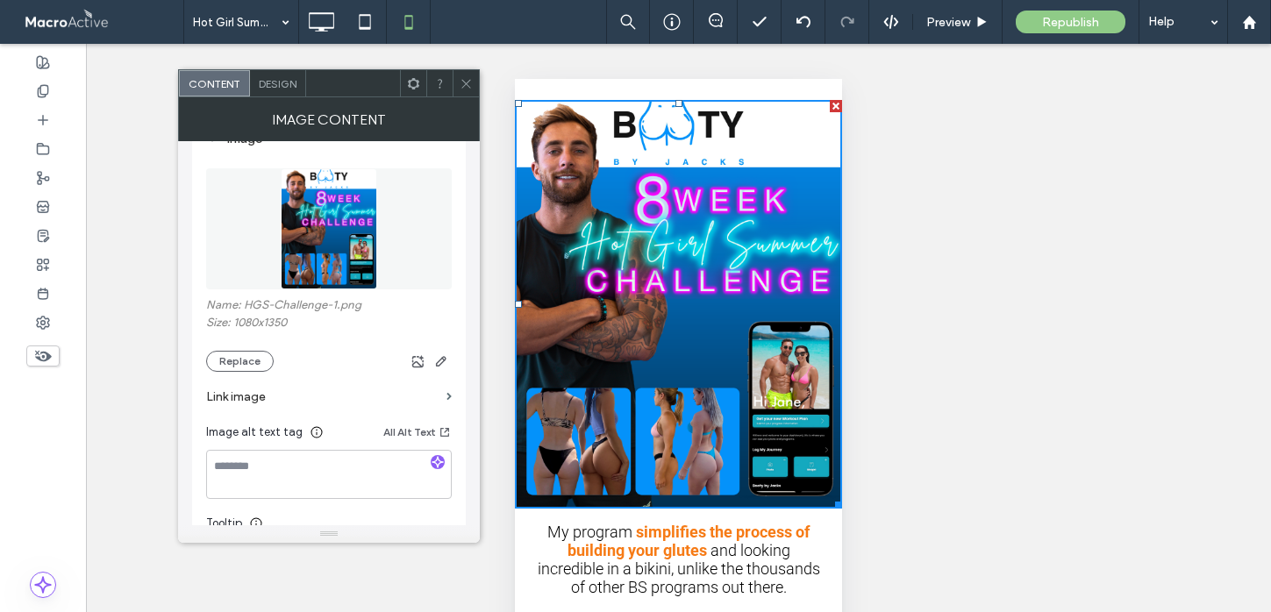
scroll to position [66, 0]
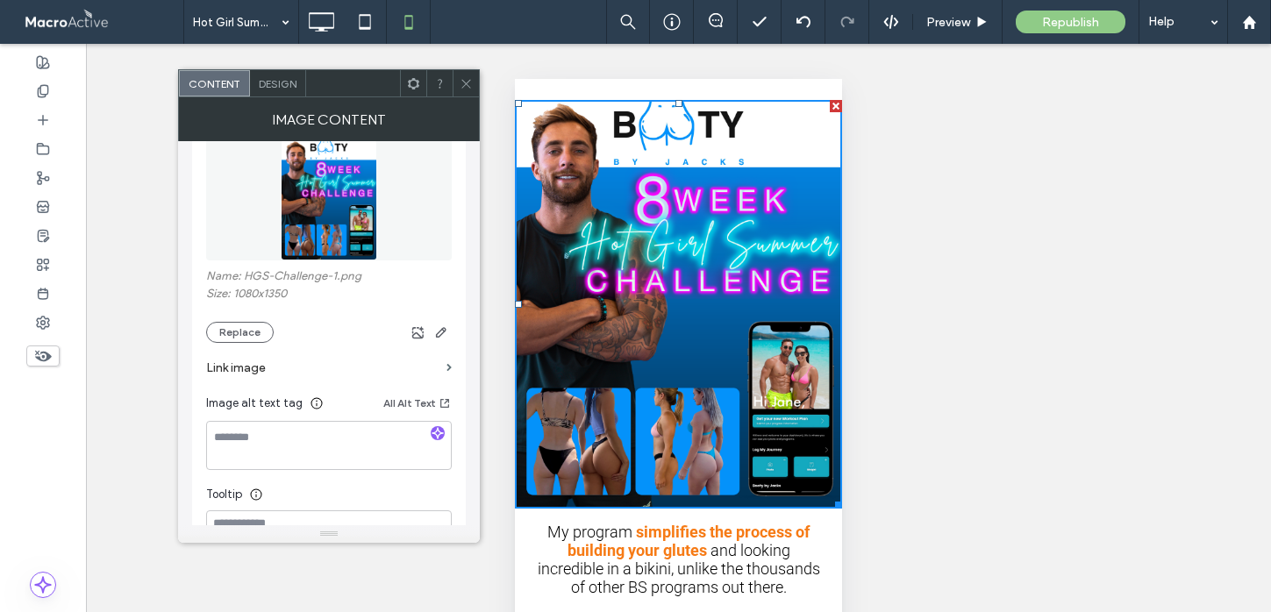
click at [297, 82] on div "Design" at bounding box center [278, 83] width 56 height 26
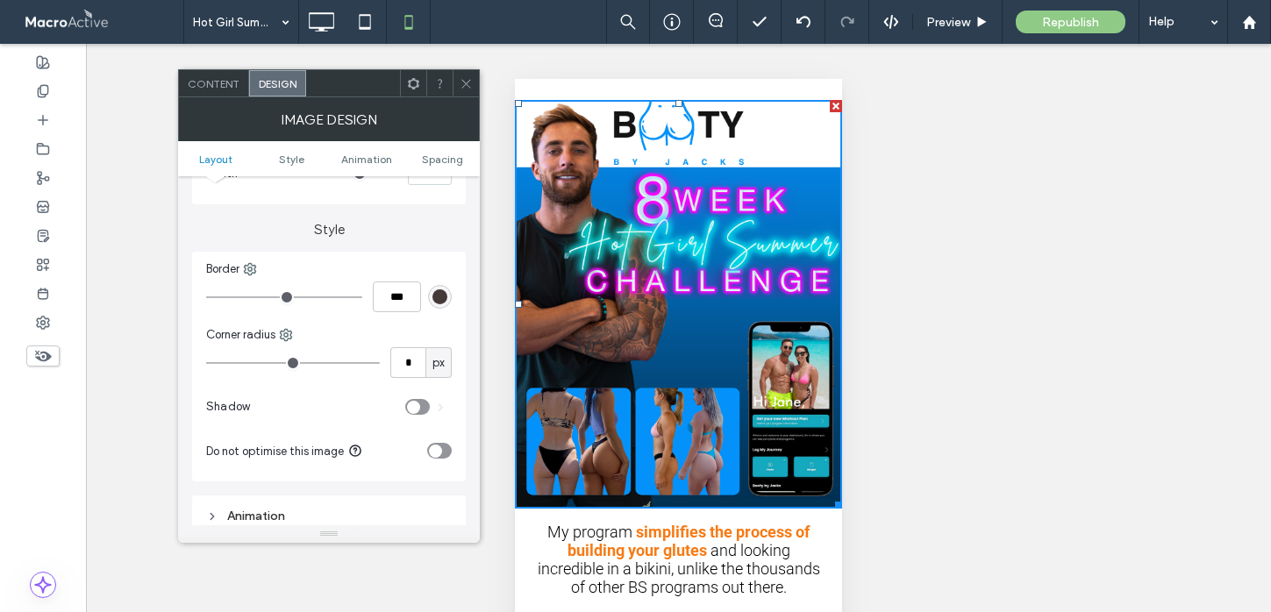
scroll to position [356, 0]
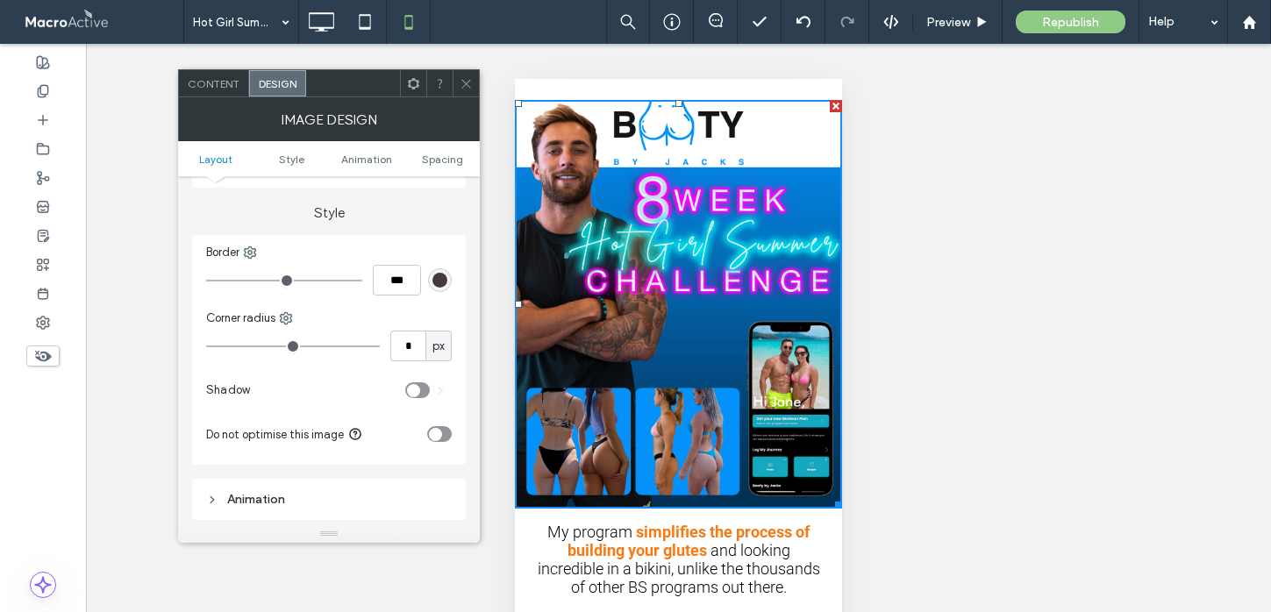
click at [435, 438] on div "toggle" at bounding box center [435, 434] width 13 height 13
click at [461, 81] on icon at bounding box center [466, 83] width 13 height 13
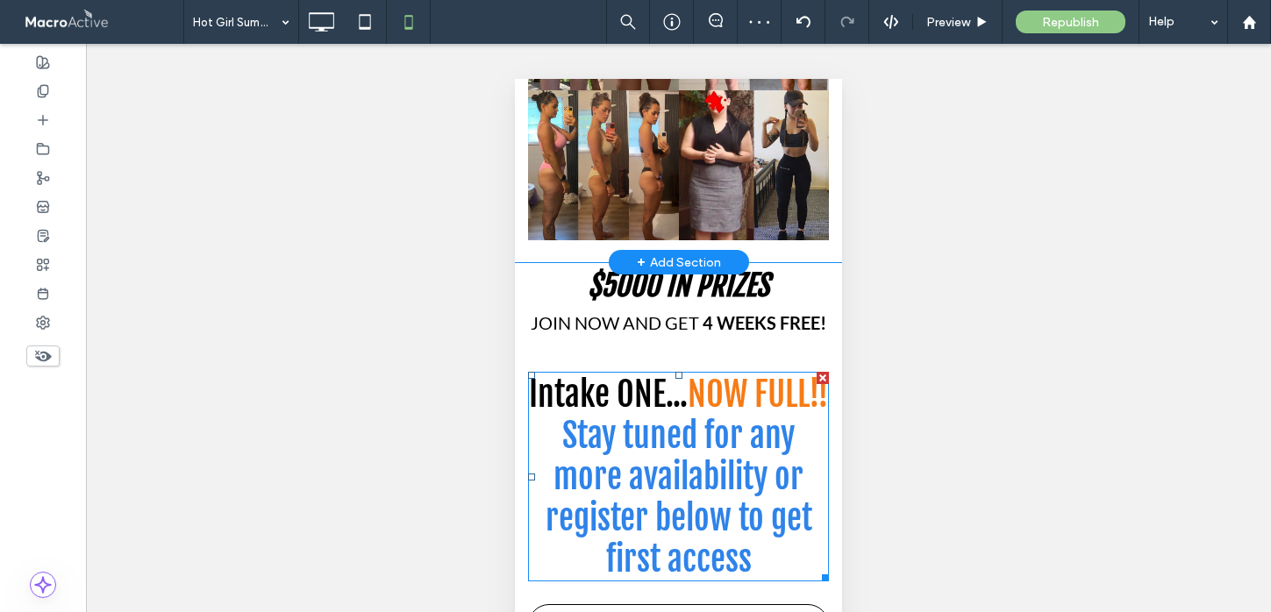
scroll to position [921, 0]
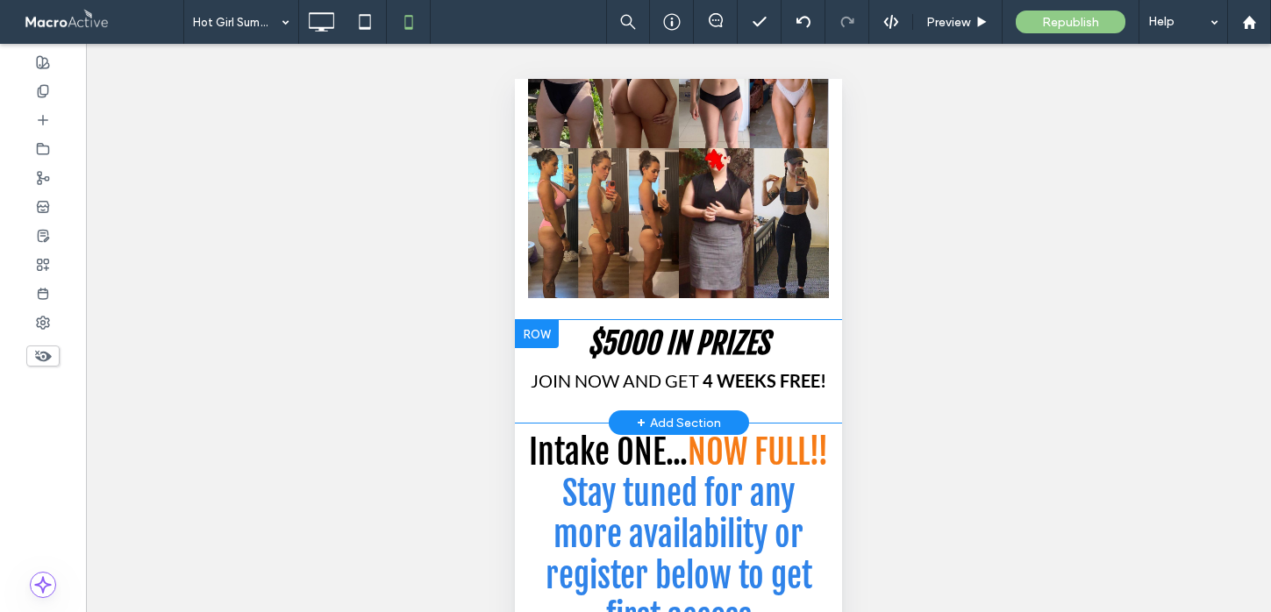
click at [605, 402] on div "$5000 IN PRIZES JoIn now and get 4 weeks FREE! Click To Paste Row + Add Section" at bounding box center [678, 371] width 327 height 103
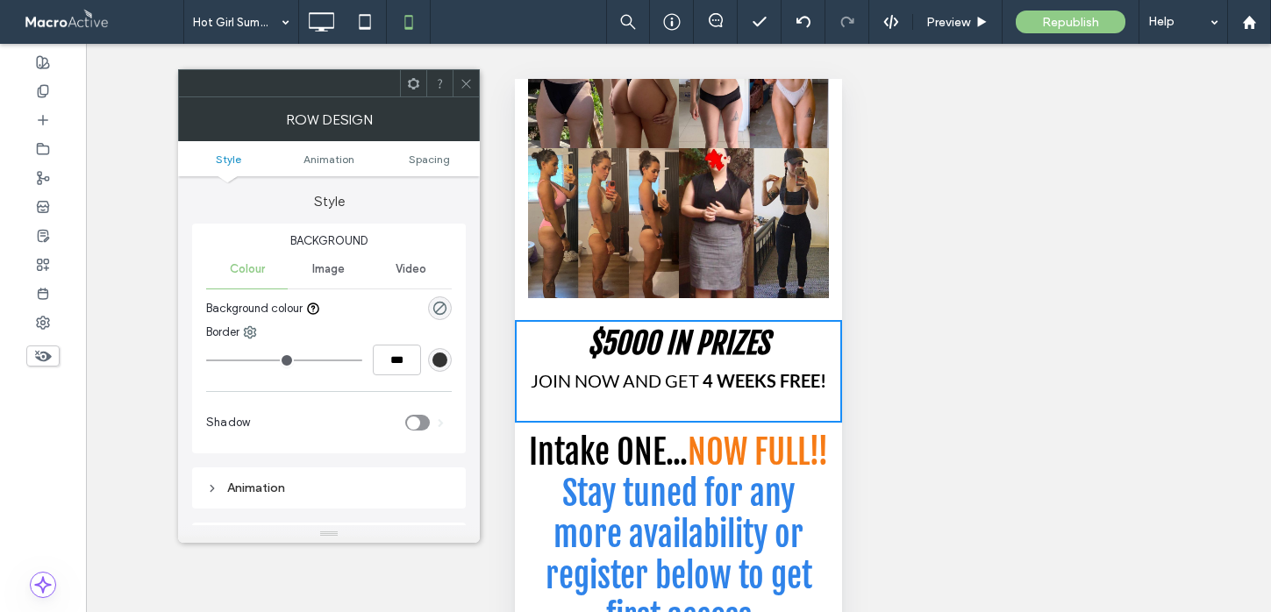
click at [611, 393] on div "$5000 IN PRIZES JoIn now and get 4 weeks FREE! Click To Paste" at bounding box center [678, 378] width 327 height 46
click at [703, 408] on div "$5000 IN PRIZES JoIn now and get 4 weeks FREE! Click To Paste Row + Add Section" at bounding box center [678, 371] width 327 height 103
click at [659, 395] on div "$5000 IN PRIZES JoIn now and get 4 weeks FREE! Click To Paste" at bounding box center [678, 378] width 327 height 46
click at [468, 82] on icon at bounding box center [466, 83] width 13 height 13
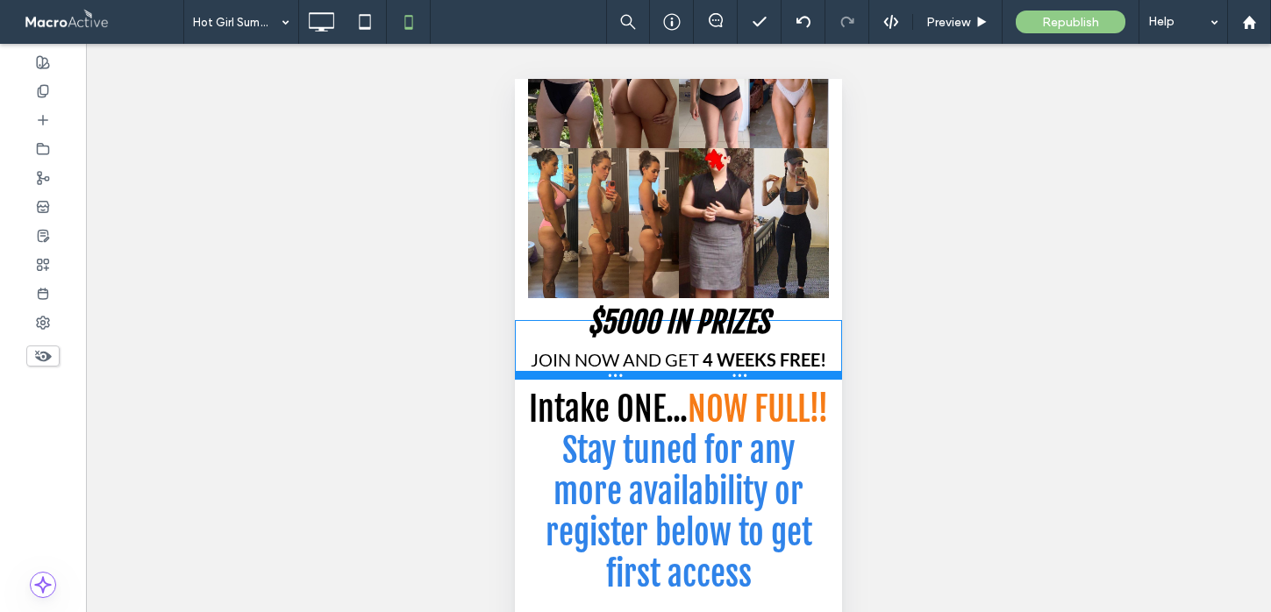
drag, startPoint x: 596, startPoint y: 418, endPoint x: 603, endPoint y: 375, distance: 42.7
click at [603, 375] on div at bounding box center [678, 375] width 327 height 9
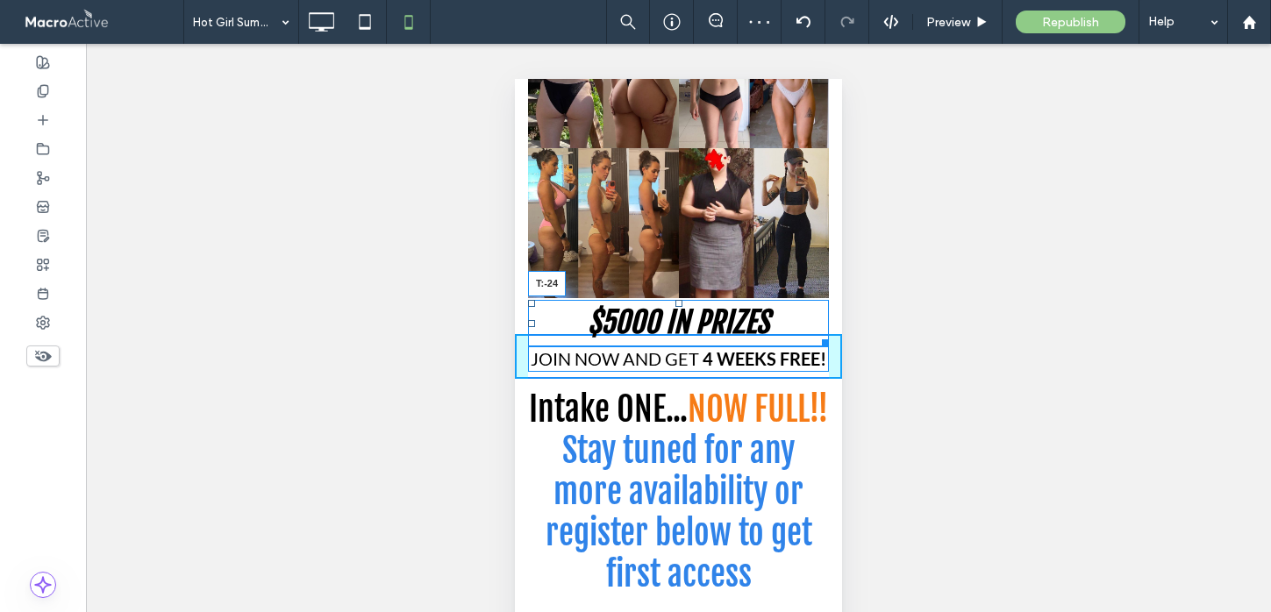
drag, startPoint x: 679, startPoint y: 304, endPoint x: 678, endPoint y: 318, distance: 13.2
click at [678, 307] on div at bounding box center [678, 303] width 7 height 7
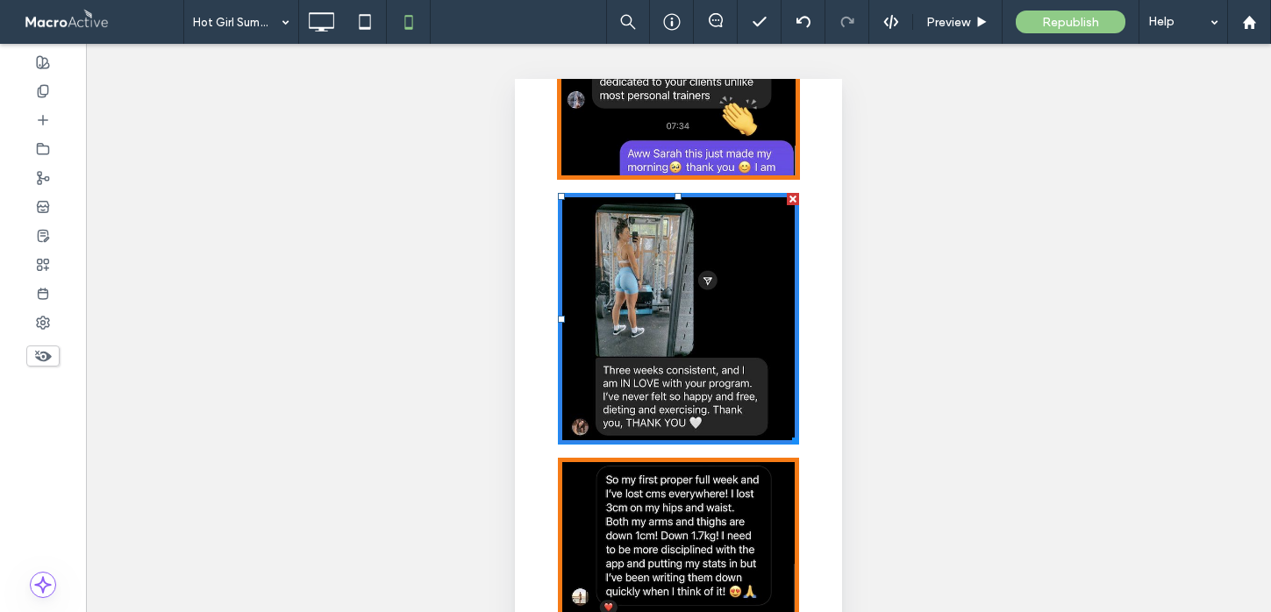
scroll to position [2682, 0]
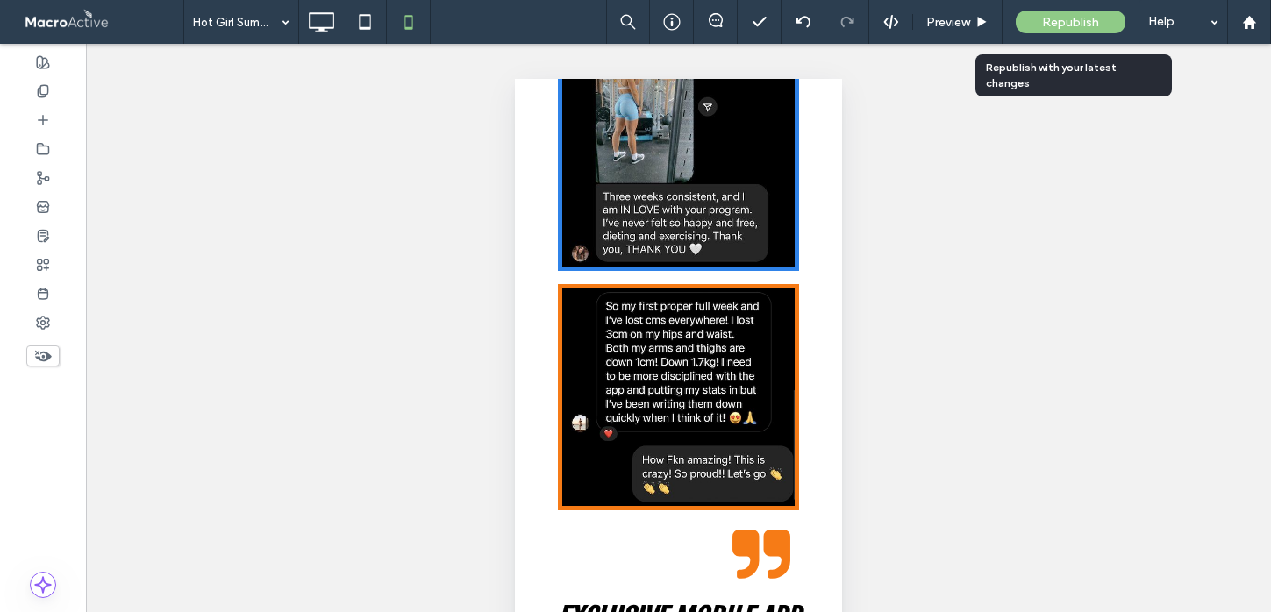
click at [1061, 19] on span "Republish" at bounding box center [1070, 22] width 57 height 15
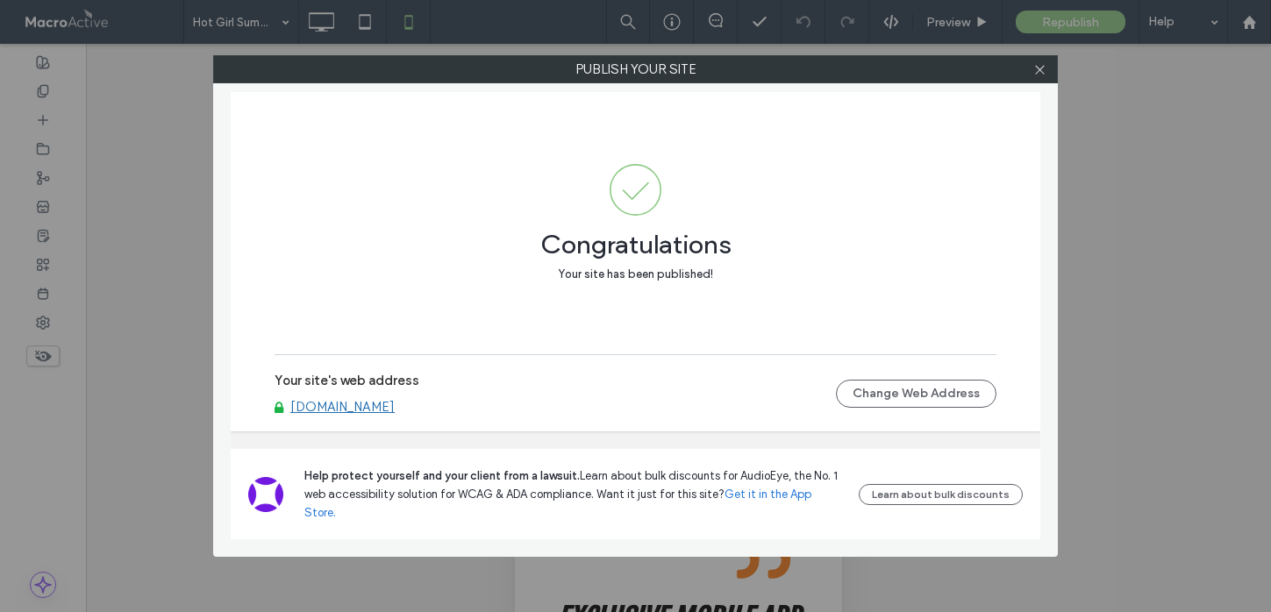
click at [374, 415] on link "[DOMAIN_NAME]" at bounding box center [342, 407] width 104 height 16
